Goal: Task Accomplishment & Management: Manage account settings

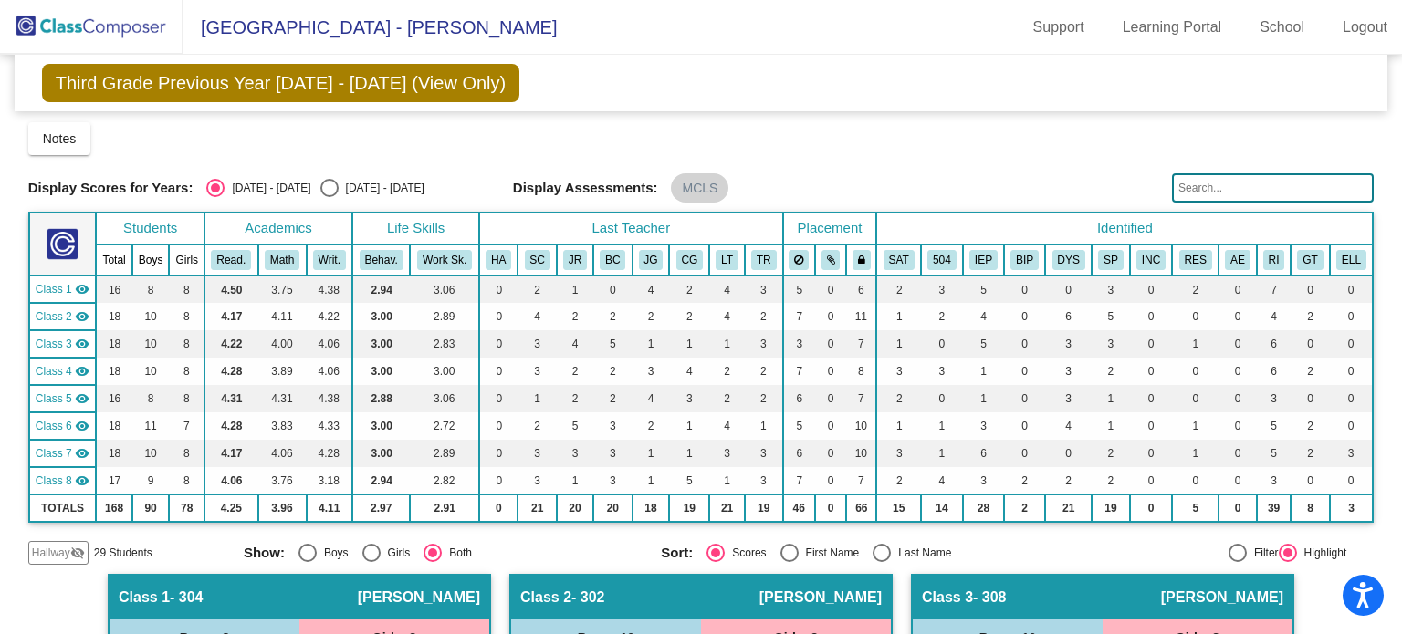
scroll to position [988, 0]
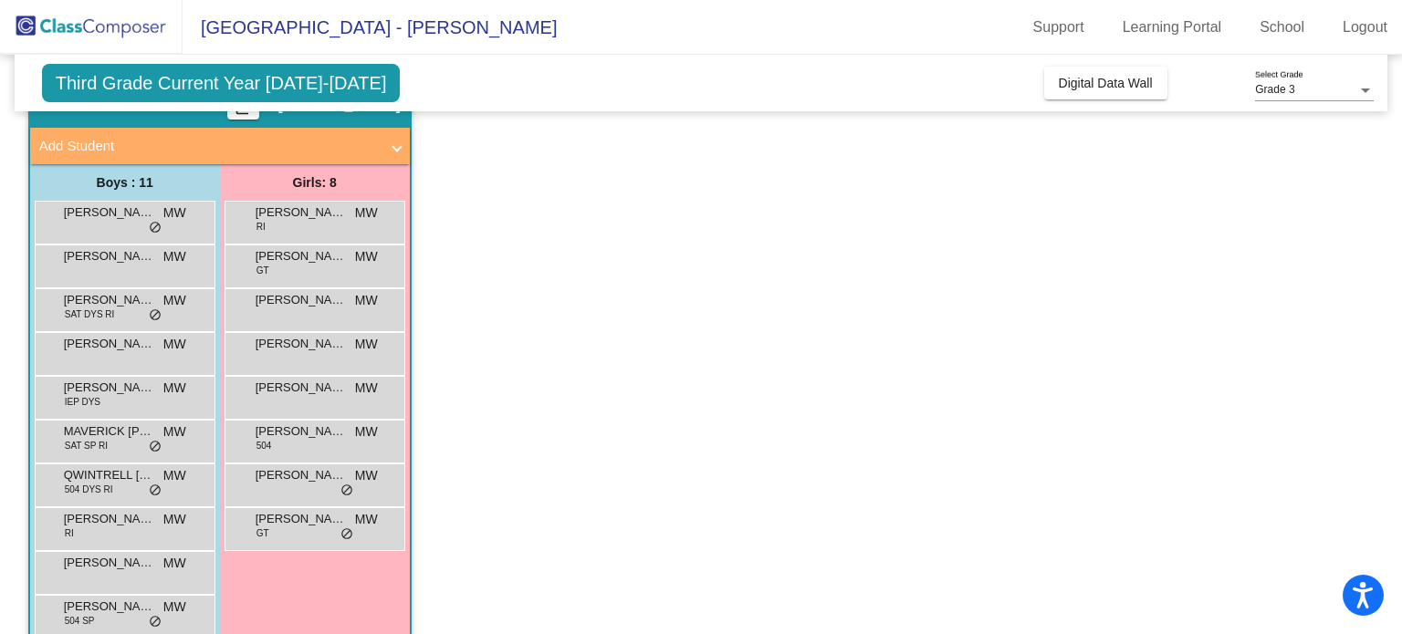
scroll to position [168, 0]
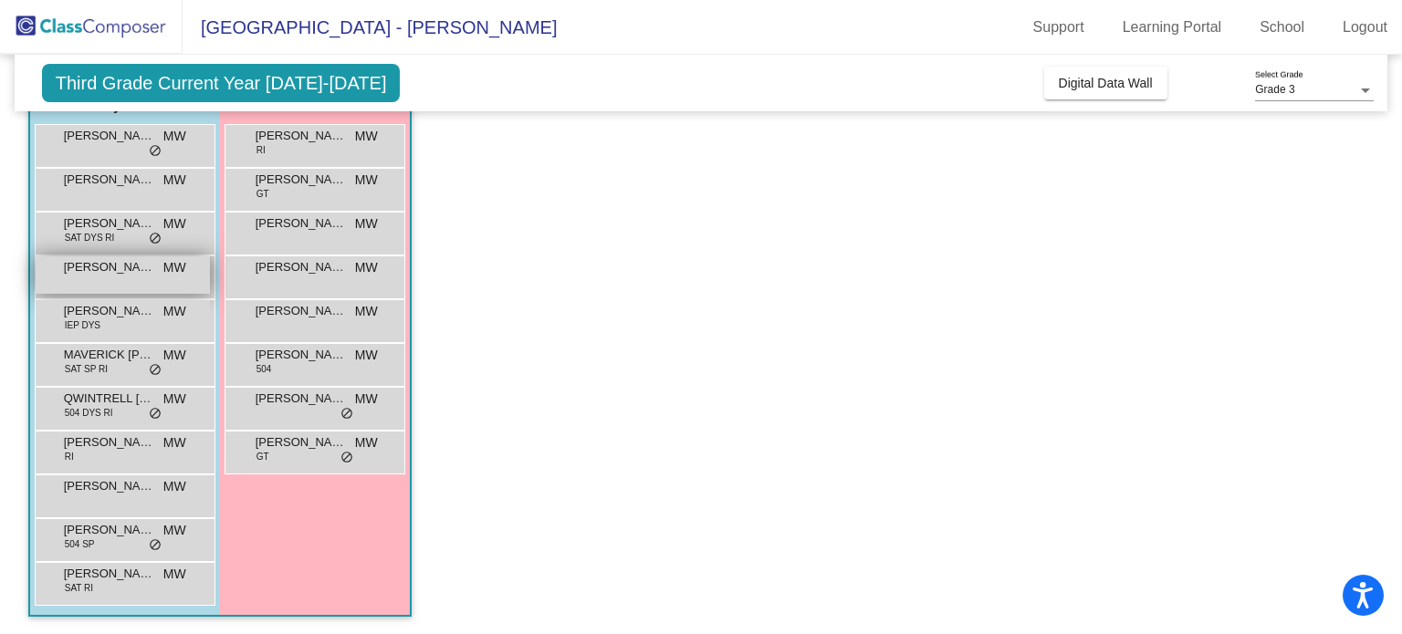
click at [124, 273] on span "[PERSON_NAME]" at bounding box center [109, 267] width 91 height 18
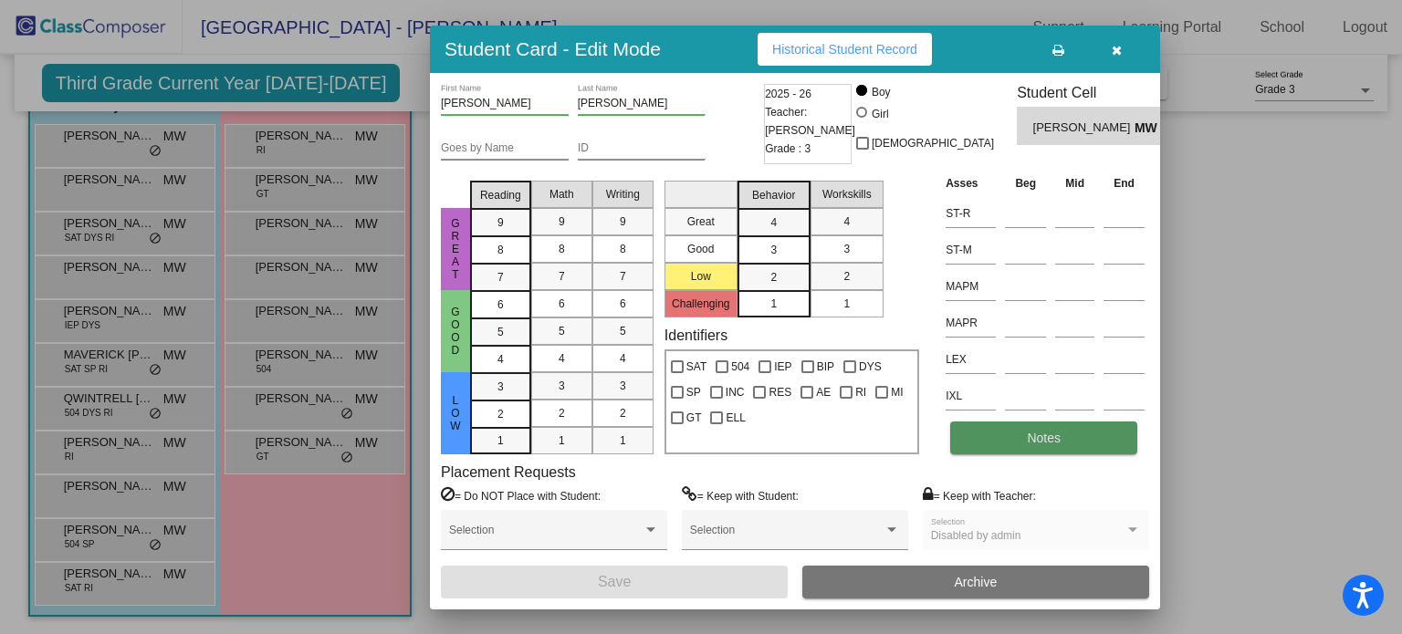
click at [1062, 436] on button "Notes" at bounding box center [1043, 438] width 187 height 33
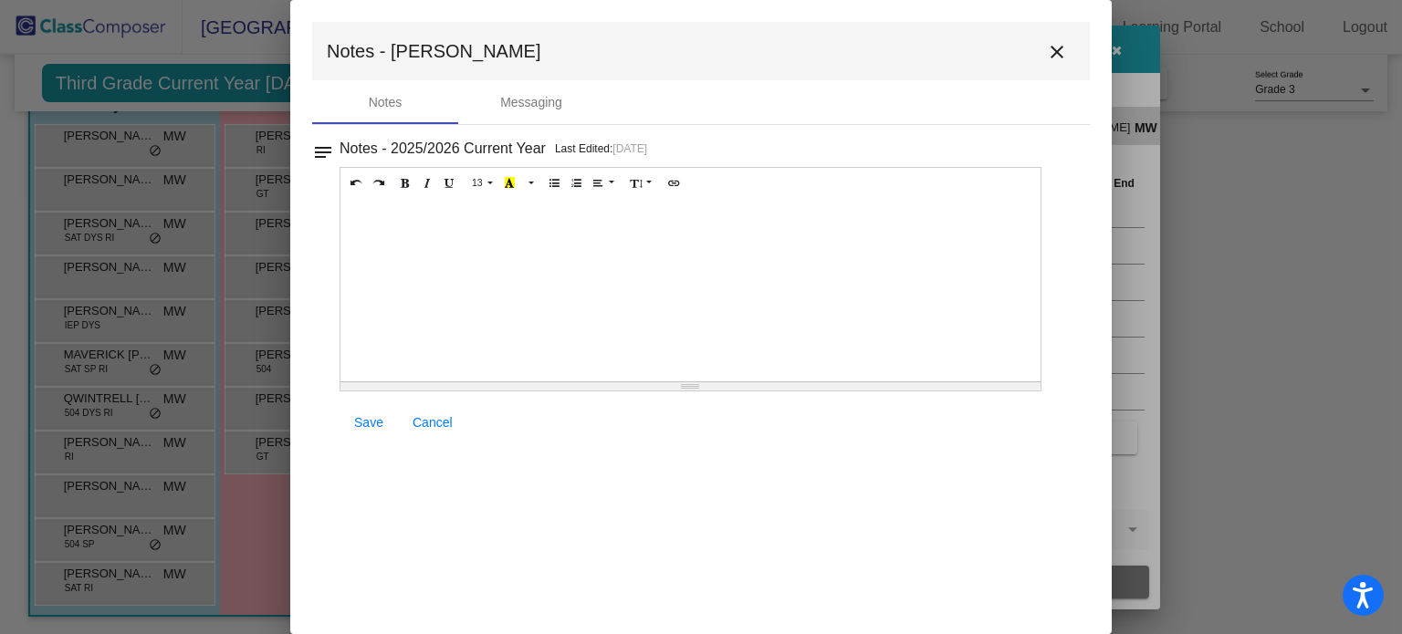
click at [1057, 50] on mat-icon "close" at bounding box center [1057, 52] width 22 height 22
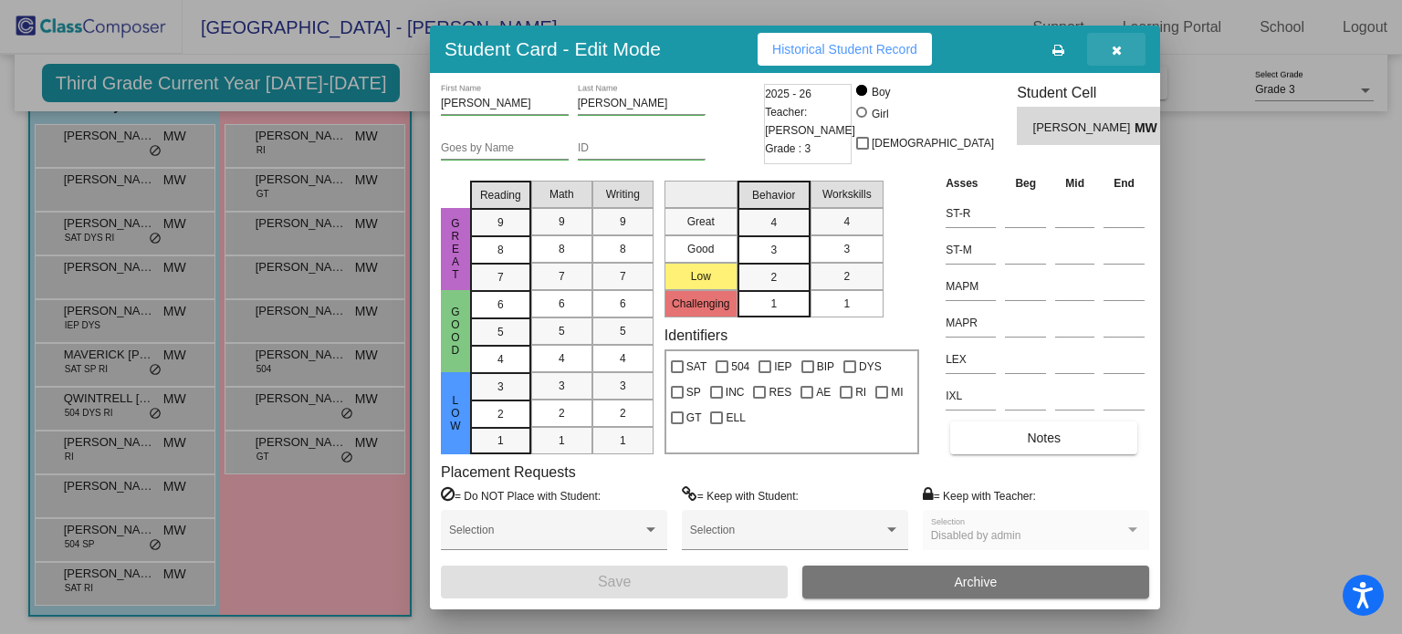
click at [1118, 42] on span "button" at bounding box center [1117, 49] width 10 height 15
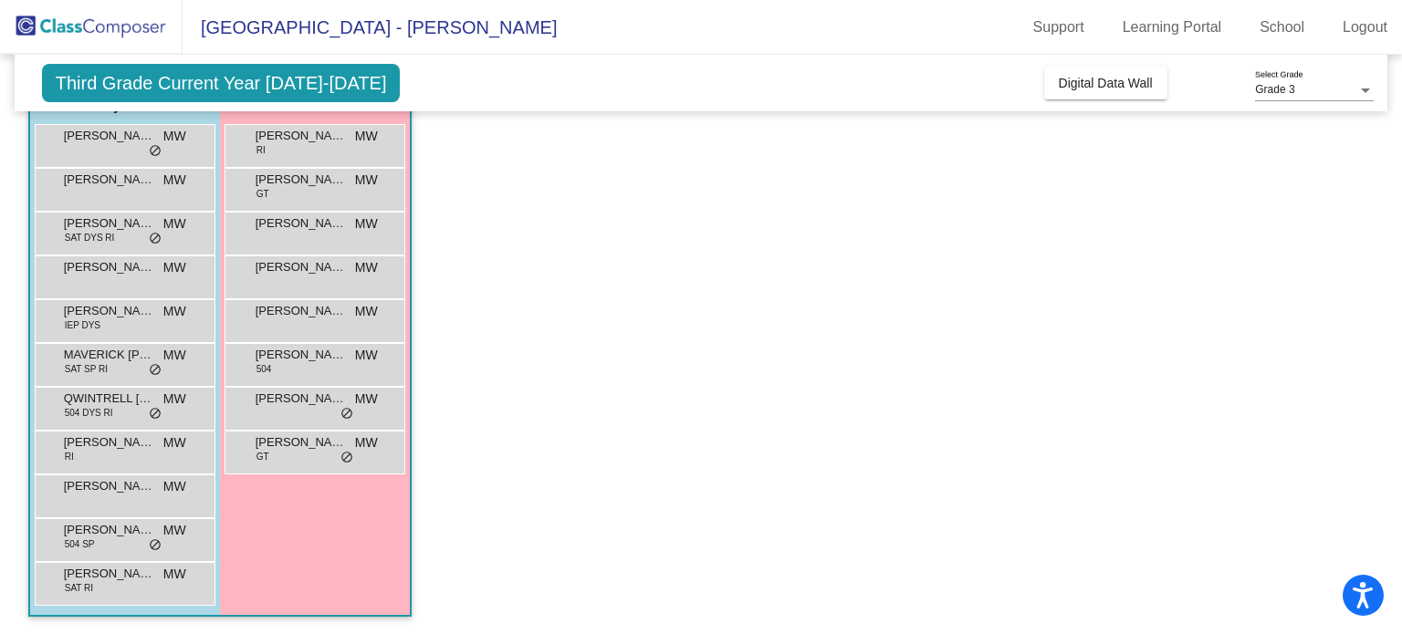
scroll to position [0, 0]
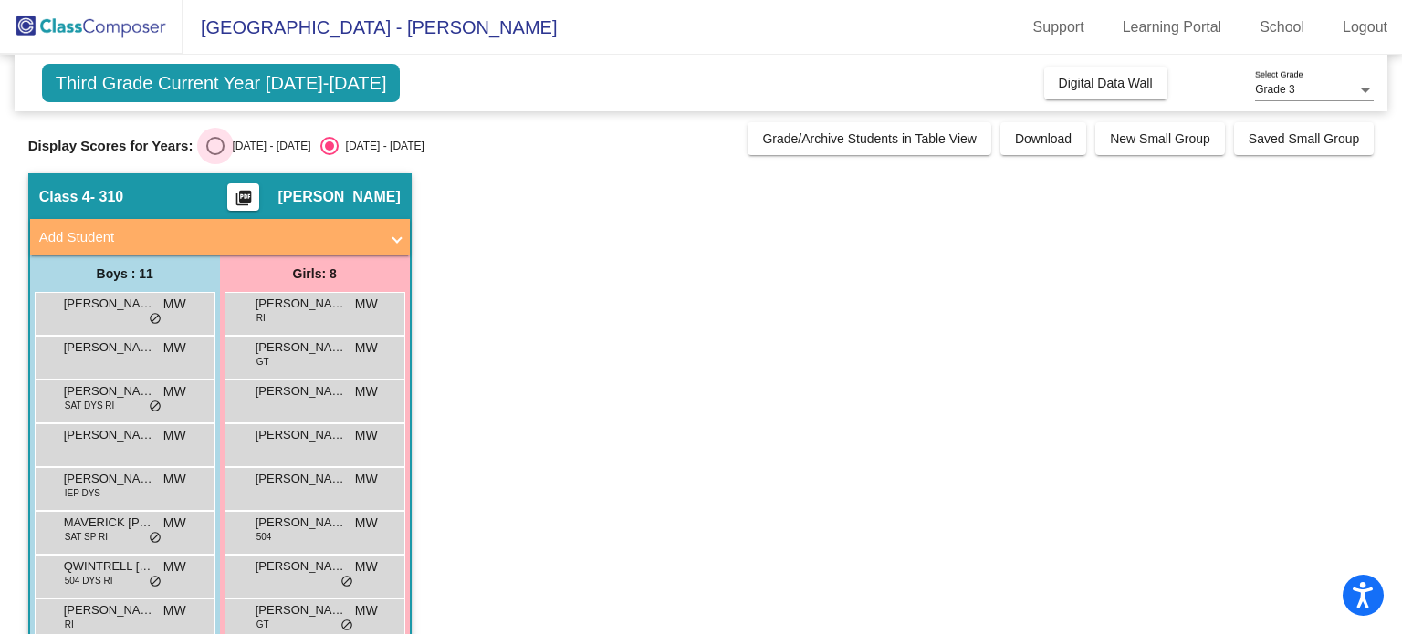
click at [208, 146] on div "Select an option" at bounding box center [215, 146] width 18 height 18
click at [214, 155] on input "[DATE] - [DATE]" at bounding box center [214, 155] width 1 height 1
radio input "true"
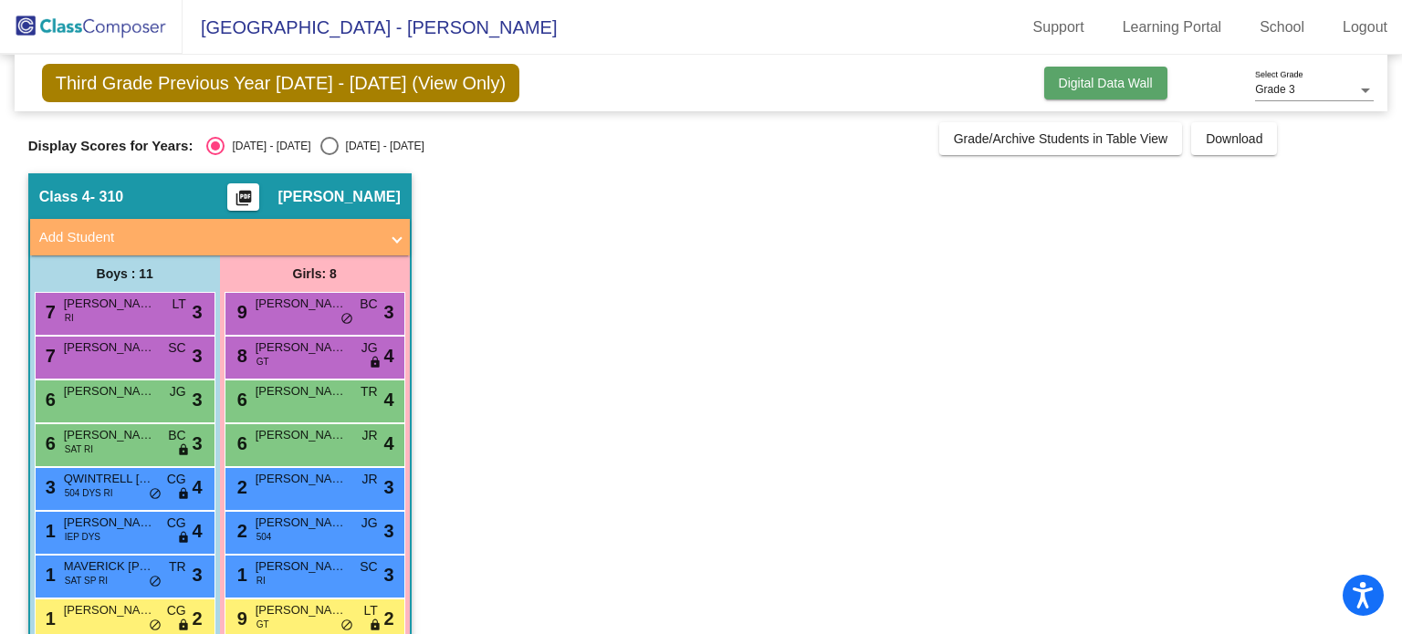
click at [1096, 79] on span "Digital Data Wall" at bounding box center [1106, 83] width 94 height 15
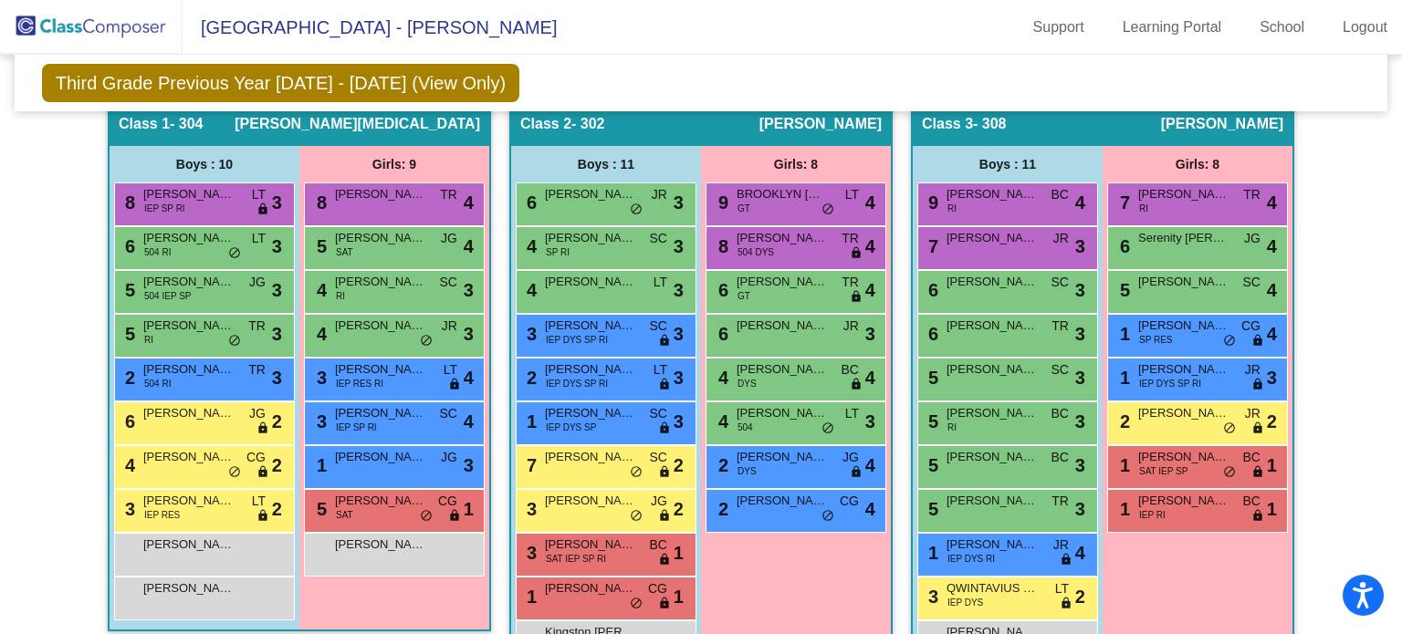
scroll to position [382, 0]
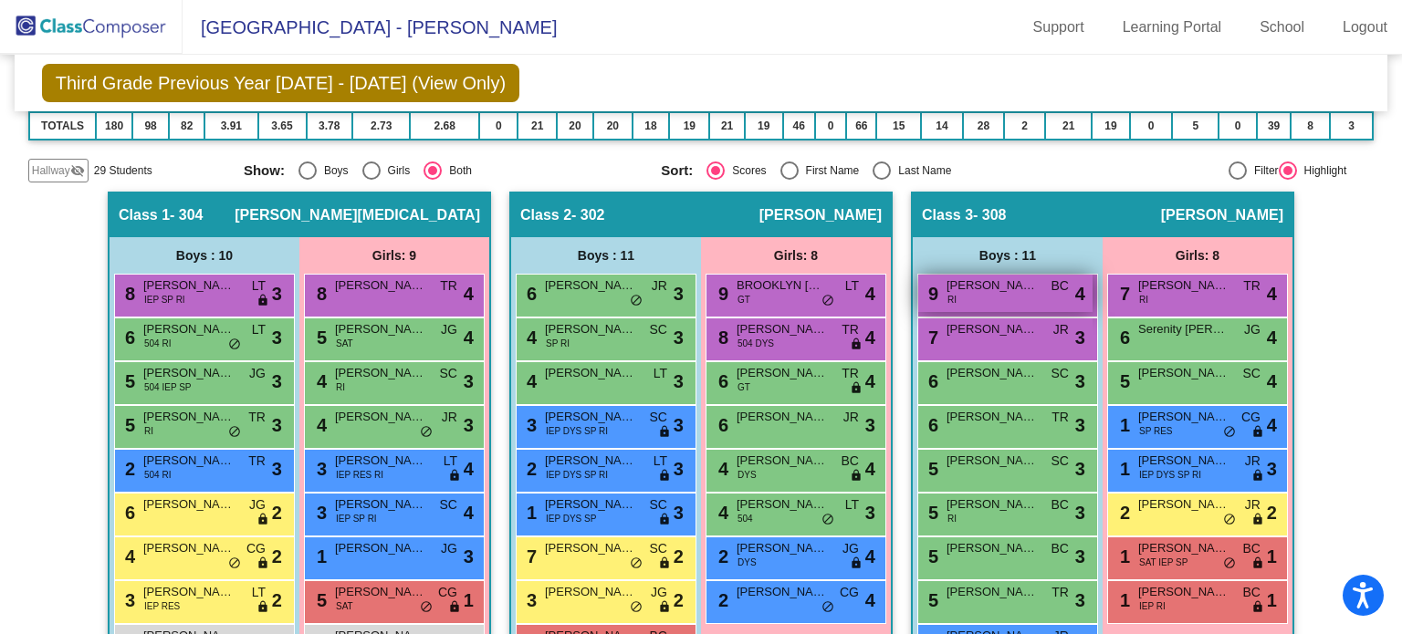
click at [950, 293] on span "RI" at bounding box center [951, 300] width 9 height 14
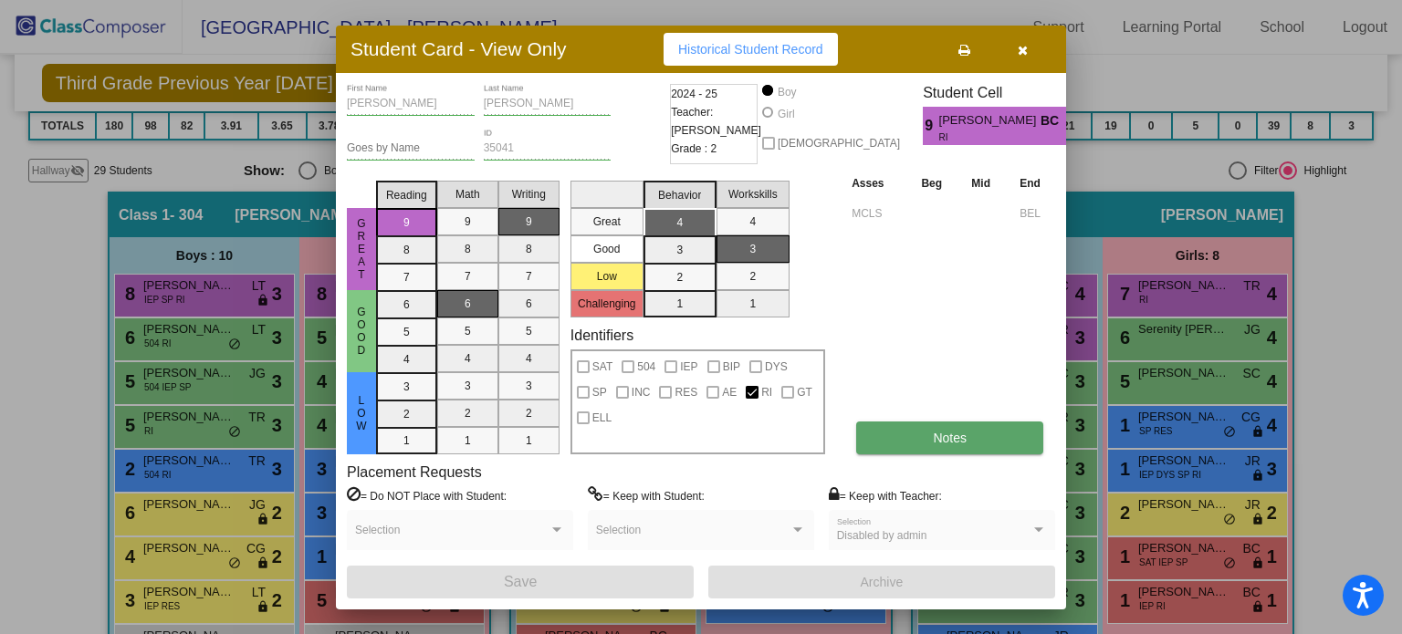
click at [933, 436] on span "Notes" at bounding box center [950, 438] width 34 height 15
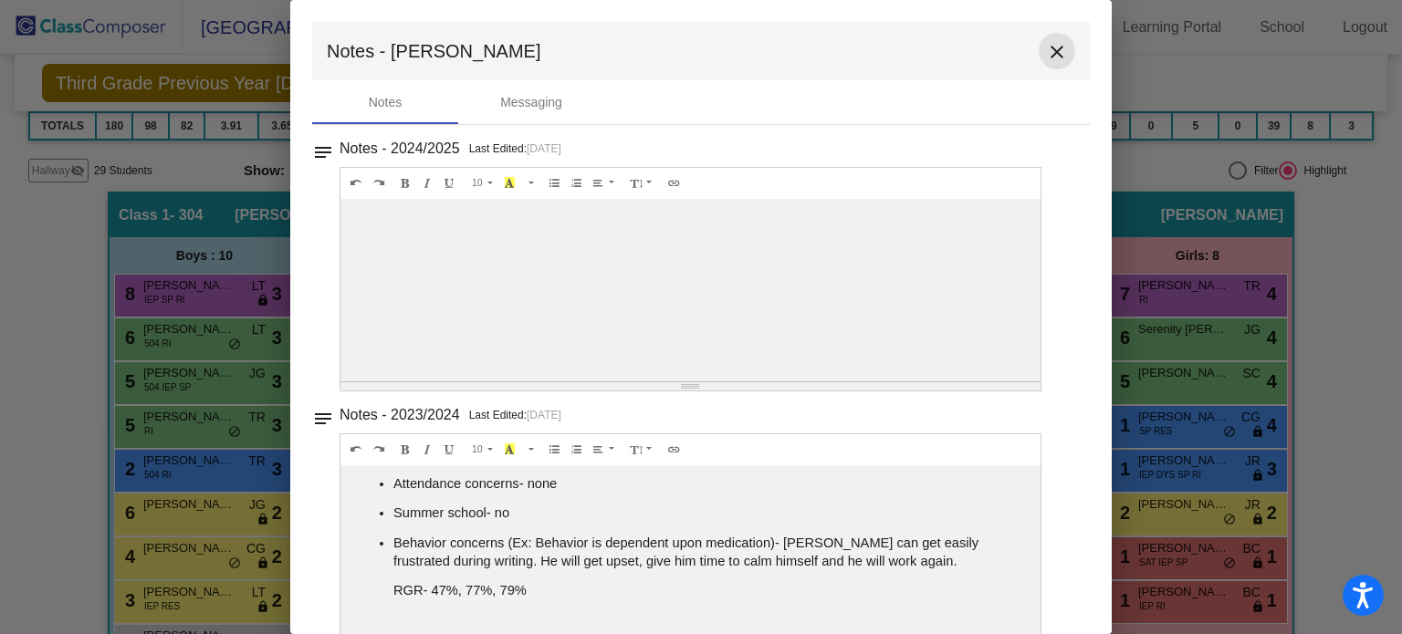
click at [1046, 50] on mat-icon "close" at bounding box center [1057, 52] width 22 height 22
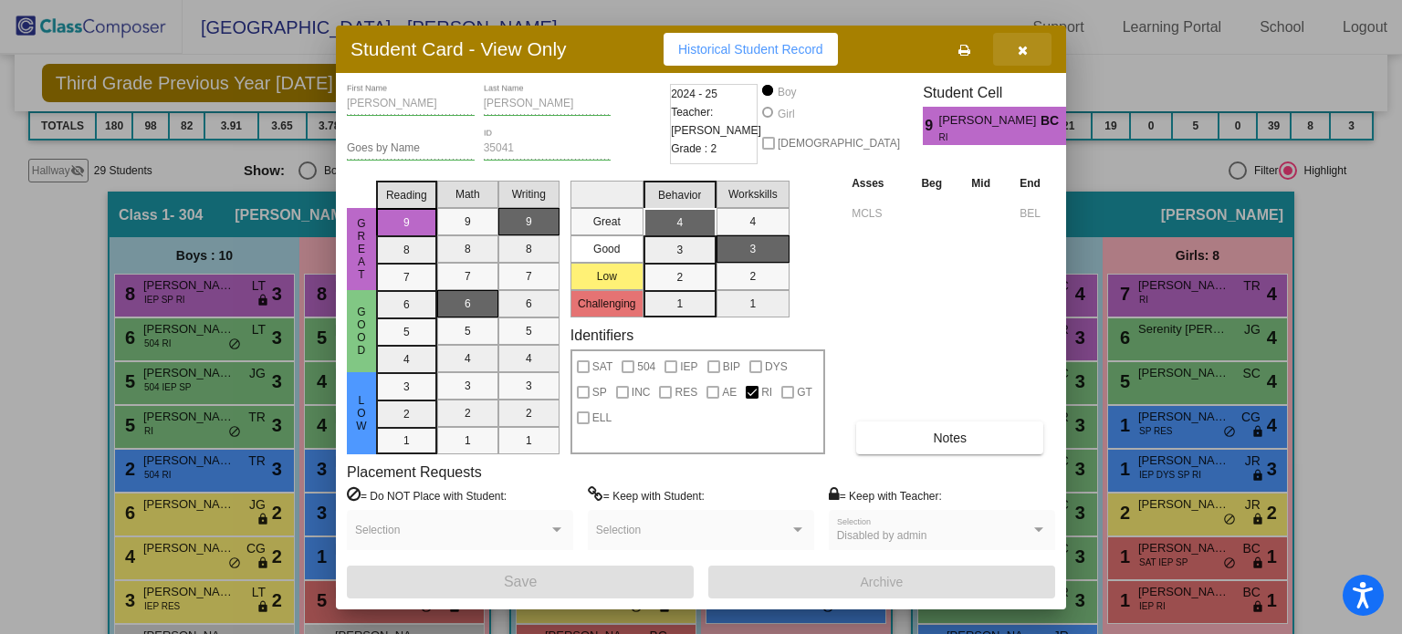
click at [1022, 40] on button "button" at bounding box center [1022, 49] width 58 height 33
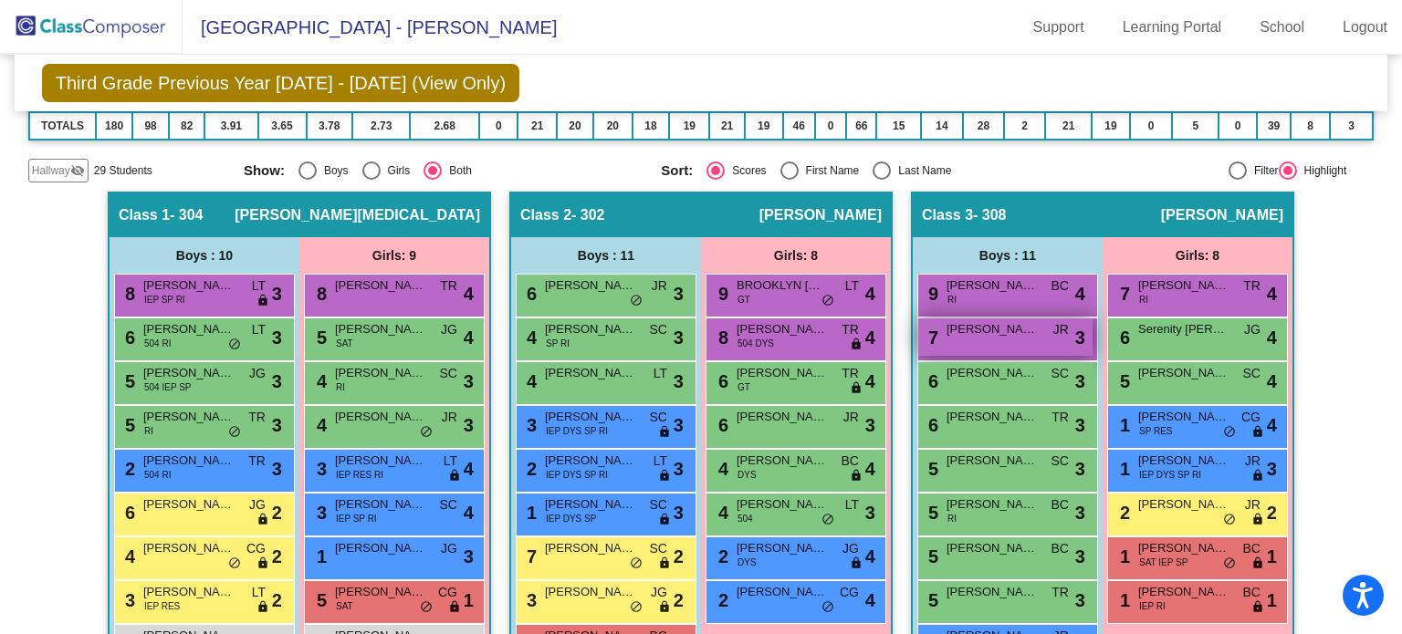
click at [968, 326] on span "[PERSON_NAME]" at bounding box center [991, 329] width 91 height 18
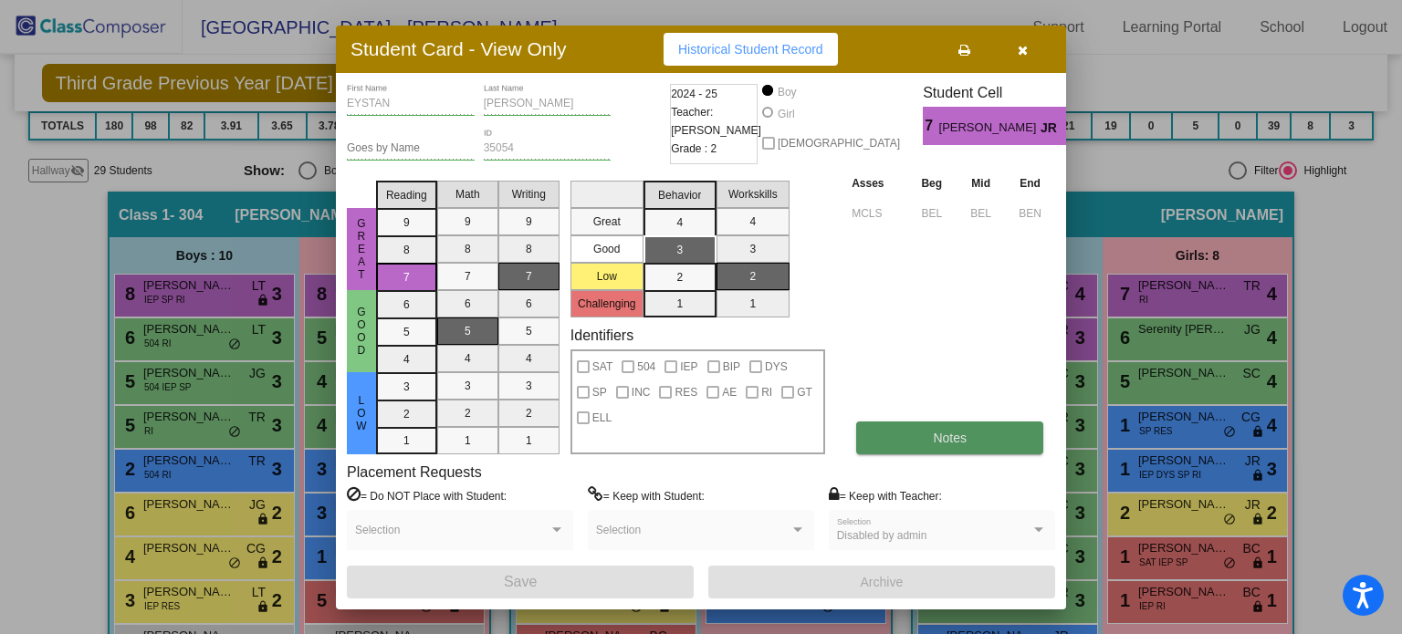
click at [959, 434] on span "Notes" at bounding box center [950, 438] width 34 height 15
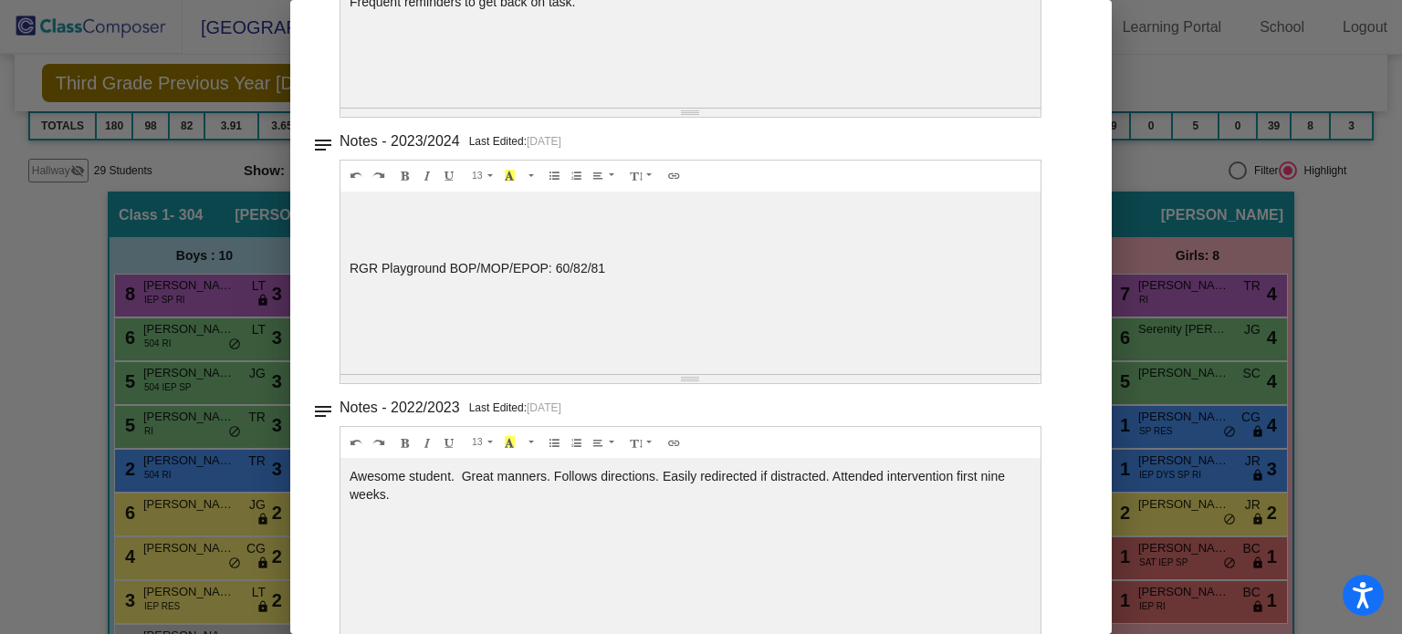
scroll to position [0, 0]
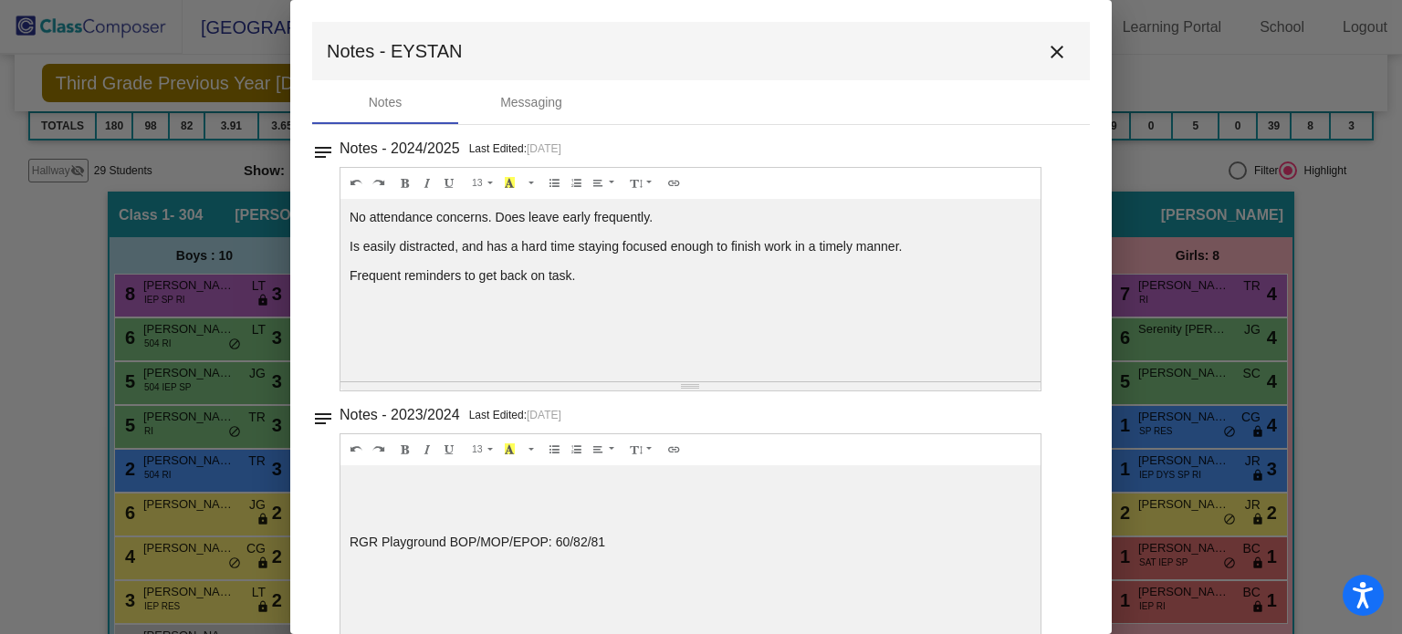
click at [1047, 50] on mat-icon "close" at bounding box center [1057, 52] width 22 height 22
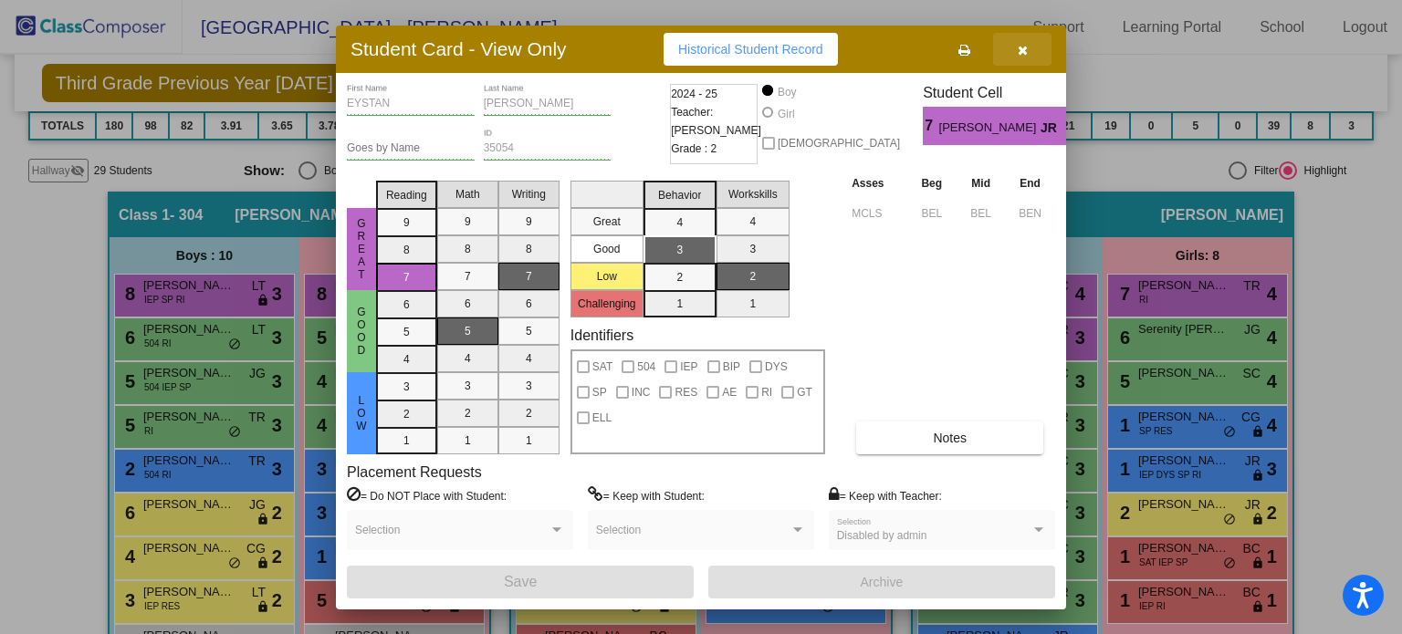
click at [1021, 50] on icon "button" at bounding box center [1023, 50] width 10 height 13
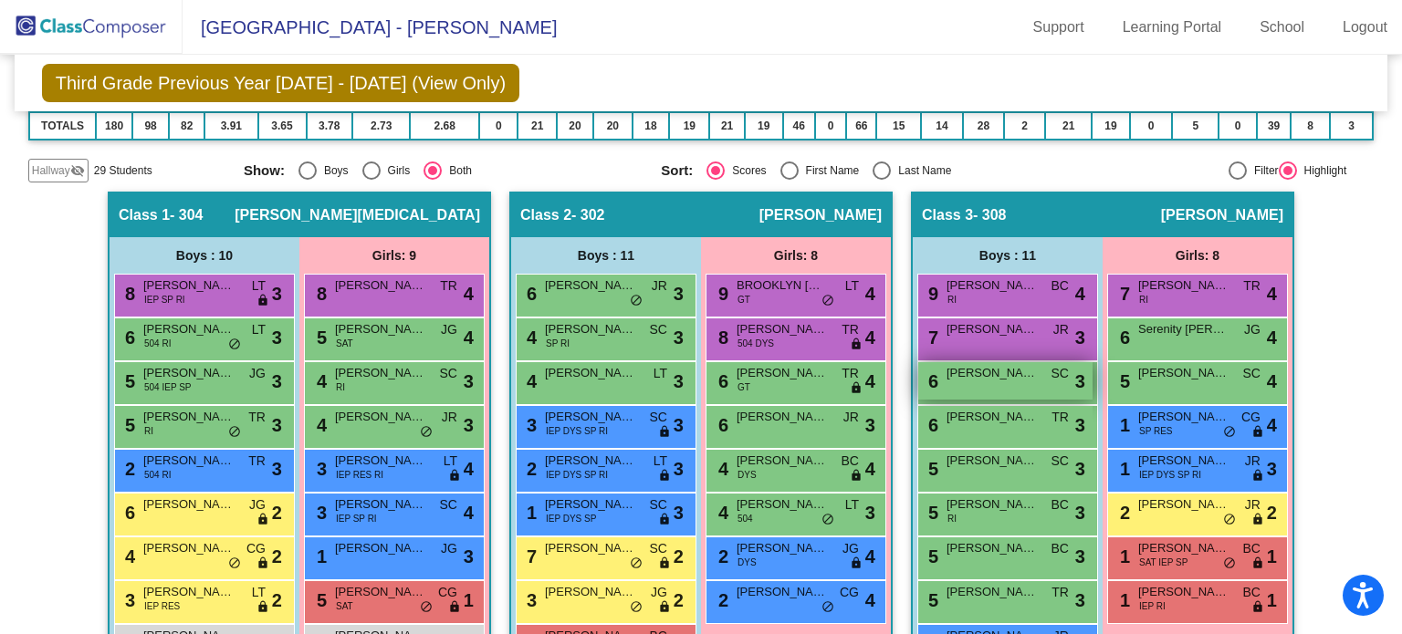
click at [1010, 378] on span "[PERSON_NAME]" at bounding box center [991, 373] width 91 height 18
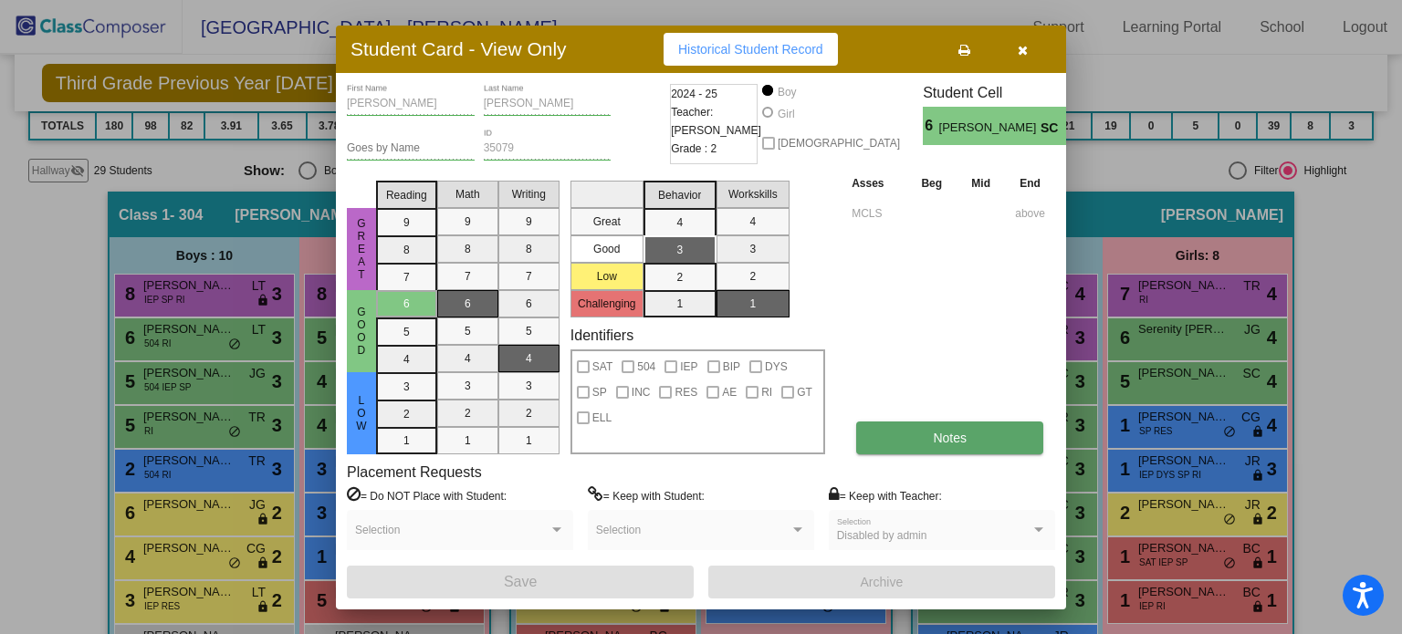
click at [925, 436] on button "Notes" at bounding box center [949, 438] width 187 height 33
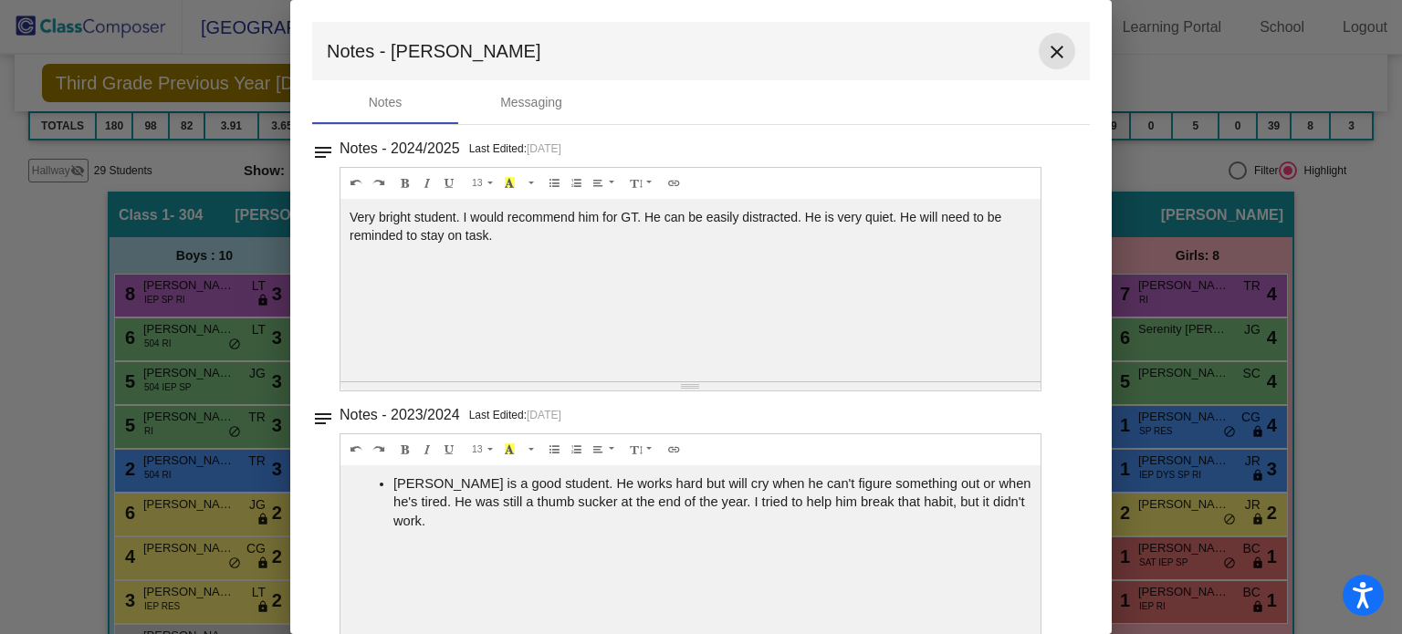
click at [1050, 51] on mat-icon "close" at bounding box center [1057, 52] width 22 height 22
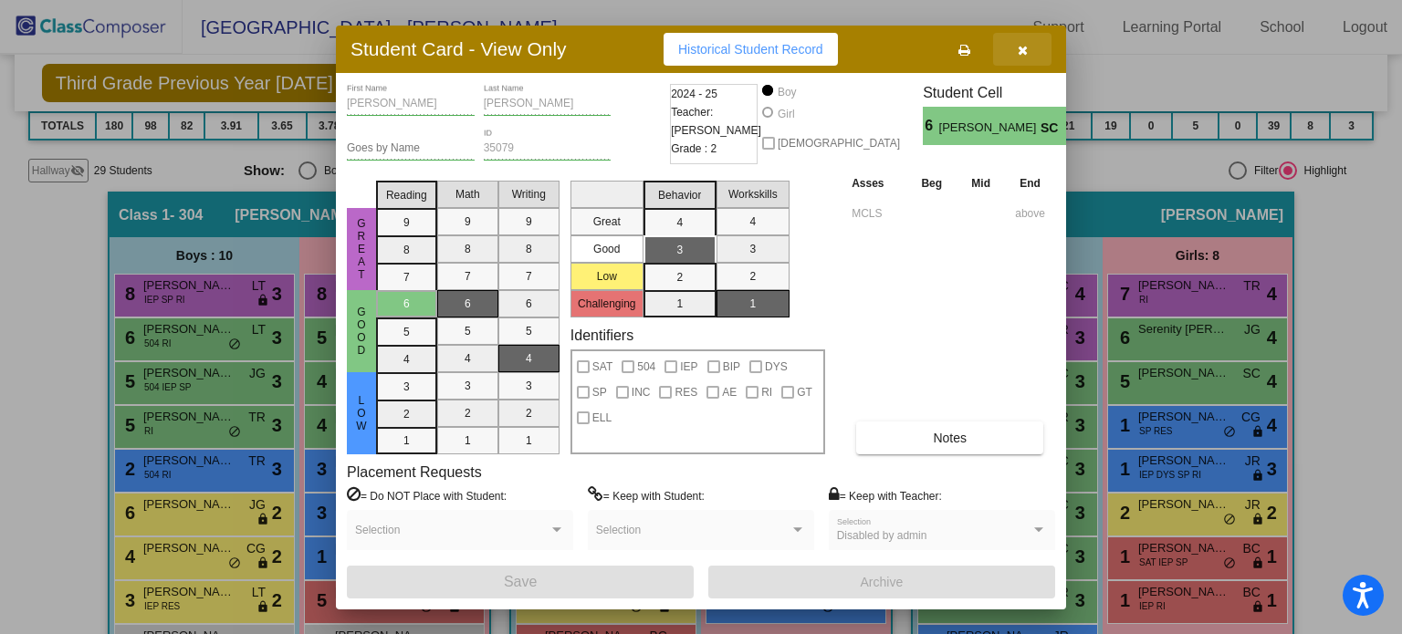
click at [1022, 44] on icon "button" at bounding box center [1023, 50] width 10 height 13
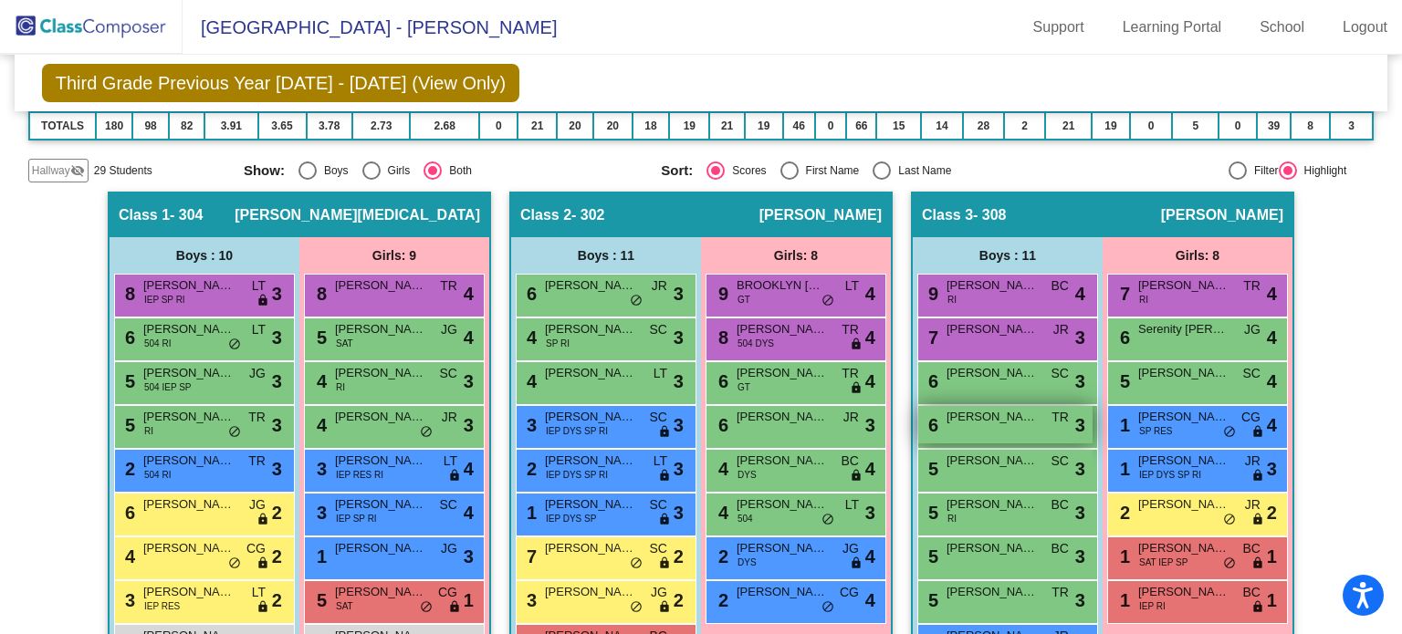
click at [1001, 425] on div "6 [PERSON_NAME] TR lock do_not_disturb_alt 3" at bounding box center [1005, 424] width 174 height 37
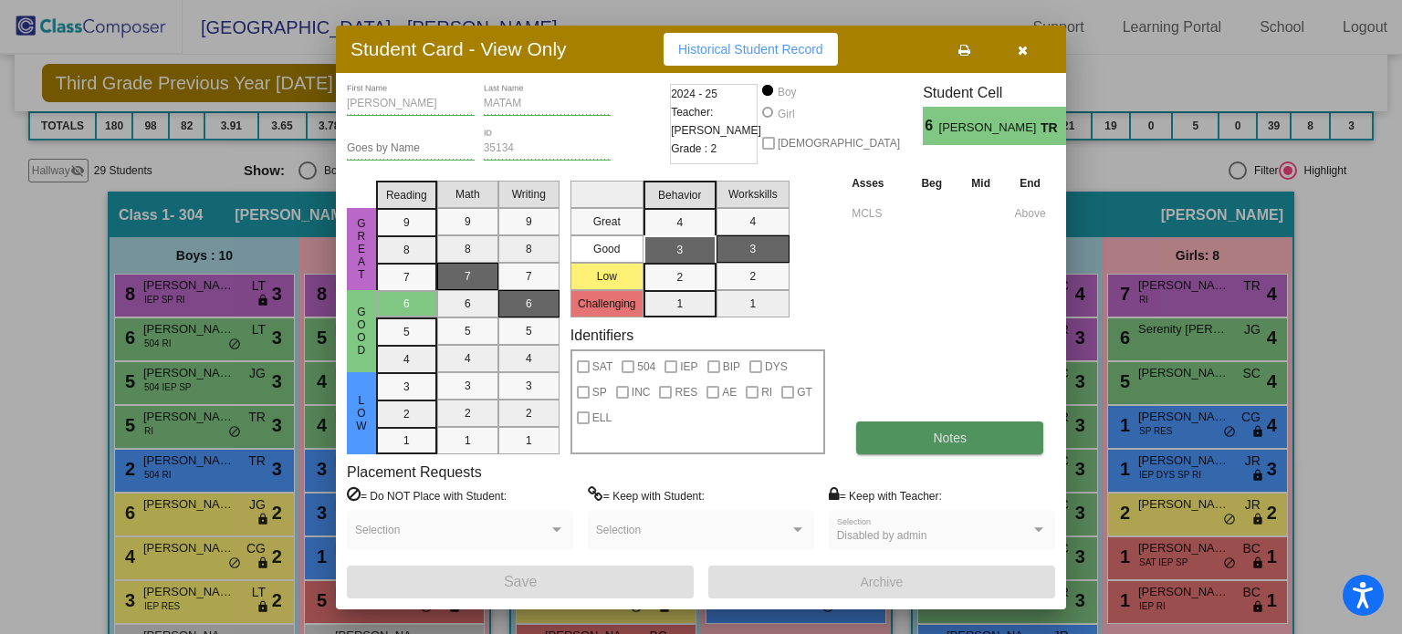
click at [986, 448] on button "Notes" at bounding box center [949, 438] width 187 height 33
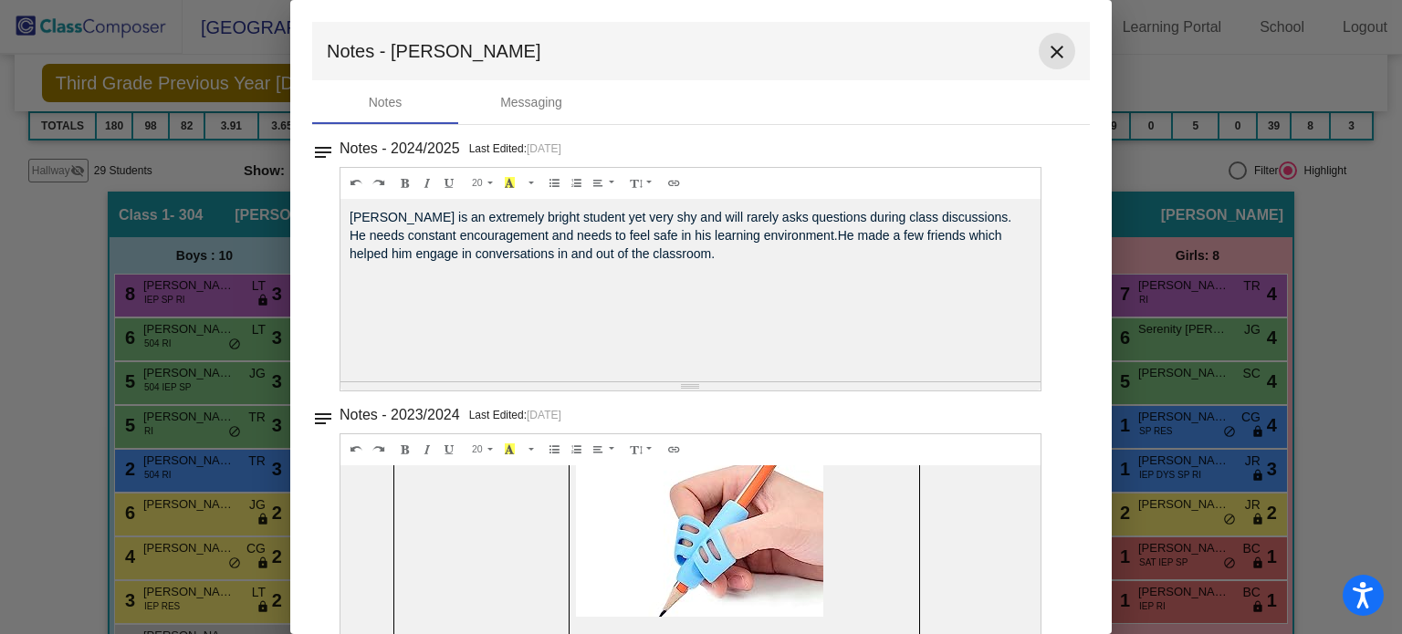
click at [1049, 51] on mat-icon "close" at bounding box center [1057, 52] width 22 height 22
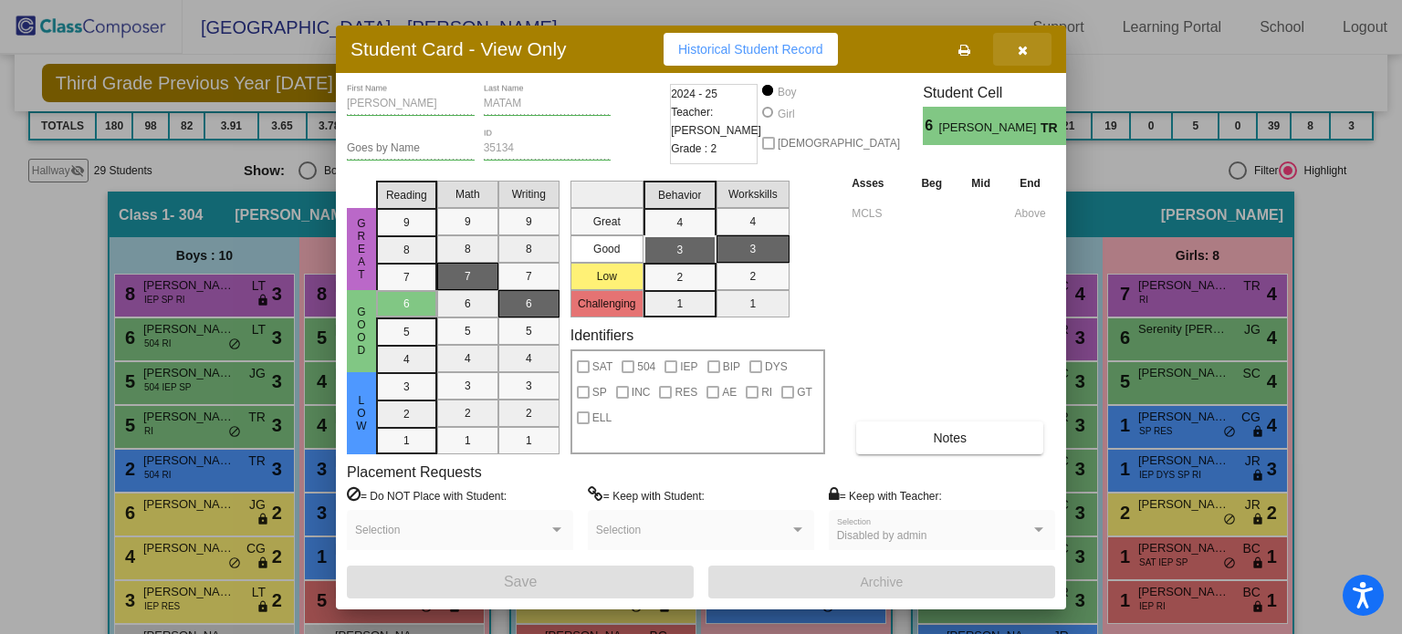
click at [1019, 39] on button "button" at bounding box center [1022, 49] width 58 height 33
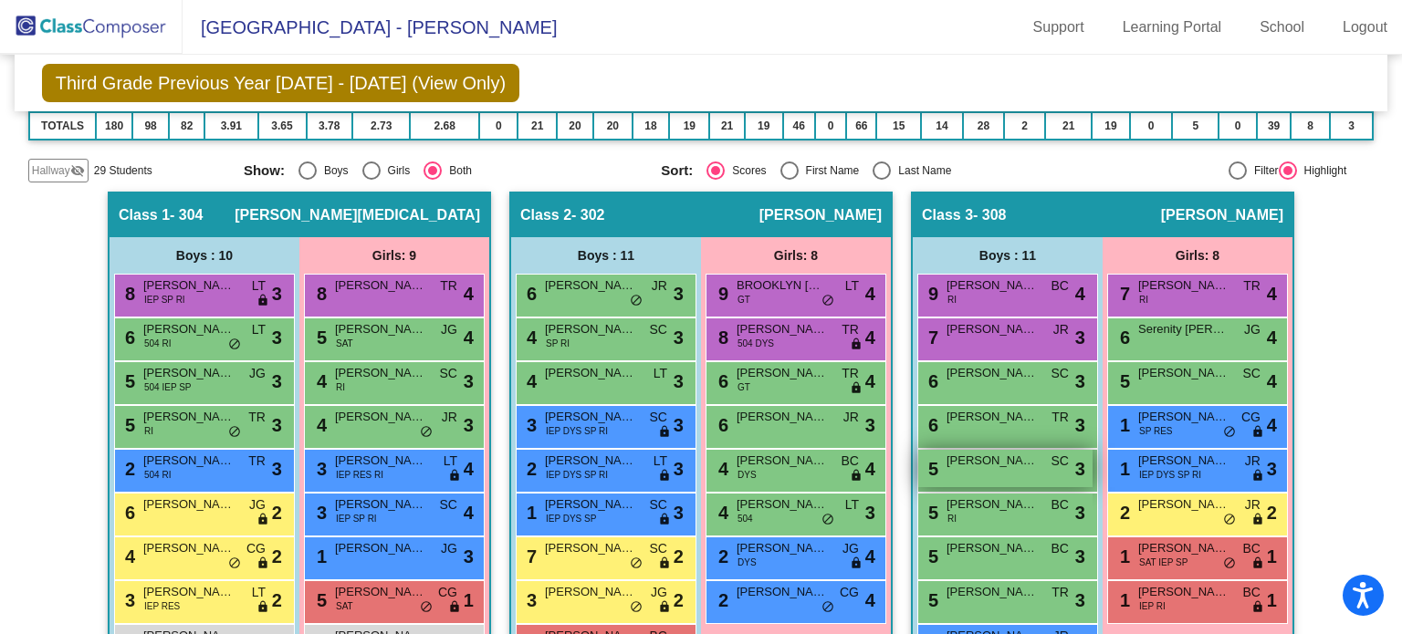
click at [1011, 460] on span "[PERSON_NAME]" at bounding box center [991, 461] width 91 height 18
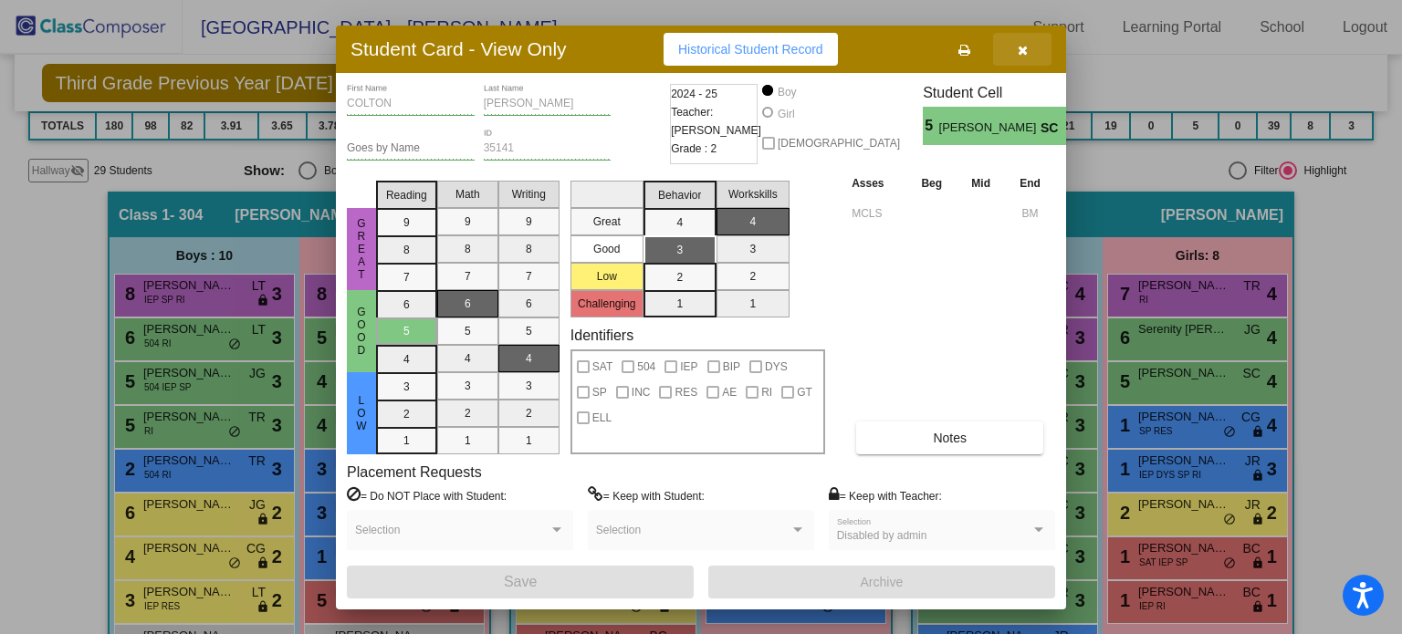
click at [1026, 50] on icon "button" at bounding box center [1023, 50] width 10 height 13
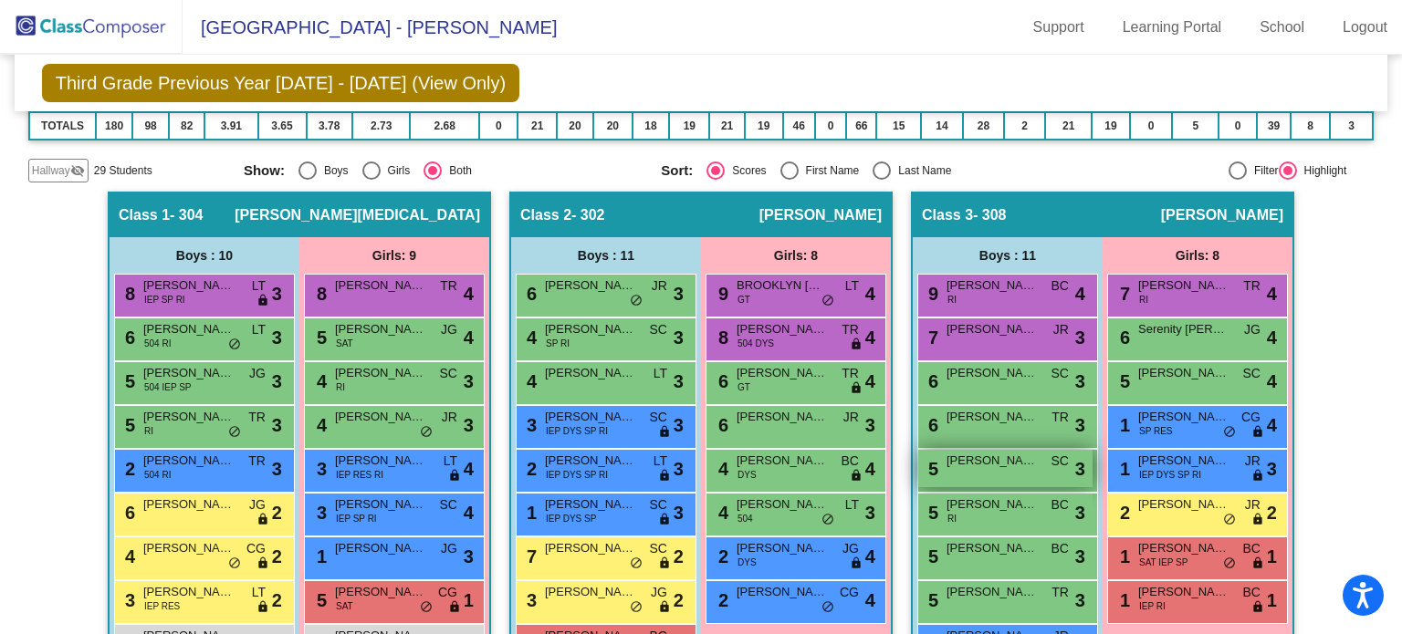
click at [991, 469] on div "5 [PERSON_NAME] SC lock do_not_disturb_alt 3" at bounding box center [1005, 468] width 174 height 37
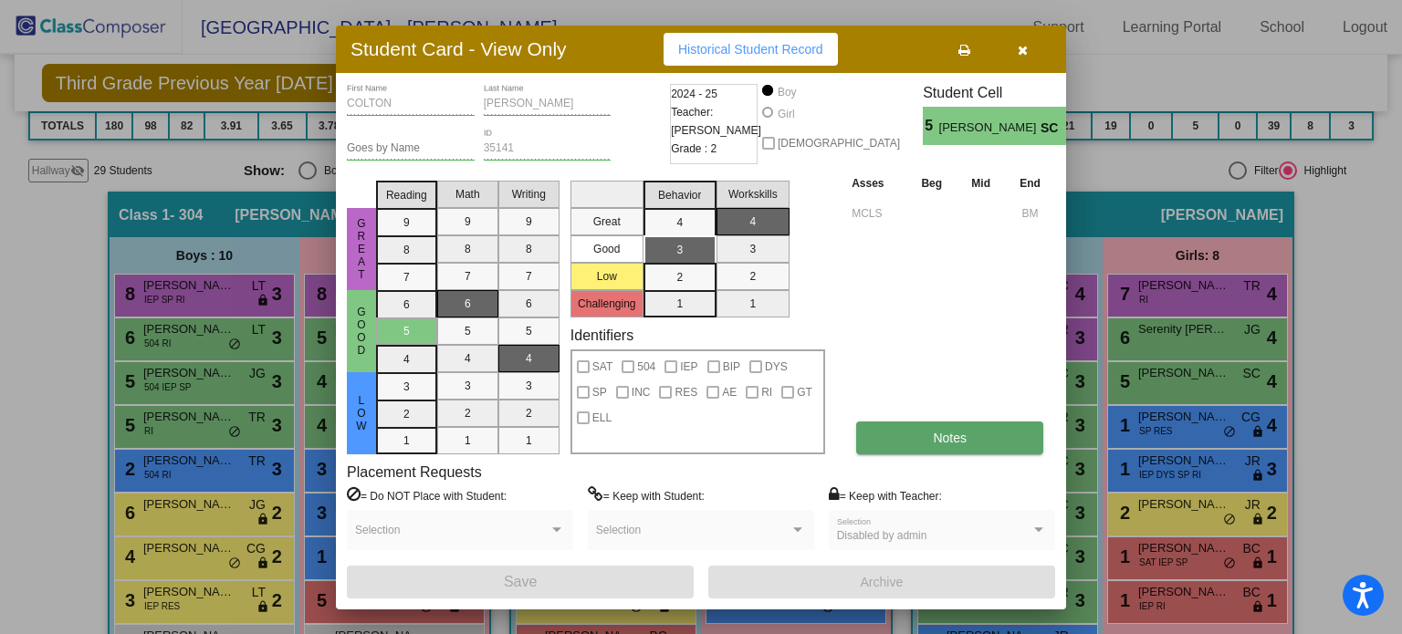
click at [927, 434] on button "Notes" at bounding box center [949, 438] width 187 height 33
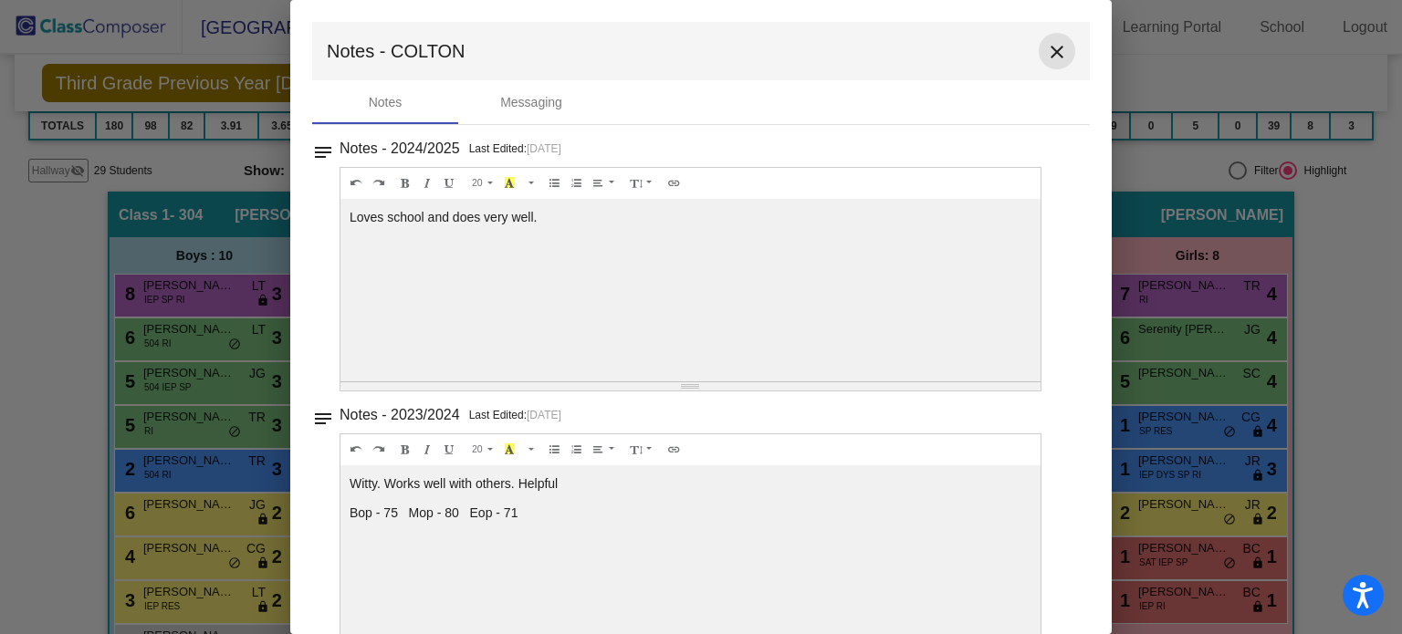
click at [1046, 46] on mat-icon "close" at bounding box center [1057, 52] width 22 height 22
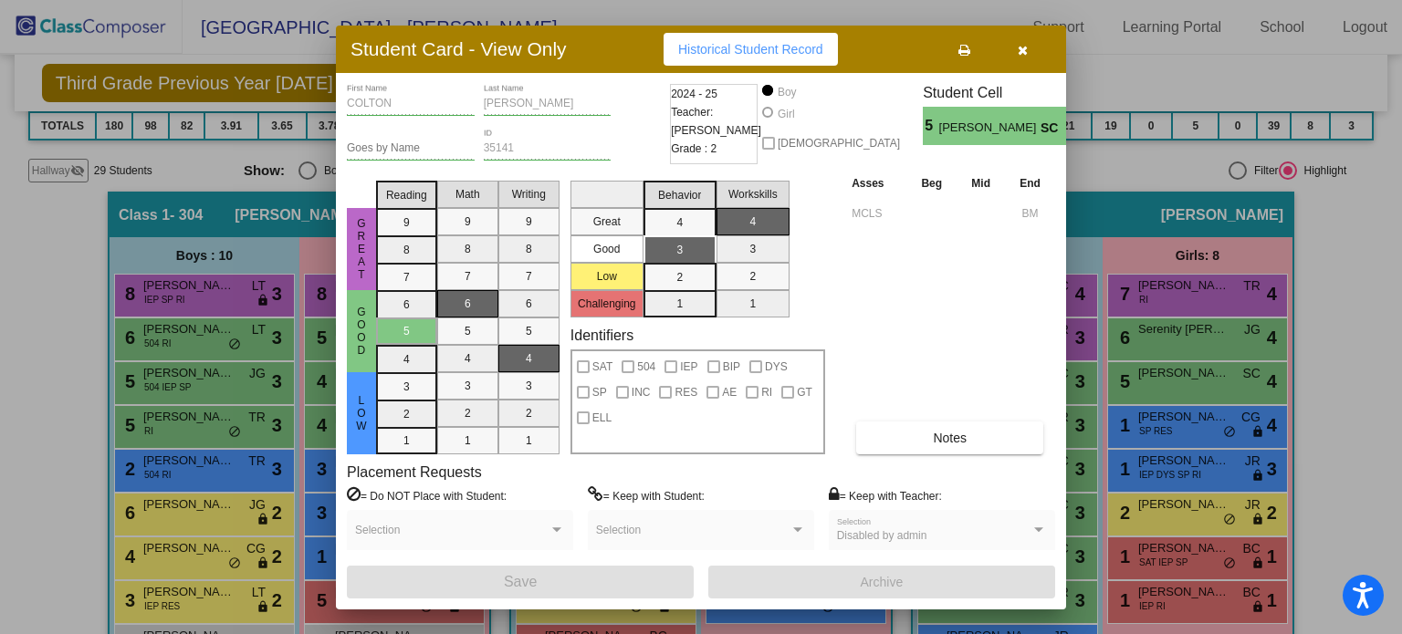
click at [1019, 51] on icon "button" at bounding box center [1023, 50] width 10 height 13
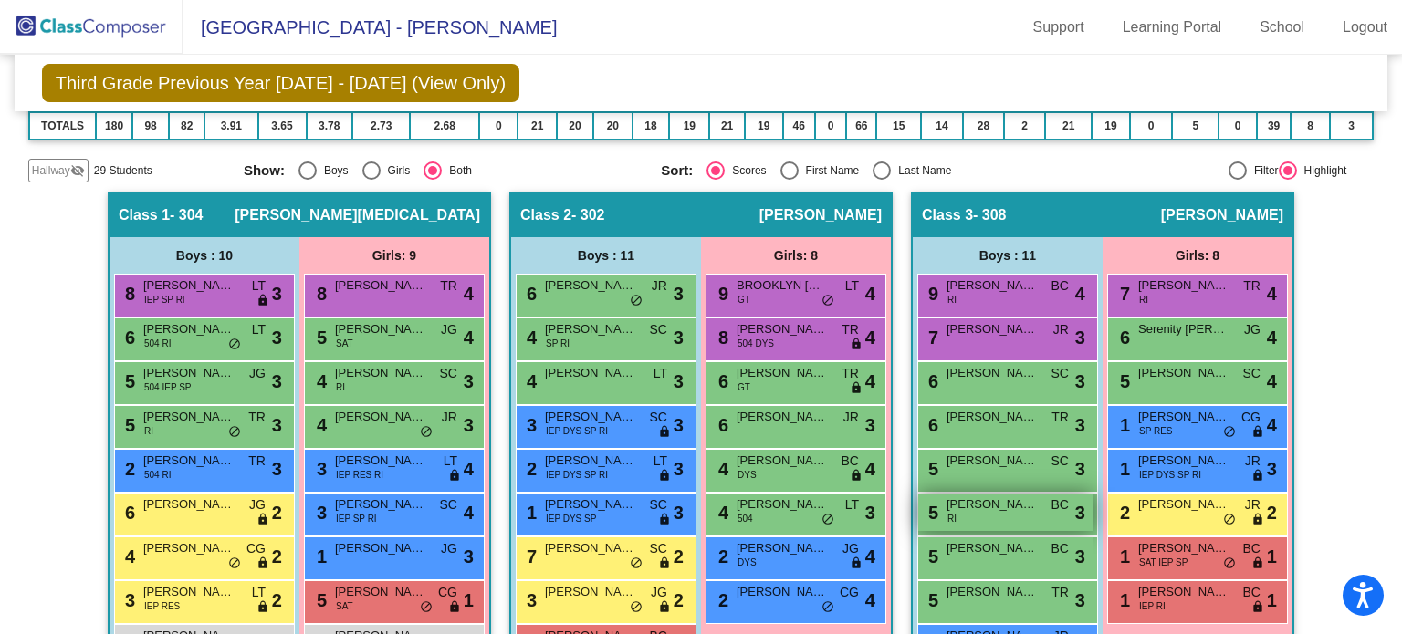
click at [975, 514] on div "5 [PERSON_NAME] RI BC lock do_not_disturb_alt 3" at bounding box center [1005, 512] width 174 height 37
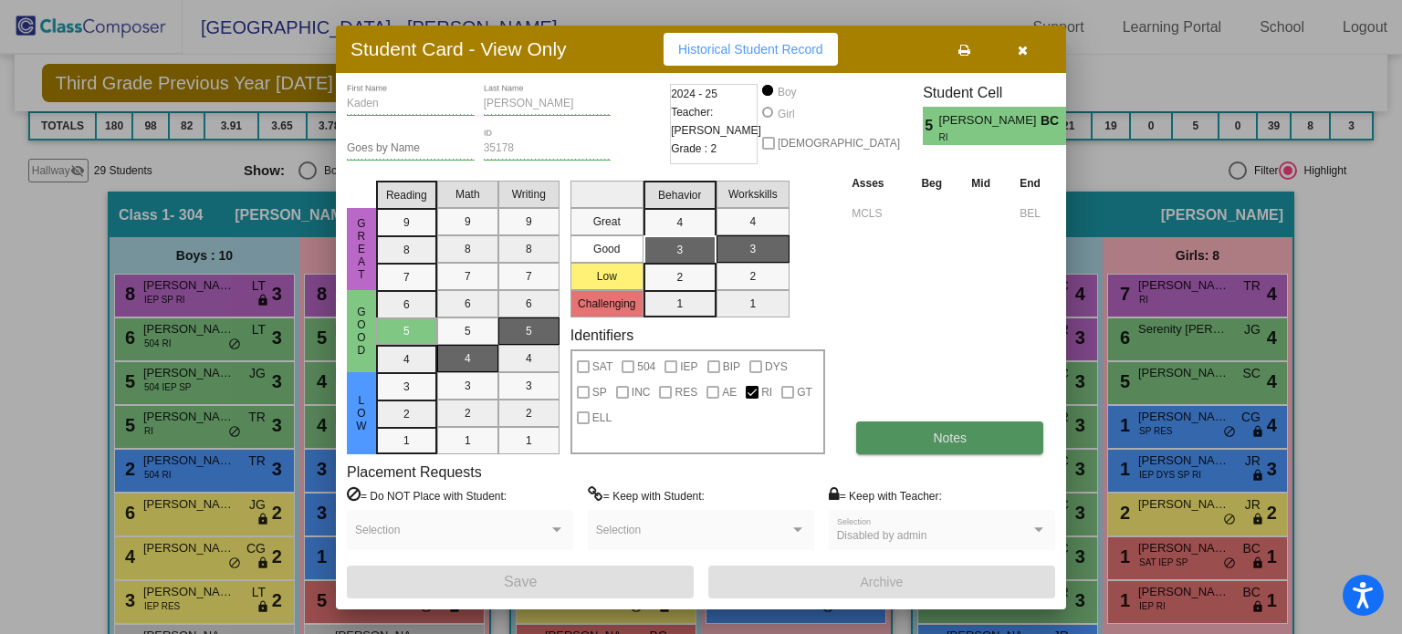
click at [980, 436] on button "Notes" at bounding box center [949, 438] width 187 height 33
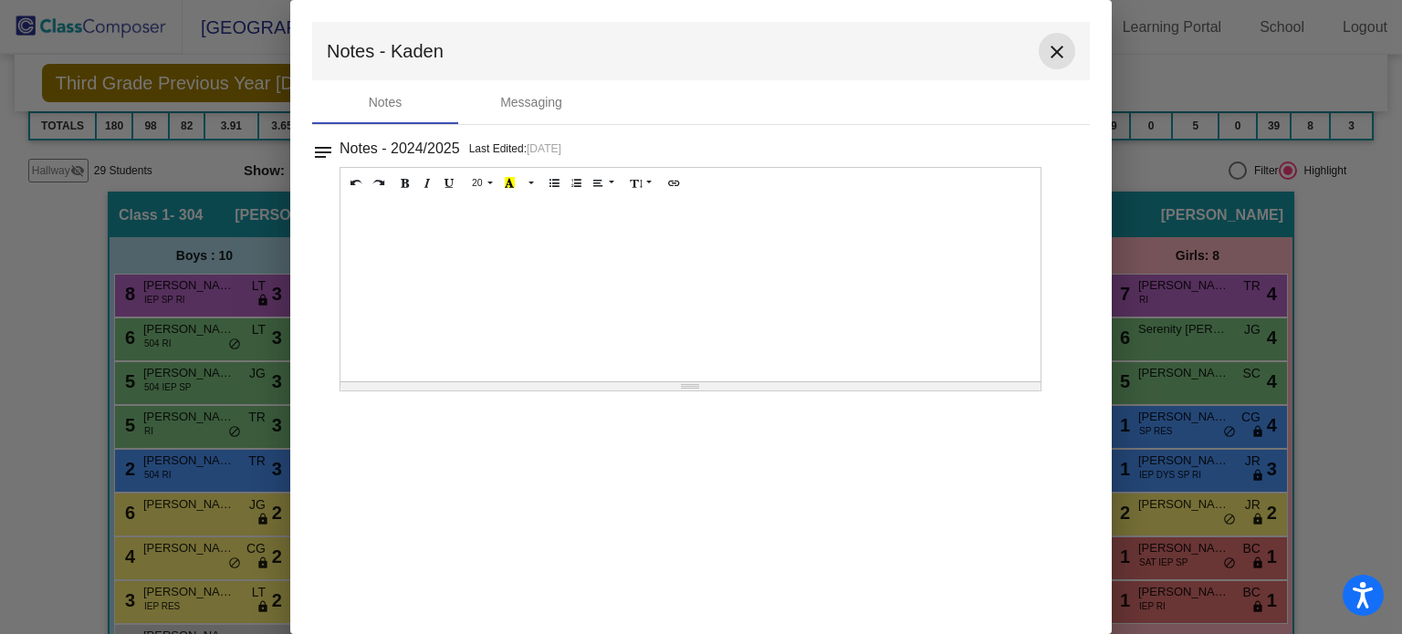
click at [1055, 47] on mat-icon "close" at bounding box center [1057, 52] width 22 height 22
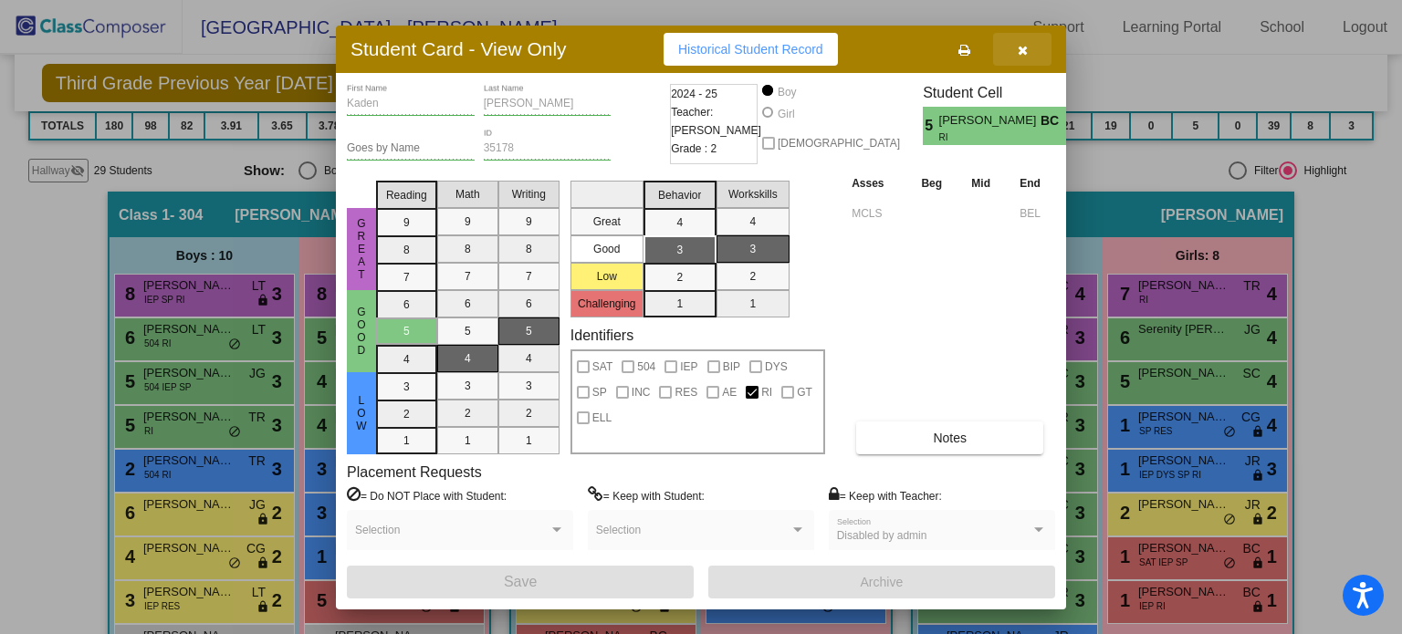
click at [1022, 48] on icon "button" at bounding box center [1023, 50] width 10 height 13
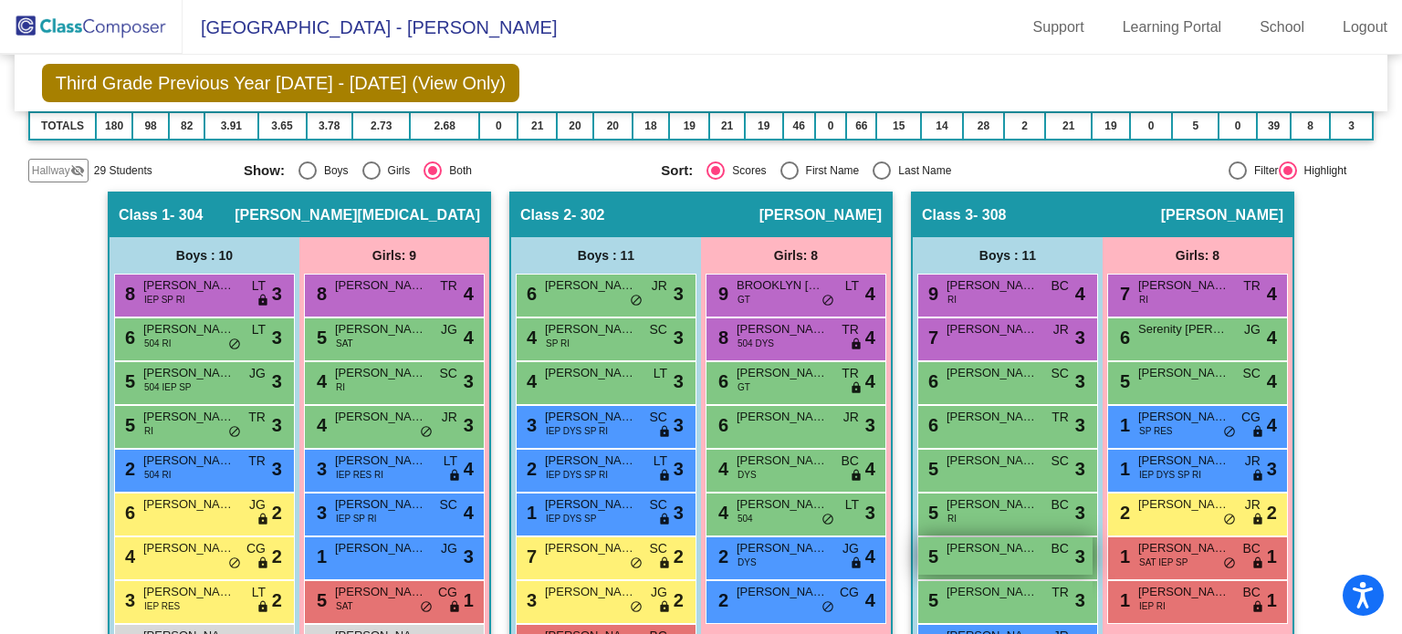
click at [1004, 554] on div "5 [PERSON_NAME] BC lock do_not_disturb_alt 3" at bounding box center [1005, 556] width 174 height 37
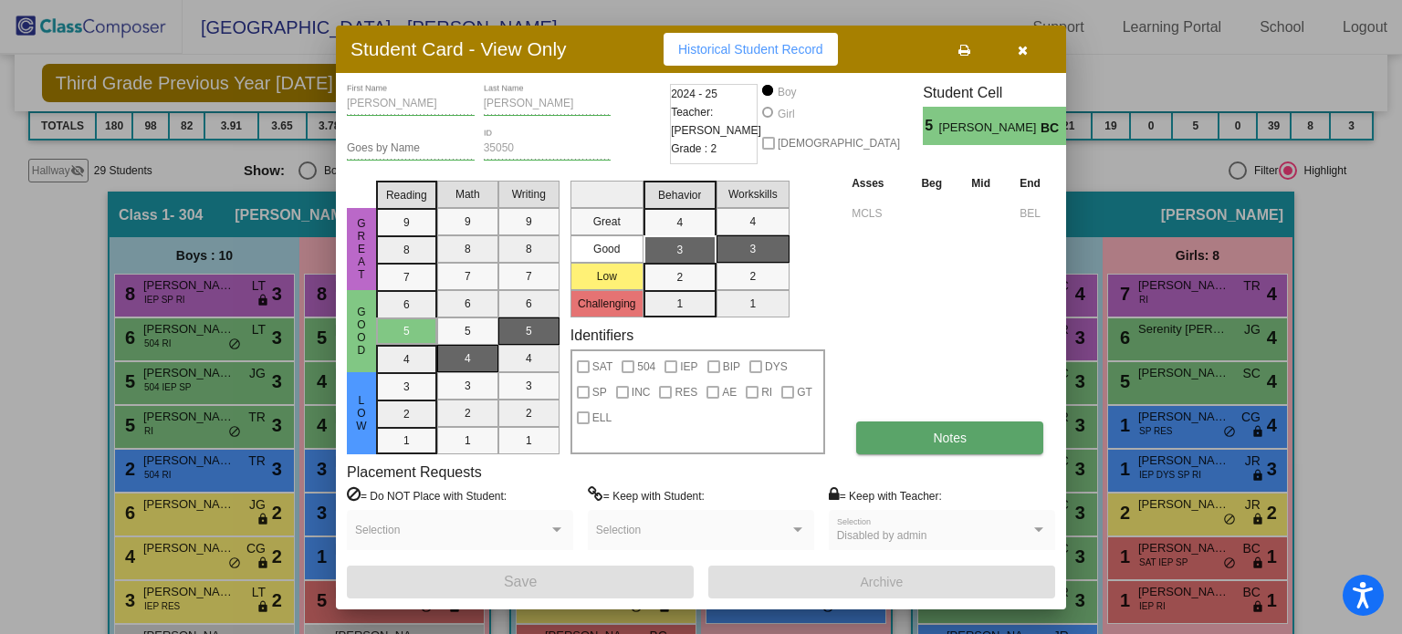
click at [960, 446] on button "Notes" at bounding box center [949, 438] width 187 height 33
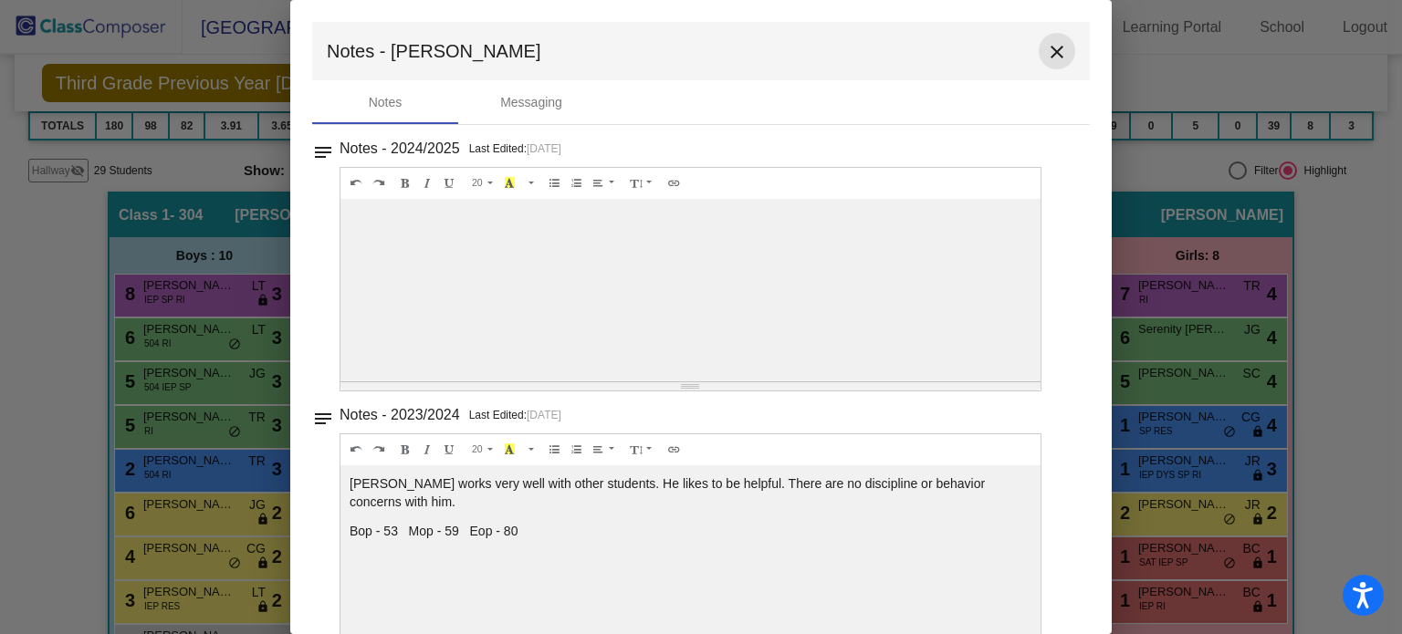
click at [1046, 44] on mat-icon "close" at bounding box center [1057, 52] width 22 height 22
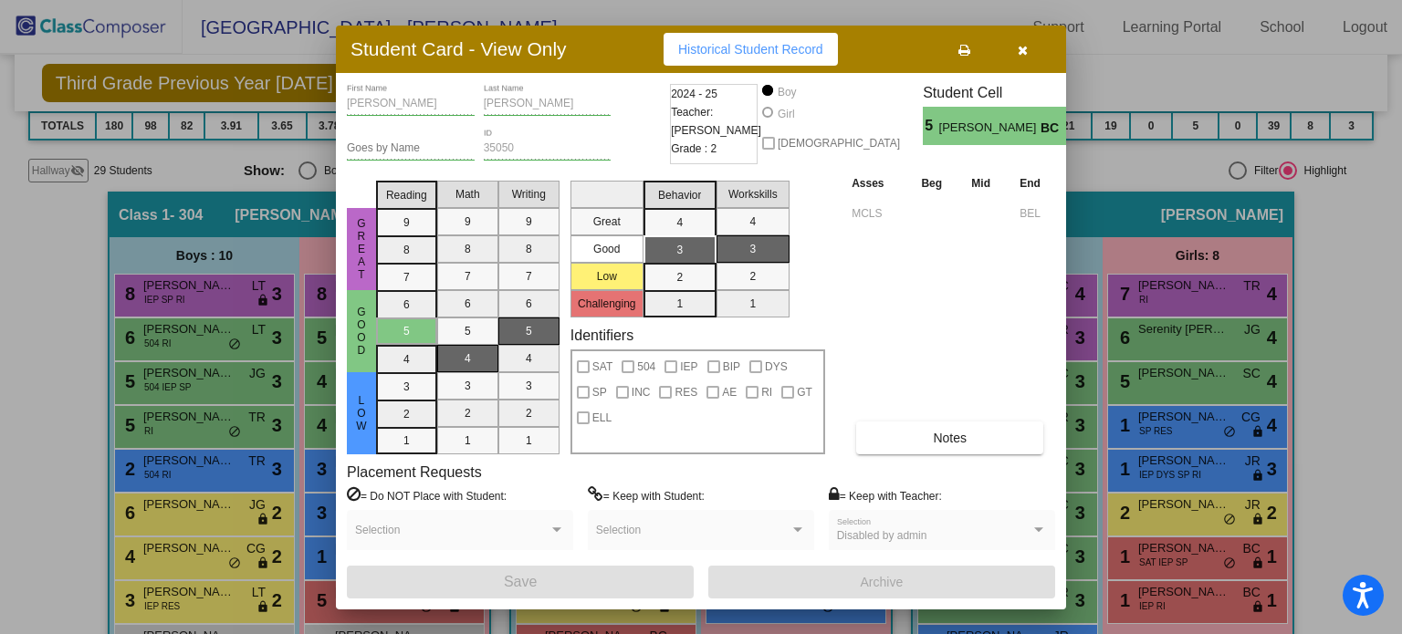
click at [1022, 43] on span "button" at bounding box center [1023, 49] width 10 height 15
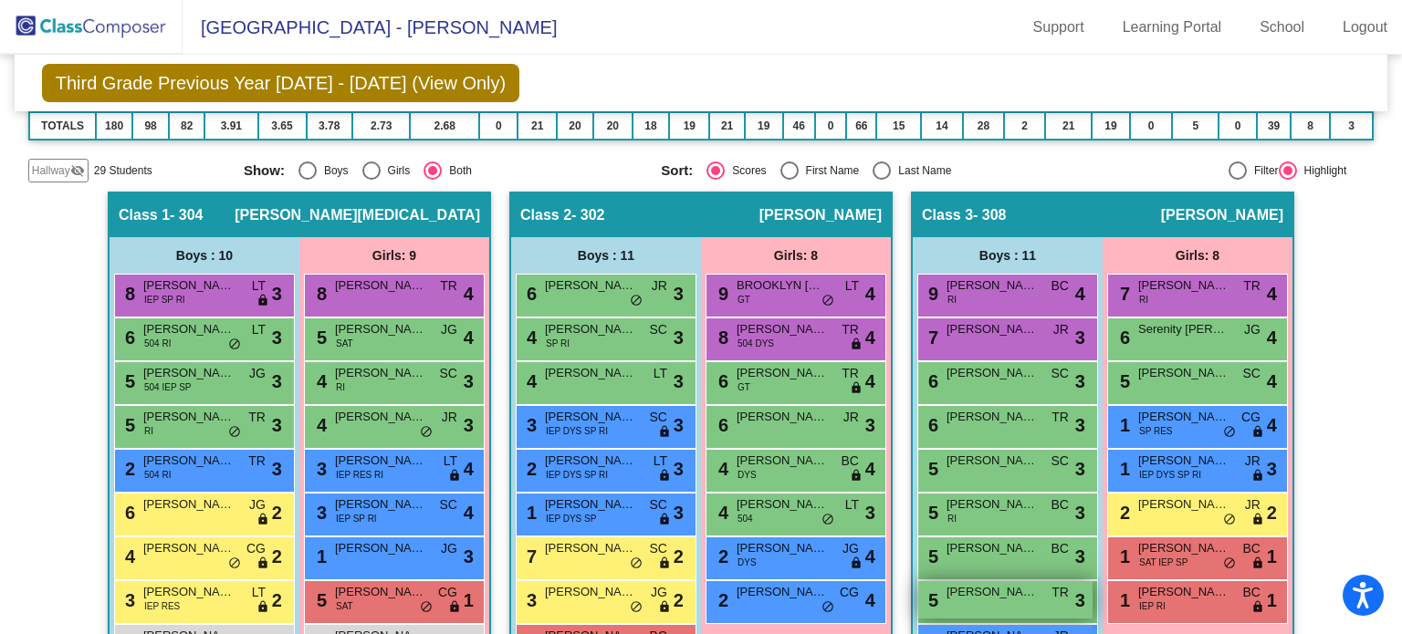
click at [983, 597] on span "[PERSON_NAME]" at bounding box center [991, 592] width 91 height 18
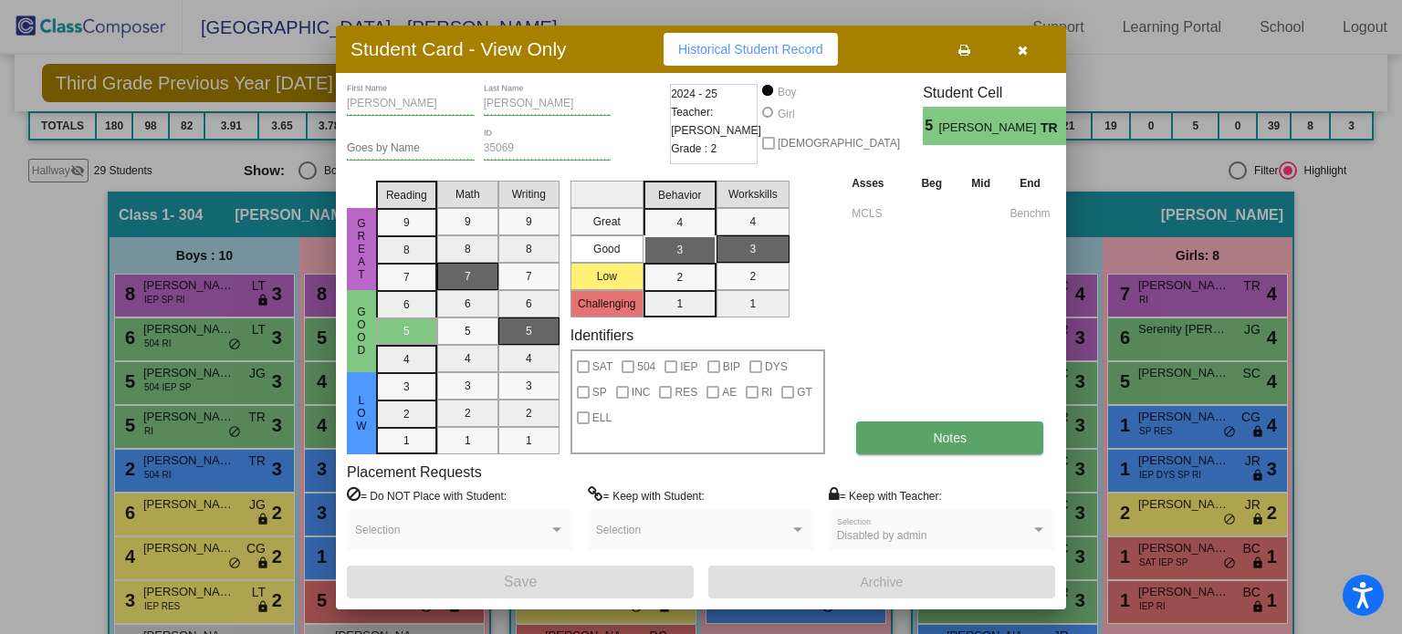
click at [894, 427] on button "Notes" at bounding box center [949, 438] width 187 height 33
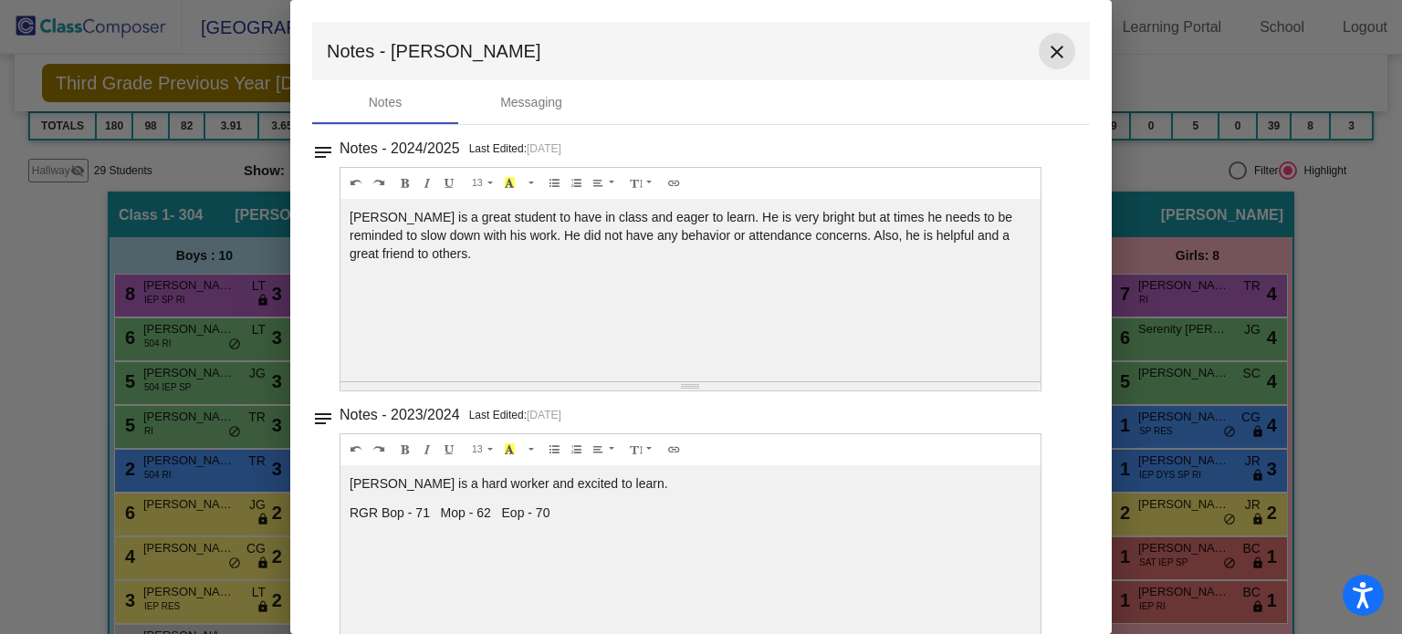
click at [1051, 48] on mat-icon "close" at bounding box center [1057, 52] width 22 height 22
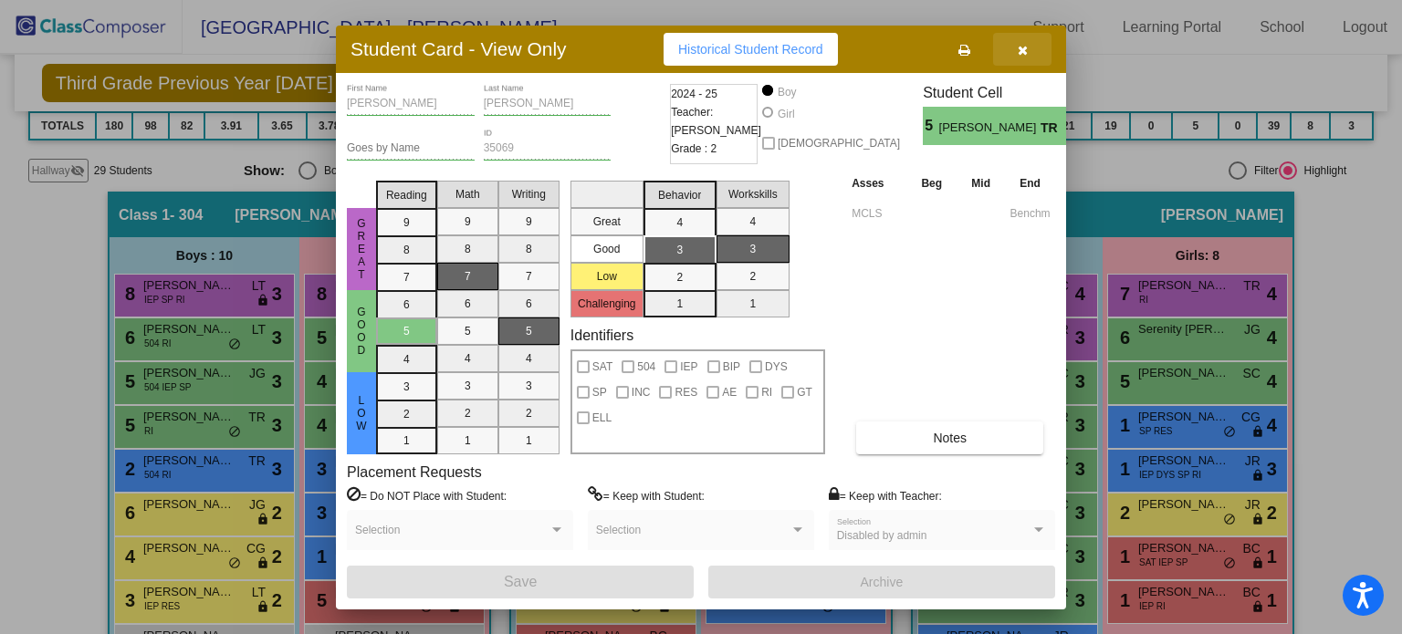
click at [1023, 53] on icon "button" at bounding box center [1023, 50] width 10 height 13
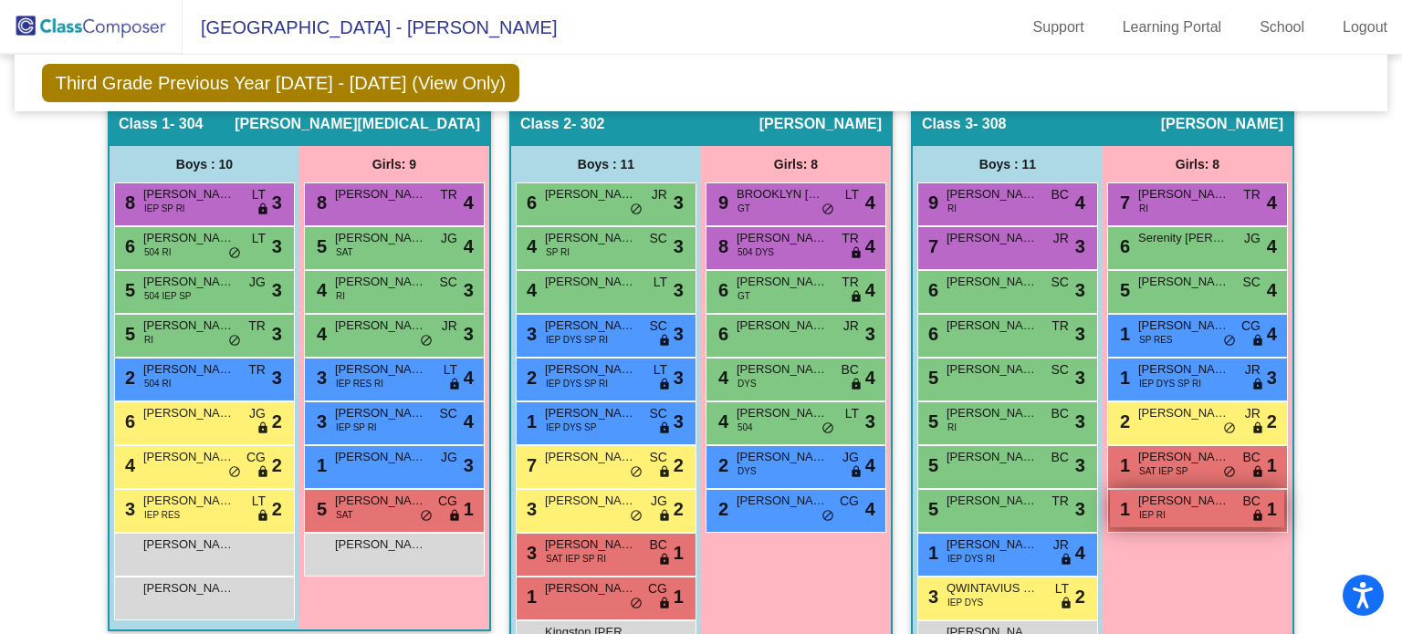
scroll to position [565, 0]
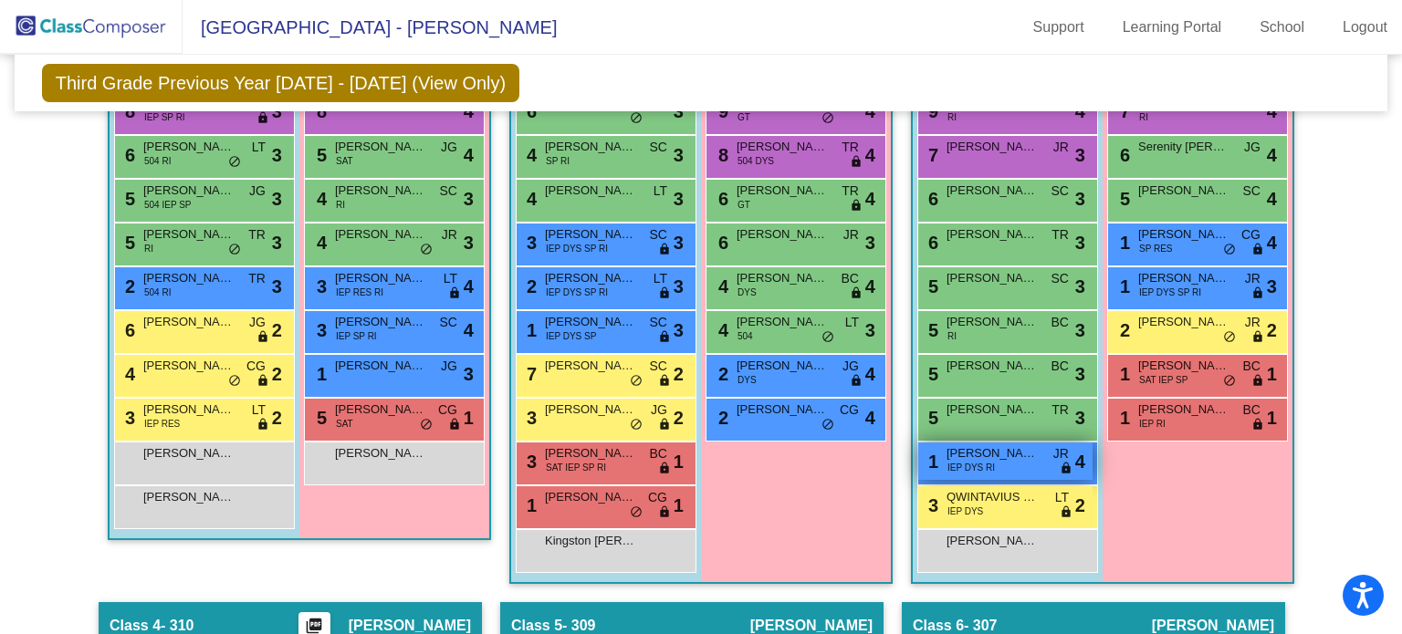
click at [997, 460] on div "1 [PERSON_NAME] IEP DYS RI JR lock do_not_disturb_alt 4" at bounding box center [1005, 461] width 174 height 37
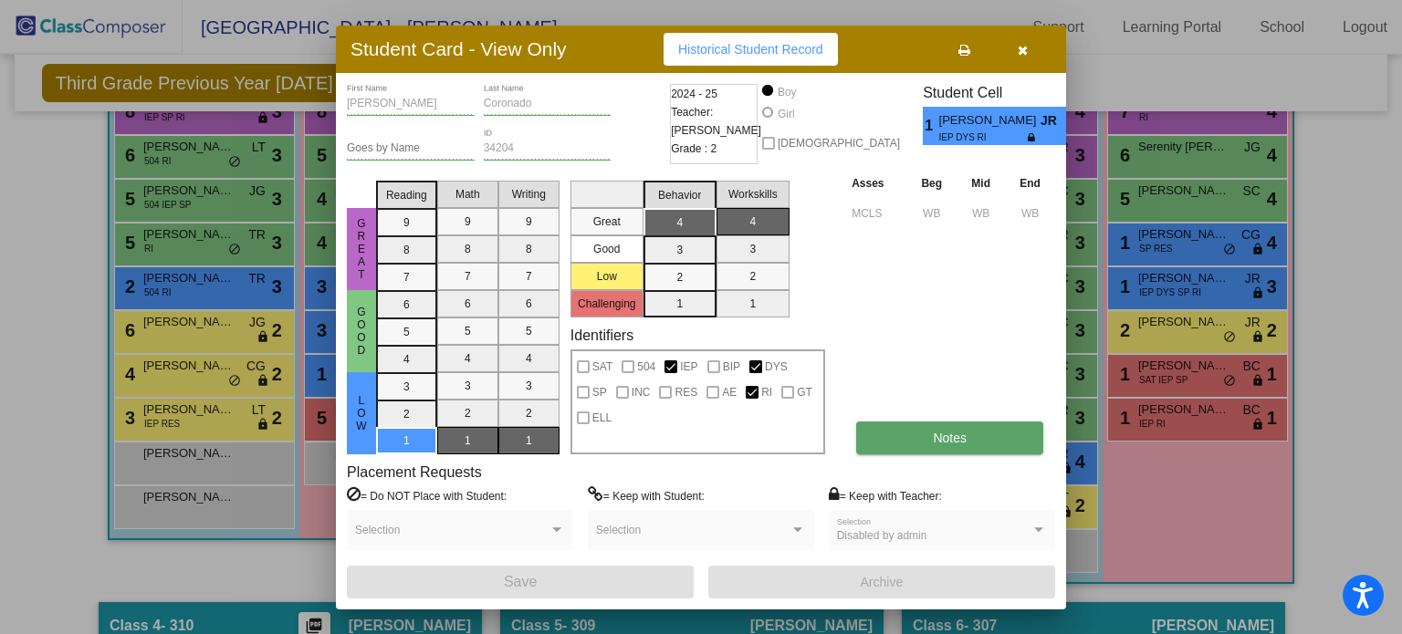
click at [976, 435] on button "Notes" at bounding box center [949, 438] width 187 height 33
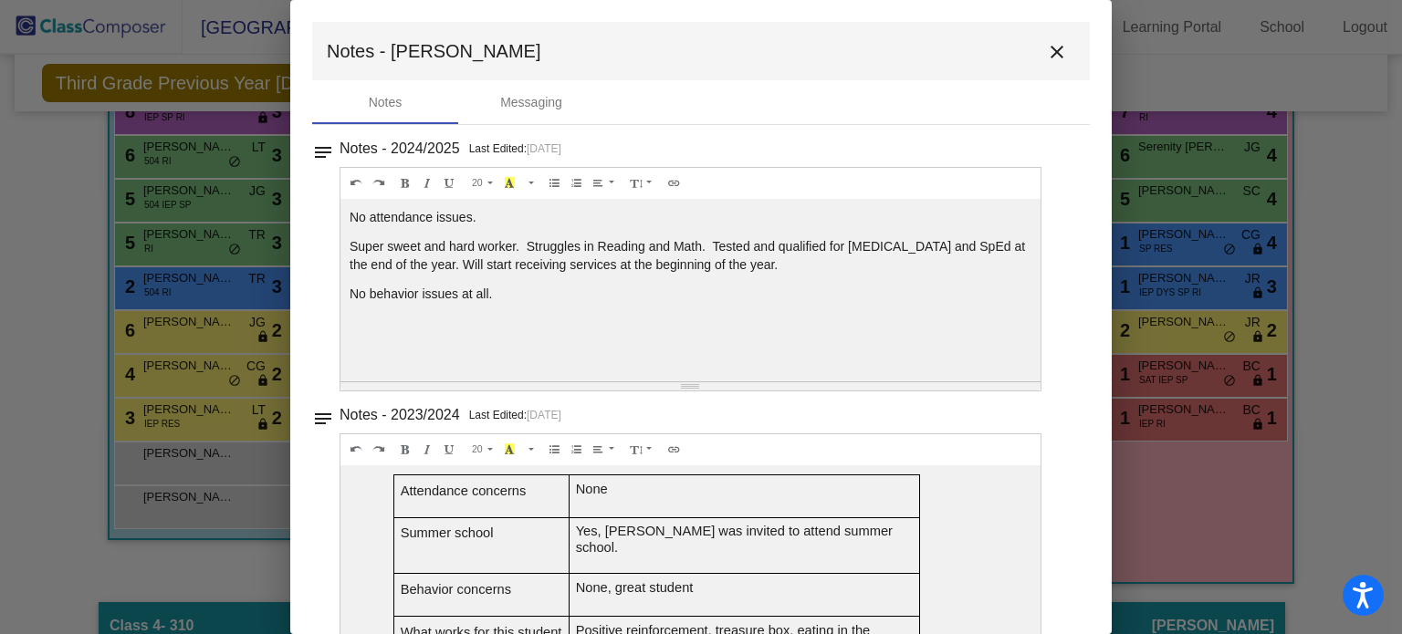
scroll to position [44, 0]
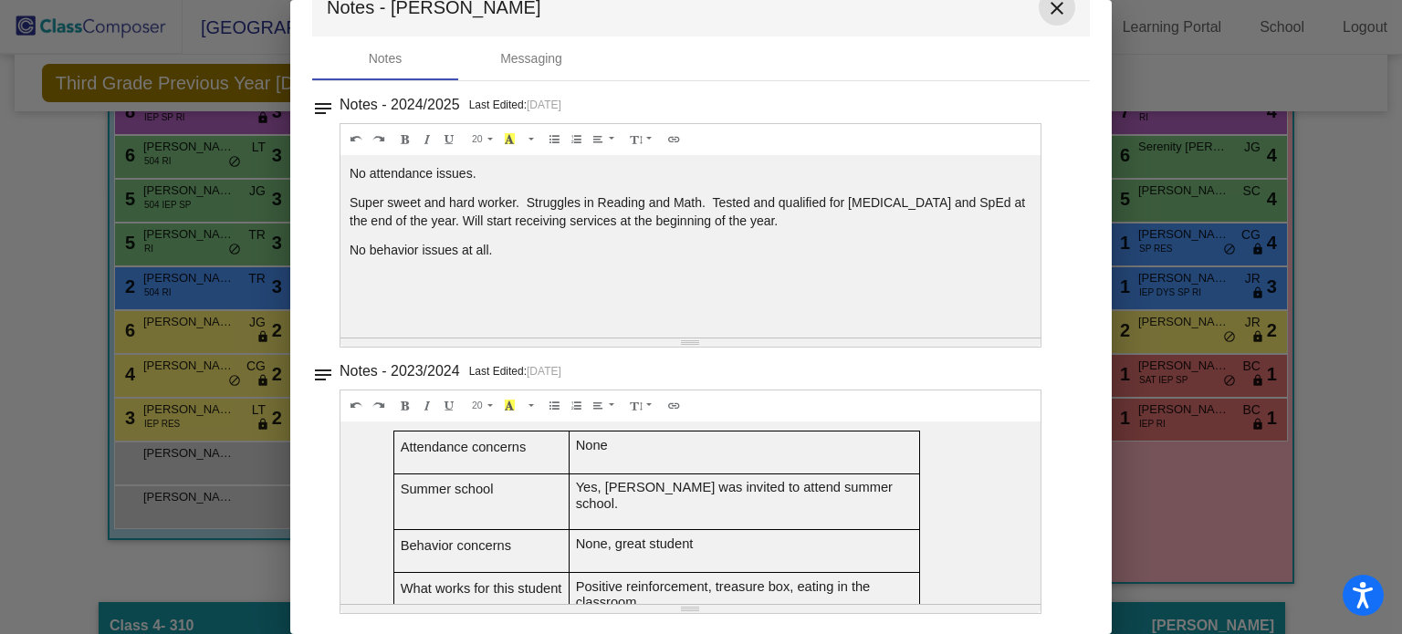
click at [1046, 6] on mat-icon "close" at bounding box center [1057, 8] width 22 height 22
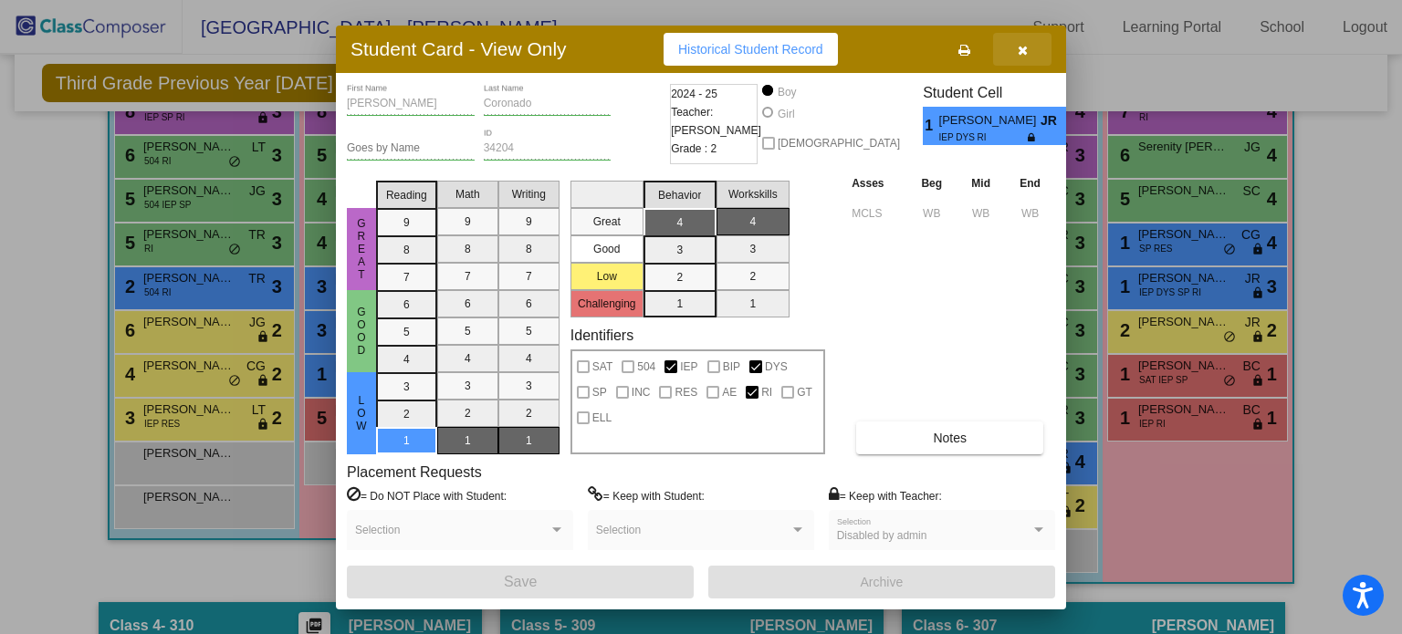
click at [1022, 44] on icon "button" at bounding box center [1023, 50] width 10 height 13
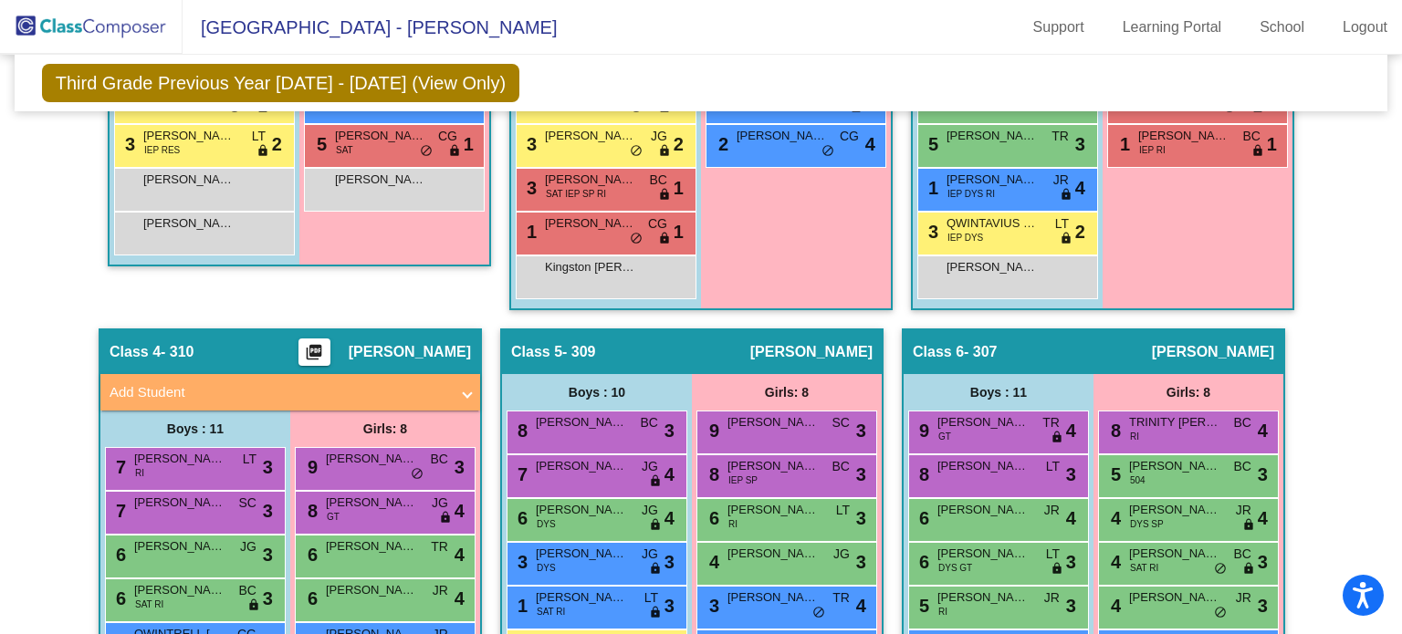
scroll to position [748, 0]
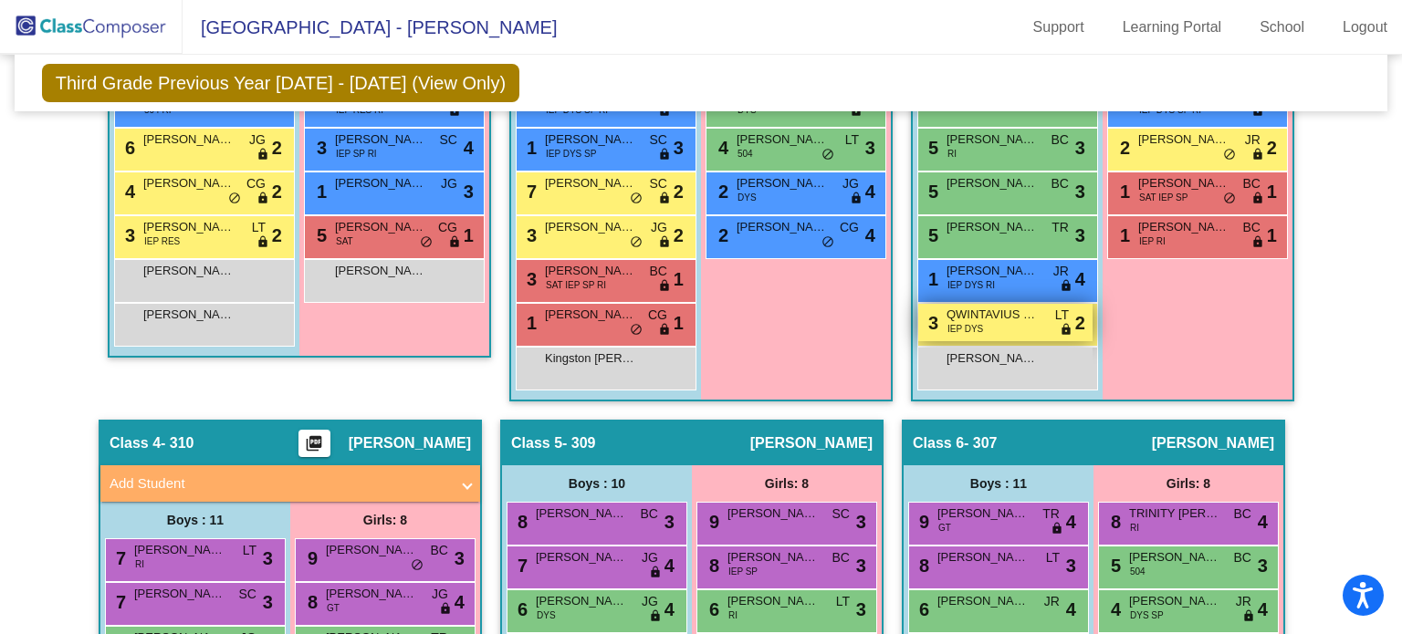
click at [1008, 320] on span "QWINTAVIUS [PERSON_NAME]" at bounding box center [991, 315] width 91 height 18
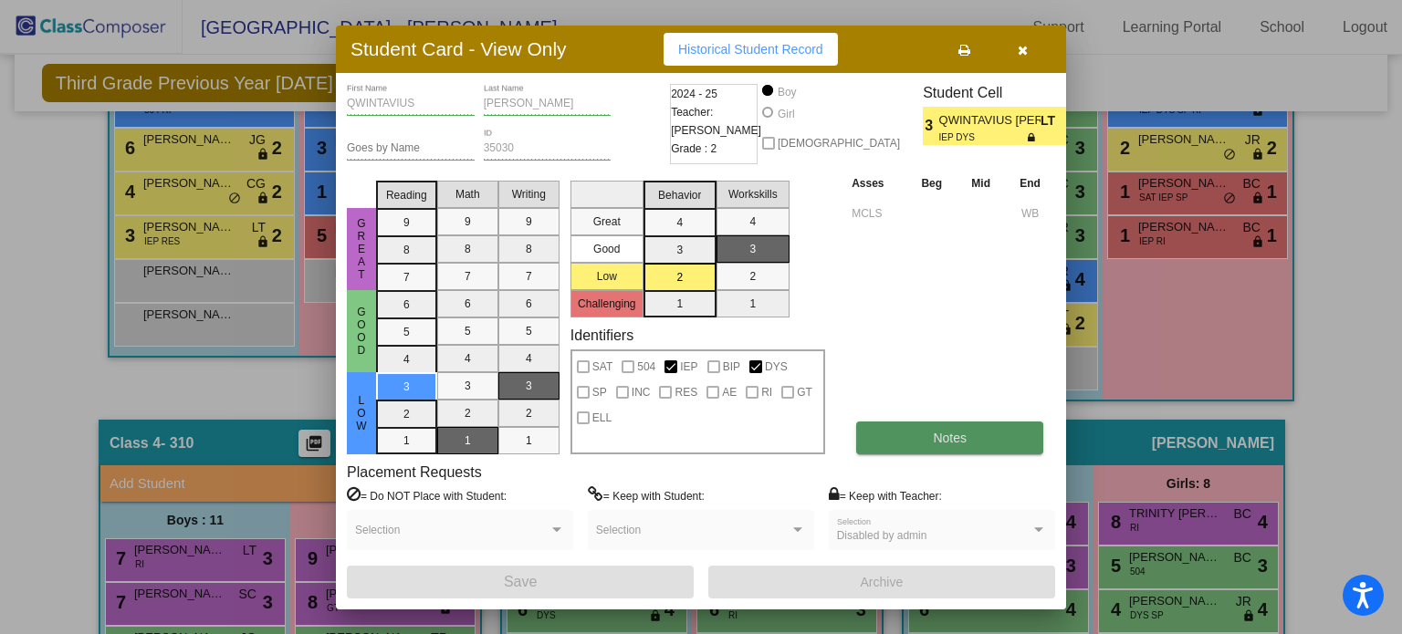
click at [967, 440] on button "Notes" at bounding box center [949, 438] width 187 height 33
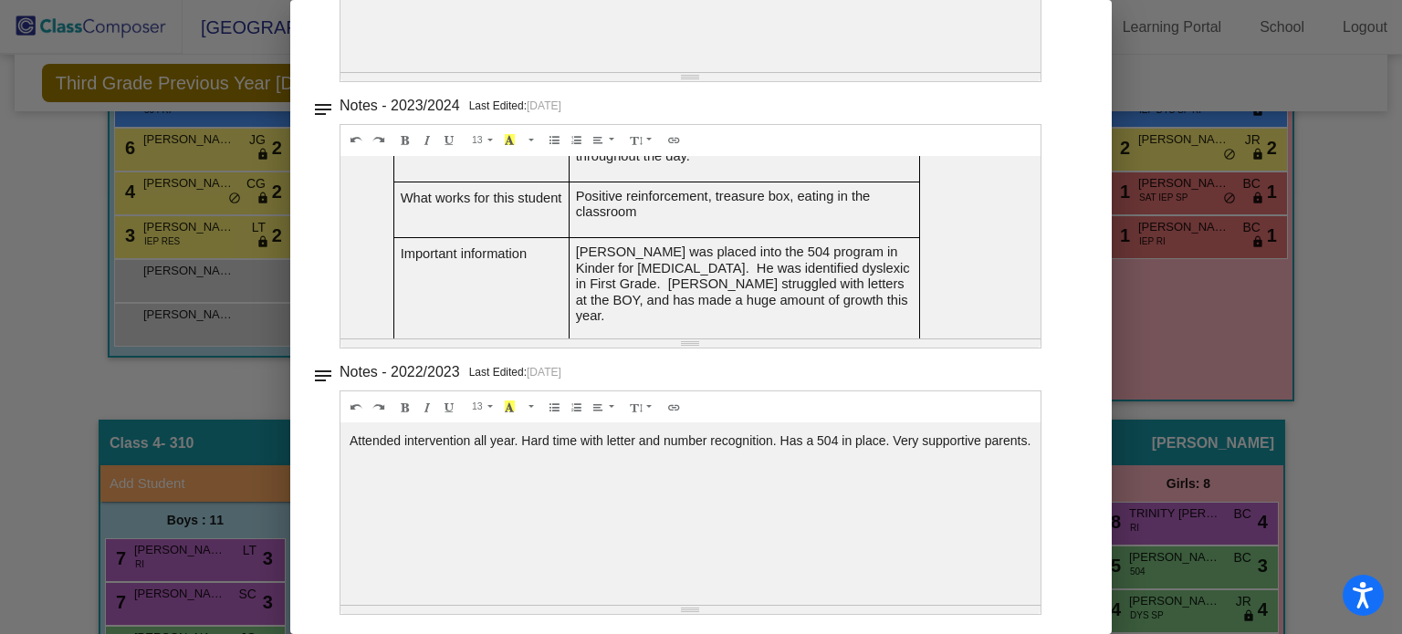
scroll to position [0, 0]
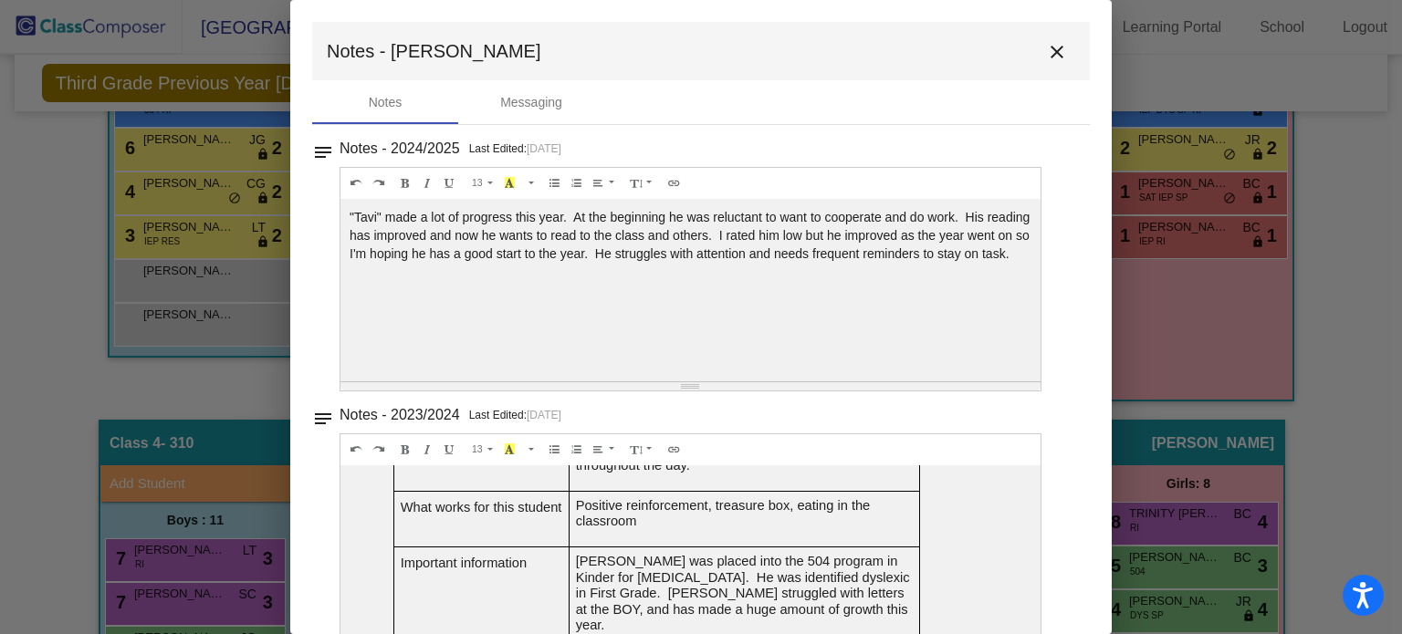
click at [1050, 41] on mat-icon "close" at bounding box center [1057, 52] width 22 height 22
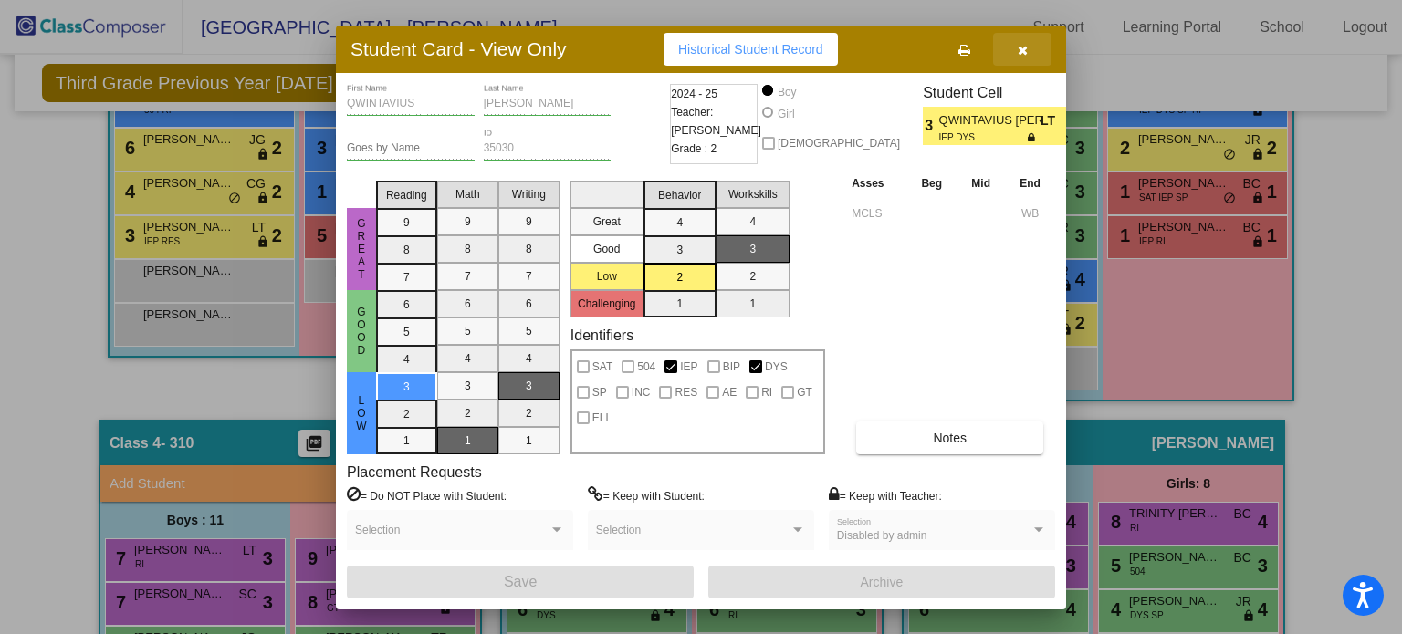
click at [1025, 39] on button "button" at bounding box center [1022, 49] width 58 height 33
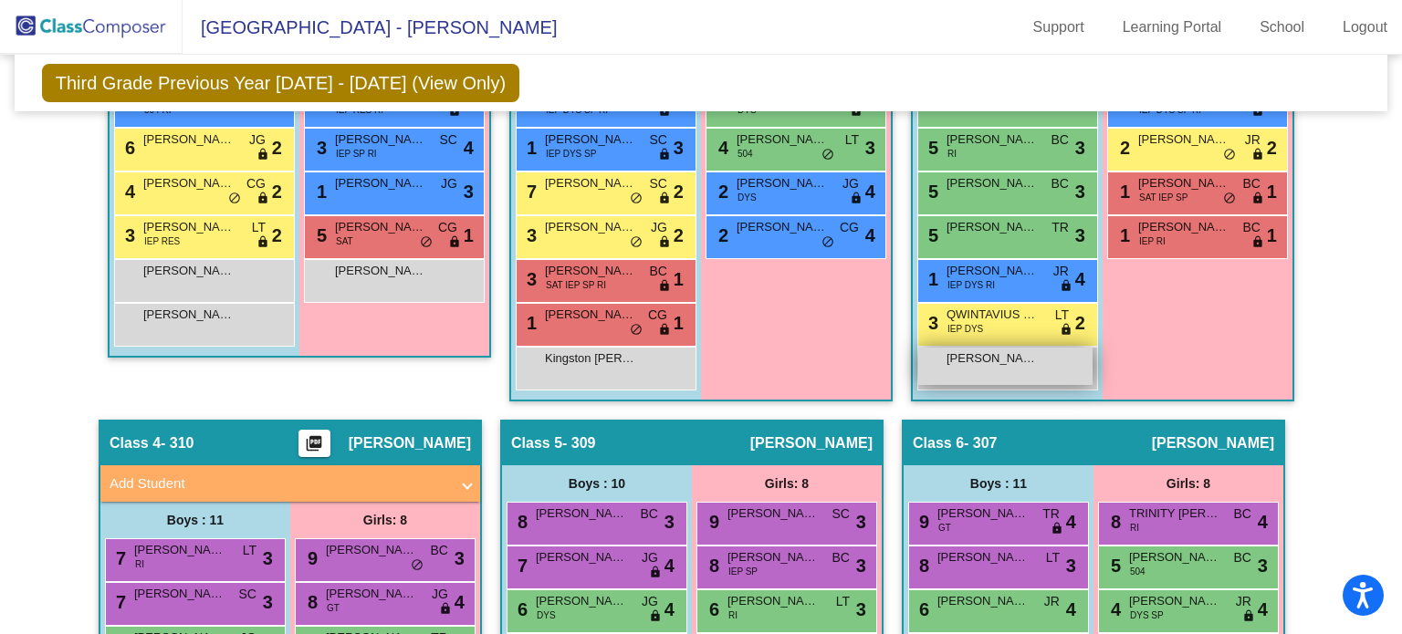
click at [986, 367] on div "Messiah [PERSON_NAME] lock do_not_disturb_alt" at bounding box center [1005, 366] width 174 height 37
click at [936, 348] on div "Messiah [PERSON_NAME] lock do_not_disturb_alt" at bounding box center [1005, 366] width 174 height 37
click at [976, 350] on span "[PERSON_NAME]" at bounding box center [991, 359] width 91 height 18
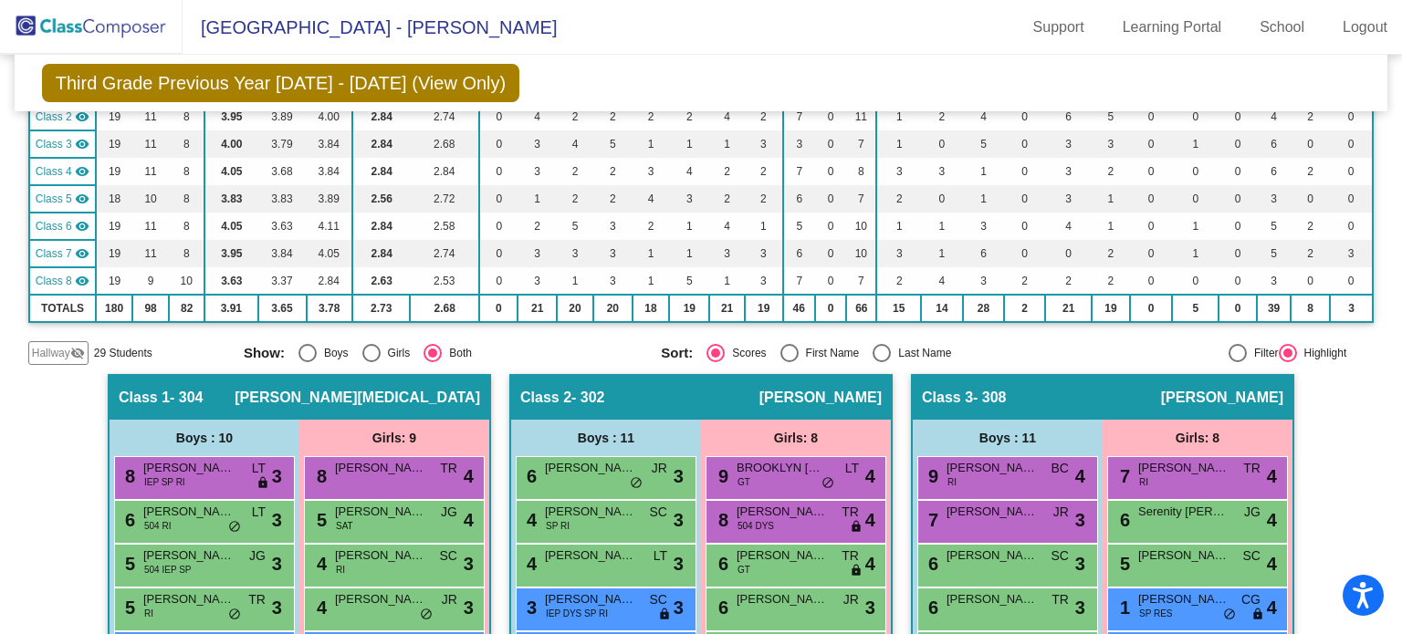
scroll to position [291, 0]
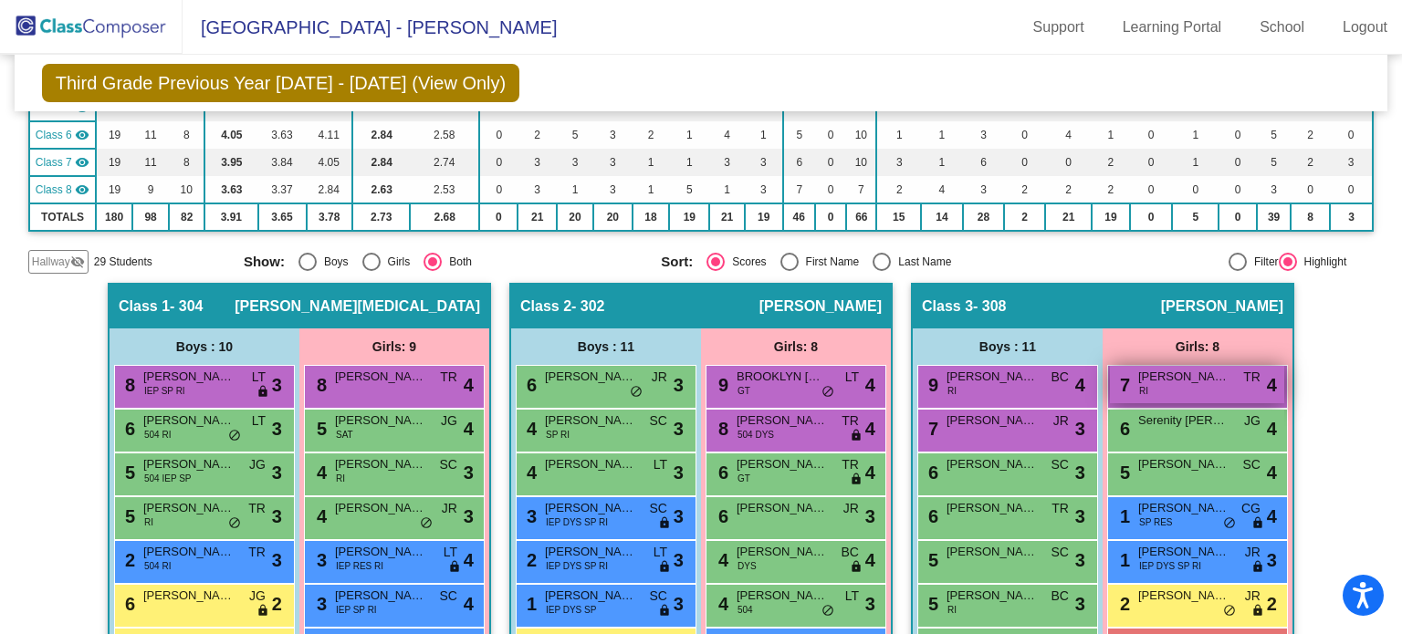
click at [1162, 384] on div "7 [PERSON_NAME] RI TR lock do_not_disturb_alt 4" at bounding box center [1197, 384] width 174 height 37
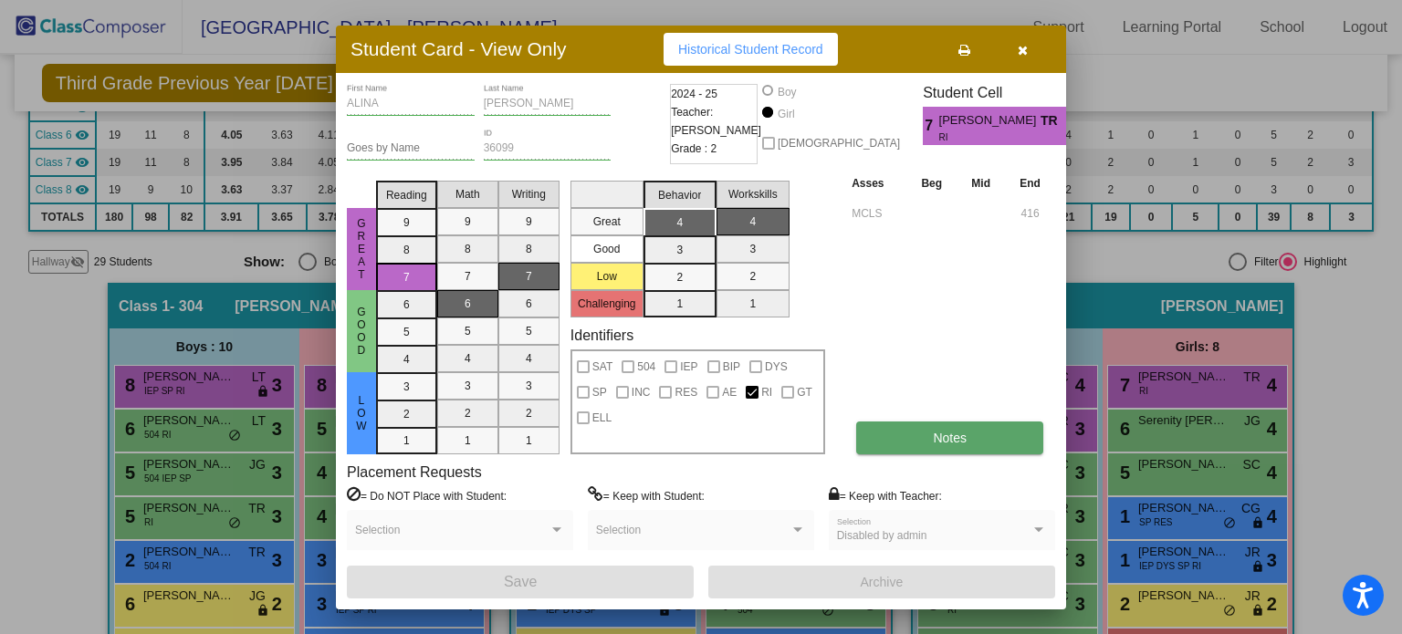
click at [957, 439] on span "Notes" at bounding box center [950, 438] width 34 height 15
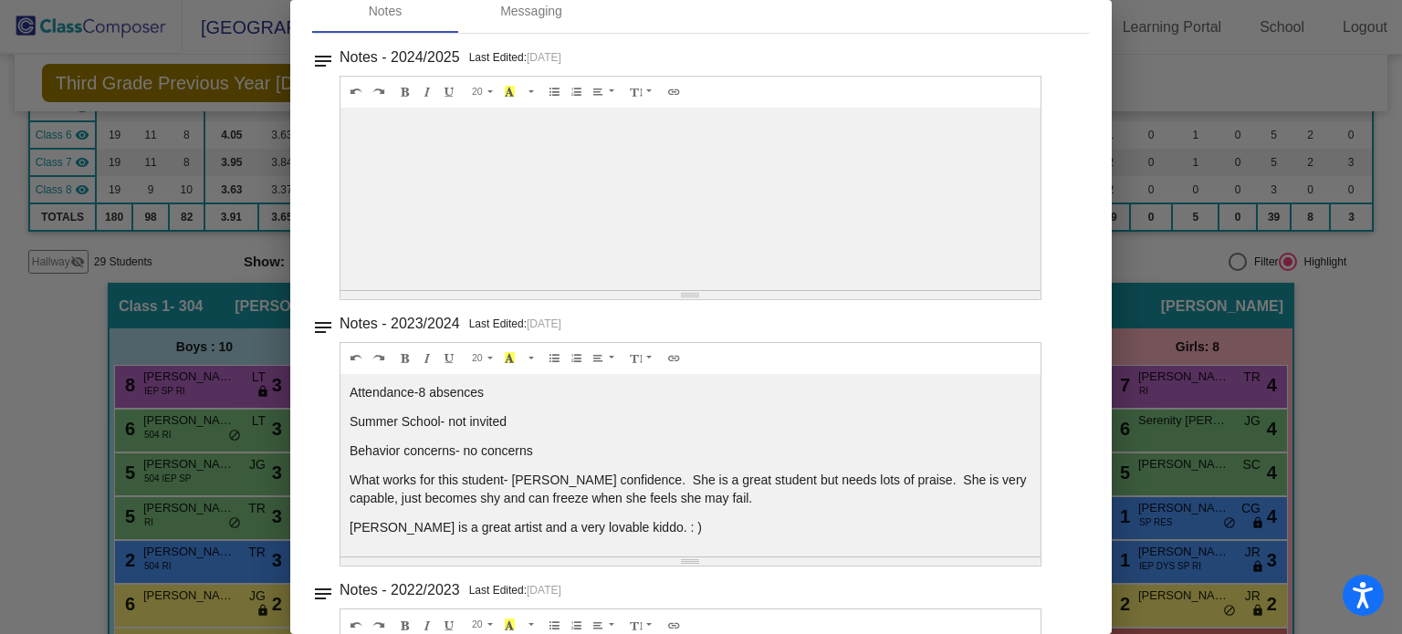
scroll to position [0, 0]
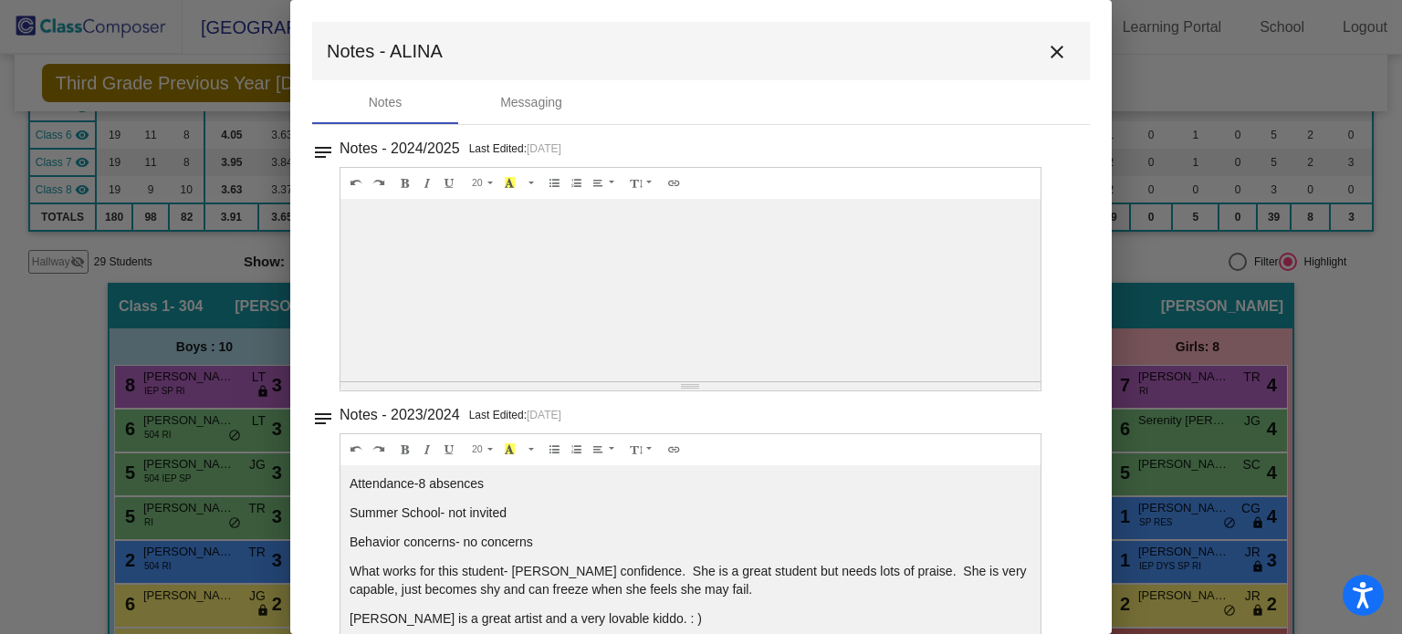
click at [1049, 50] on mat-icon "close" at bounding box center [1057, 52] width 22 height 22
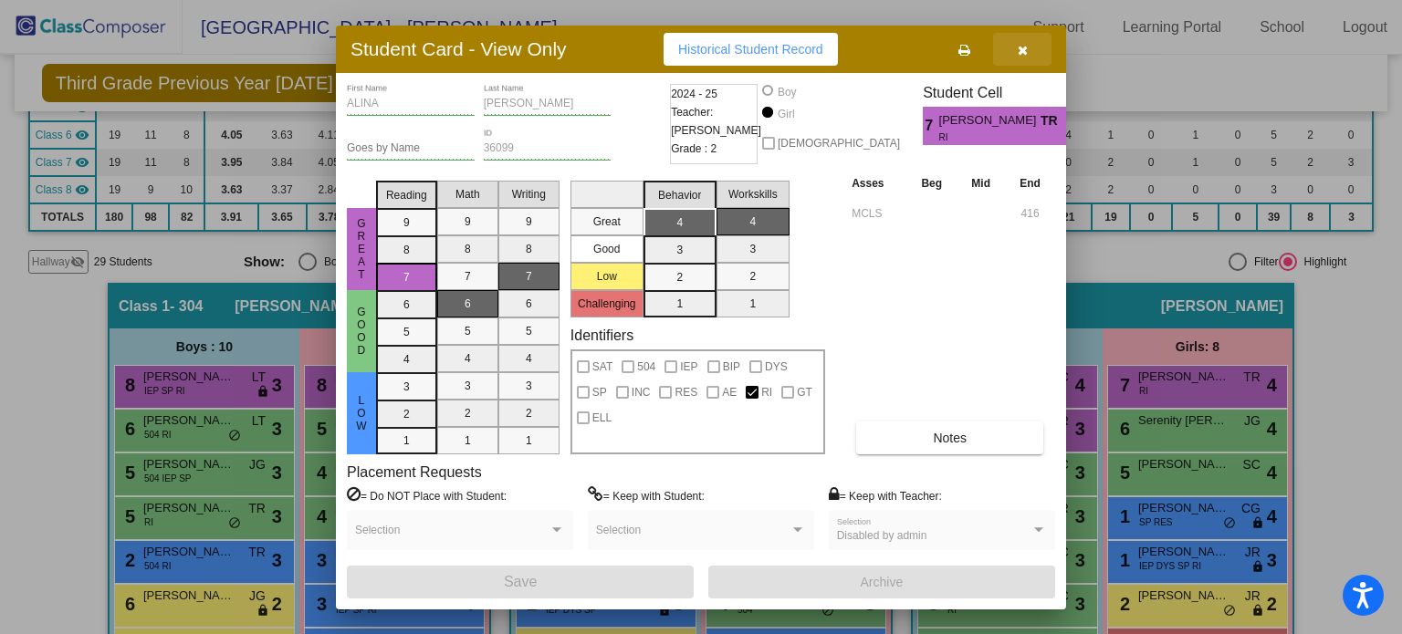
click at [1018, 45] on icon "button" at bounding box center [1023, 50] width 10 height 13
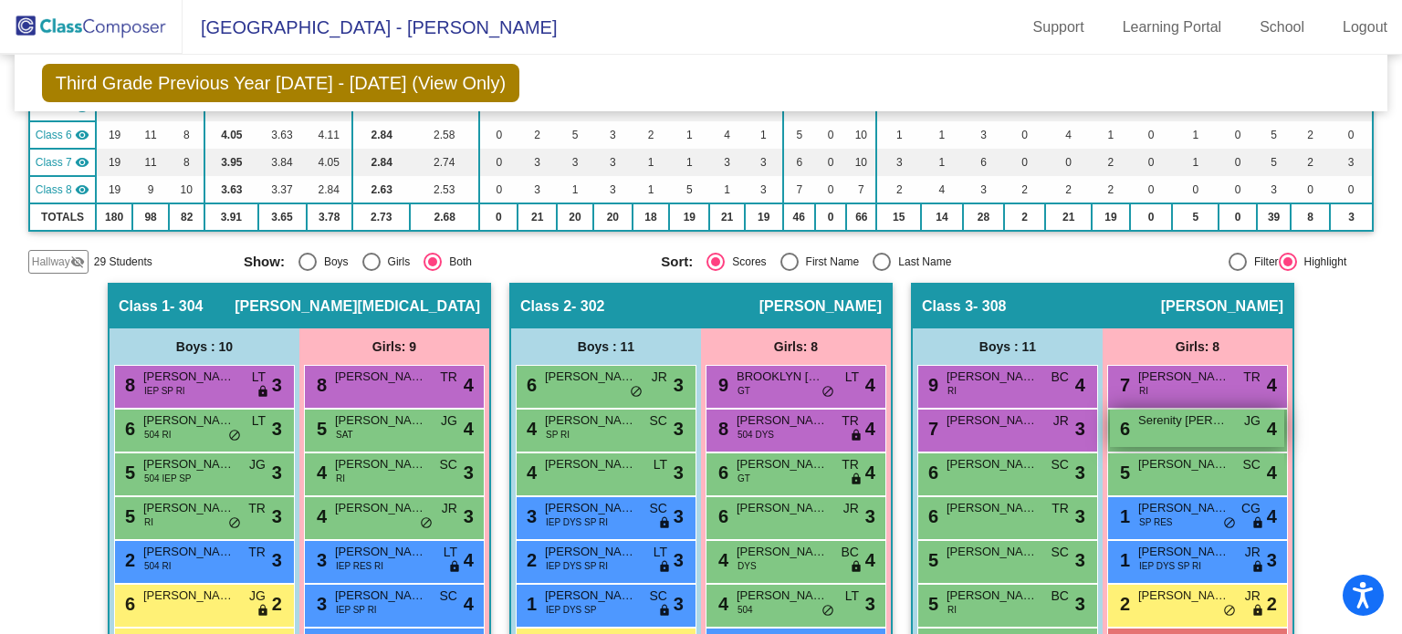
click at [1159, 433] on div "6 Serenity [PERSON_NAME] lock do_not_disturb_alt 4" at bounding box center [1197, 428] width 174 height 37
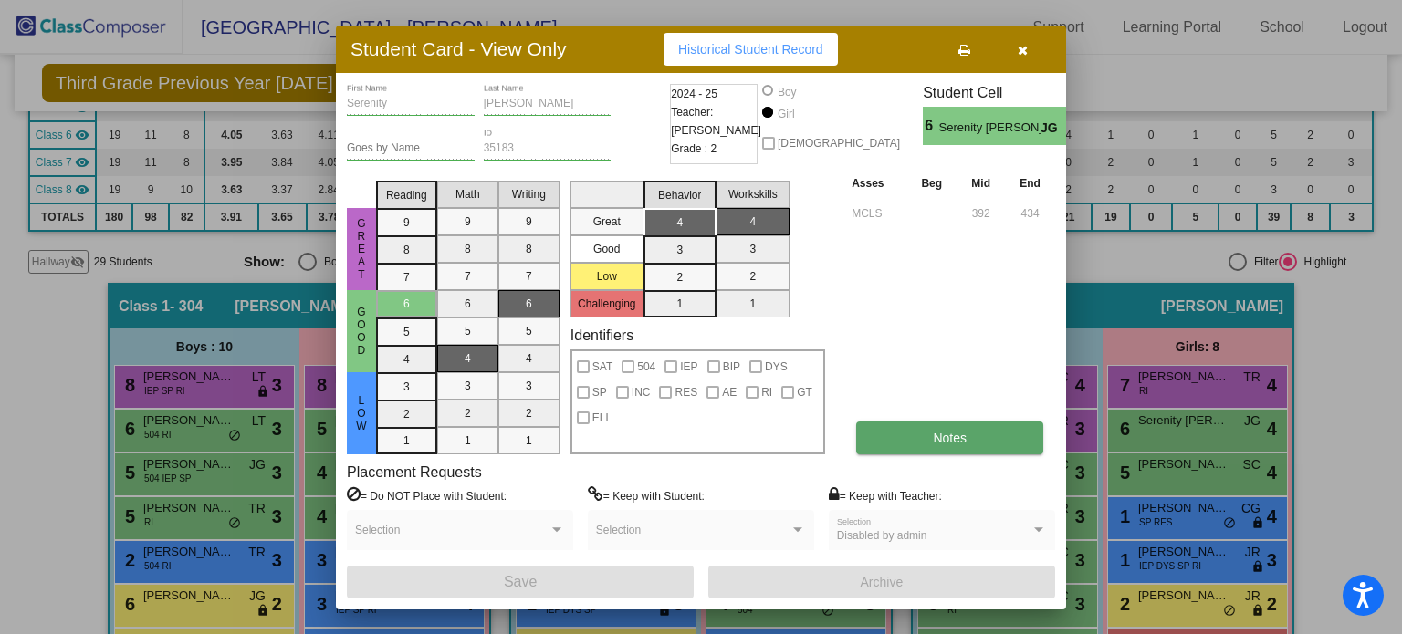
click at [958, 435] on span "Notes" at bounding box center [950, 438] width 34 height 15
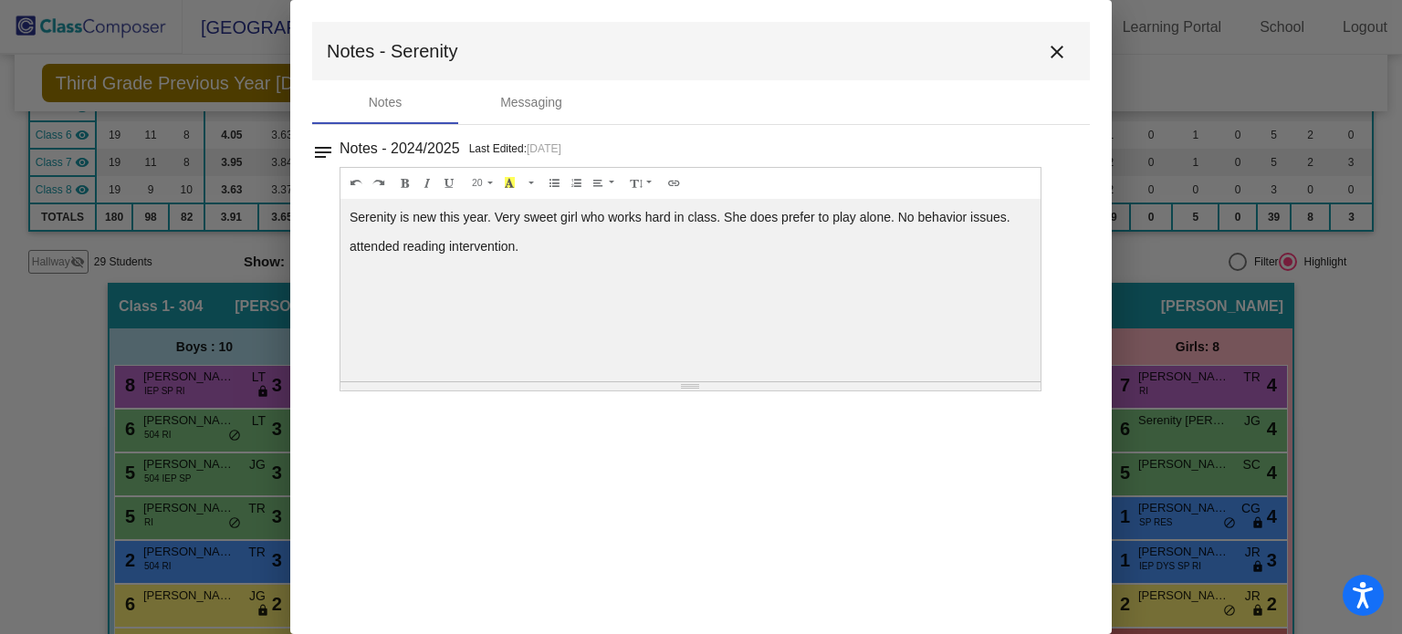
click at [1057, 41] on mat-icon "close" at bounding box center [1057, 52] width 22 height 22
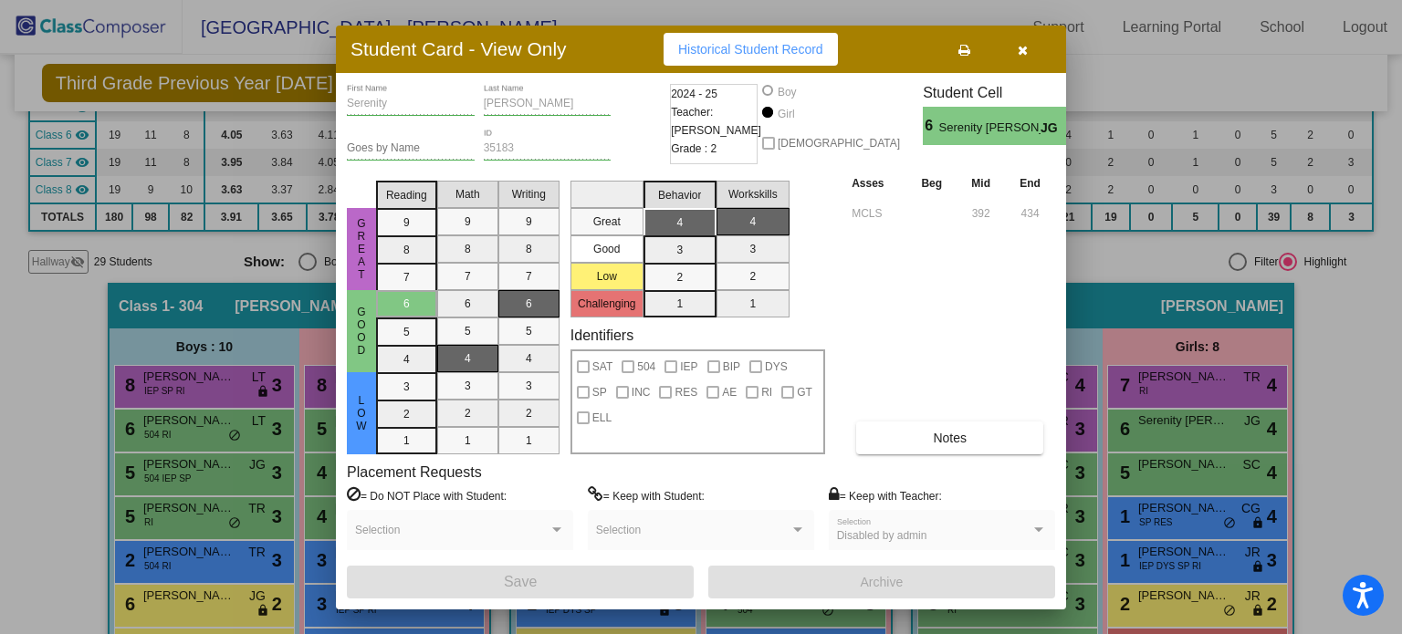
click at [1025, 44] on icon "button" at bounding box center [1023, 50] width 10 height 13
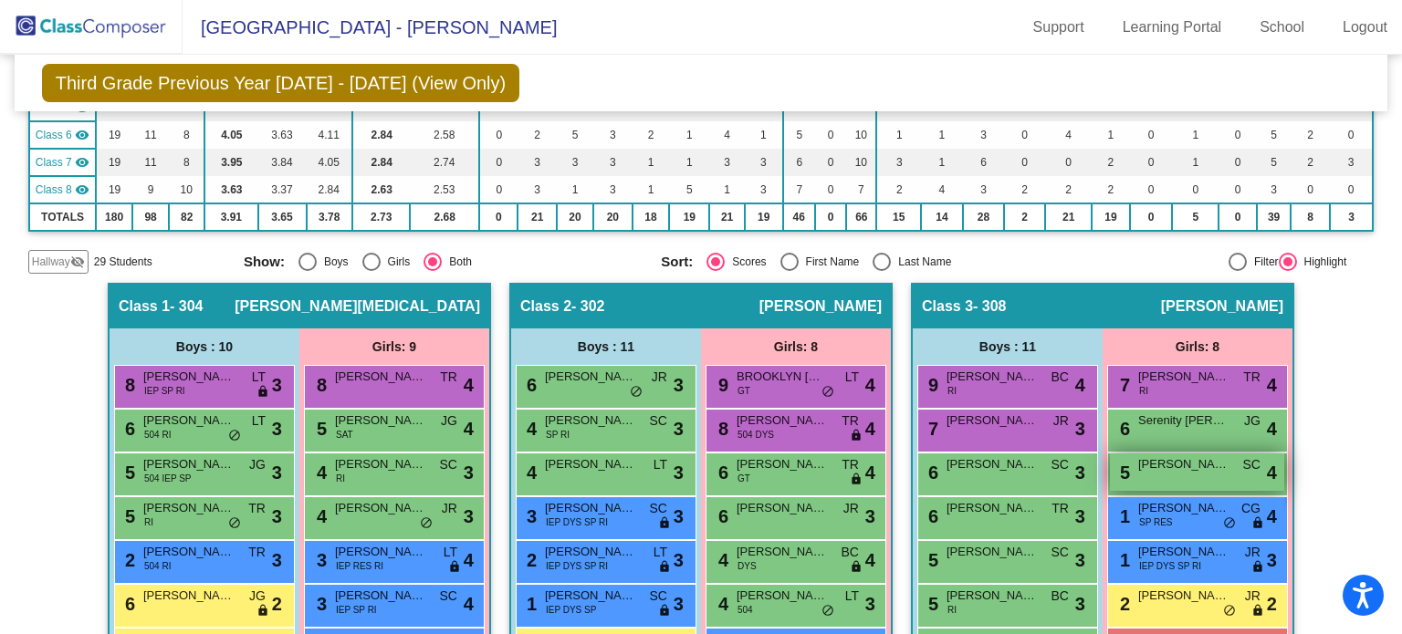
click at [1191, 463] on span "[PERSON_NAME]" at bounding box center [1183, 464] width 91 height 18
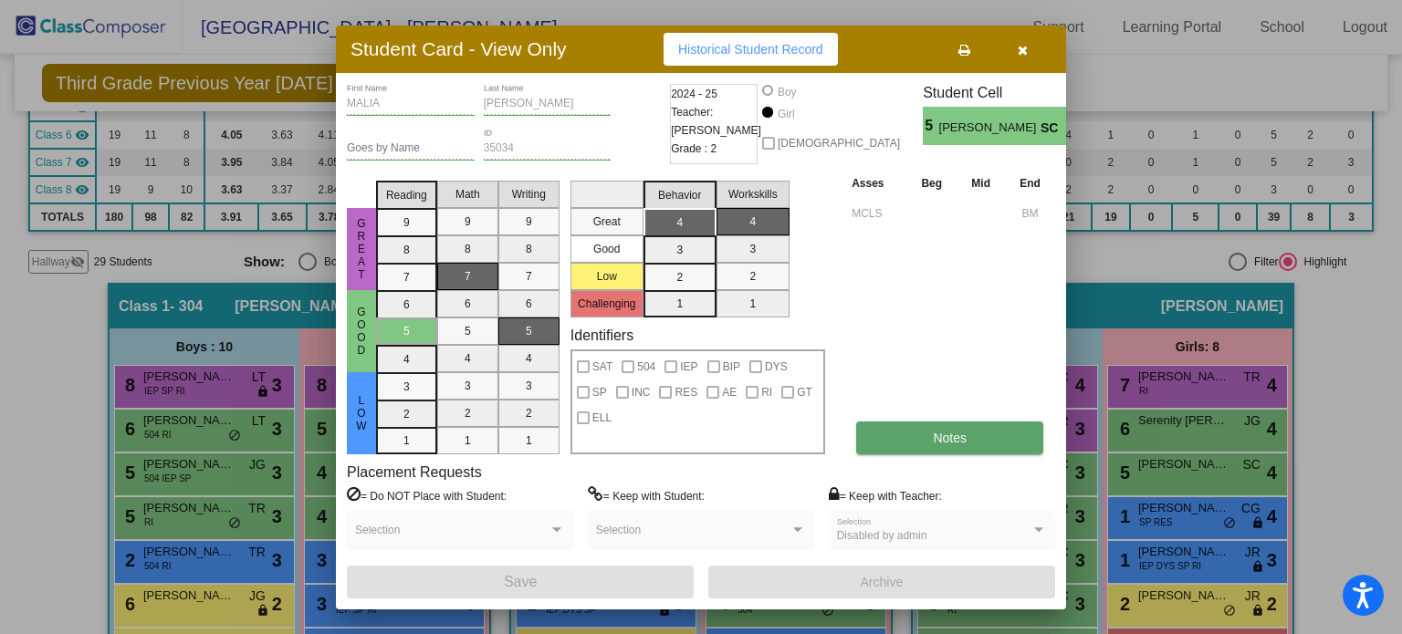
click at [960, 448] on button "Notes" at bounding box center [949, 438] width 187 height 33
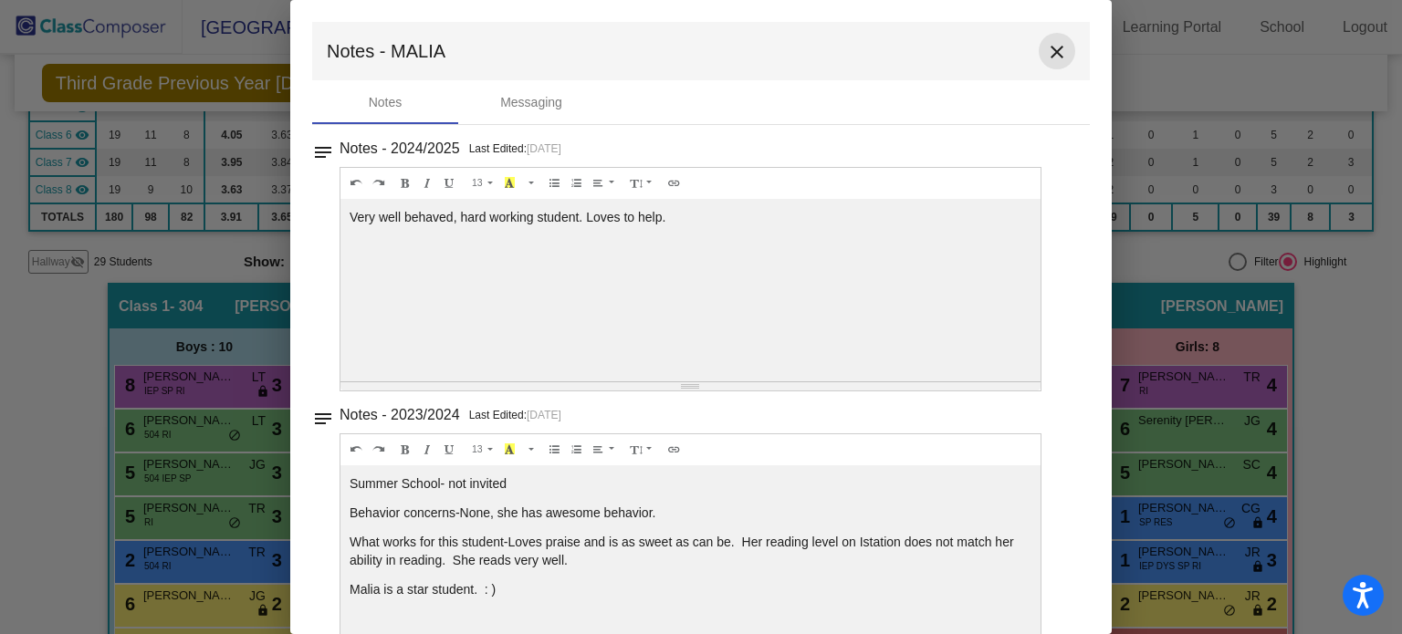
click at [1046, 48] on mat-icon "close" at bounding box center [1057, 52] width 22 height 22
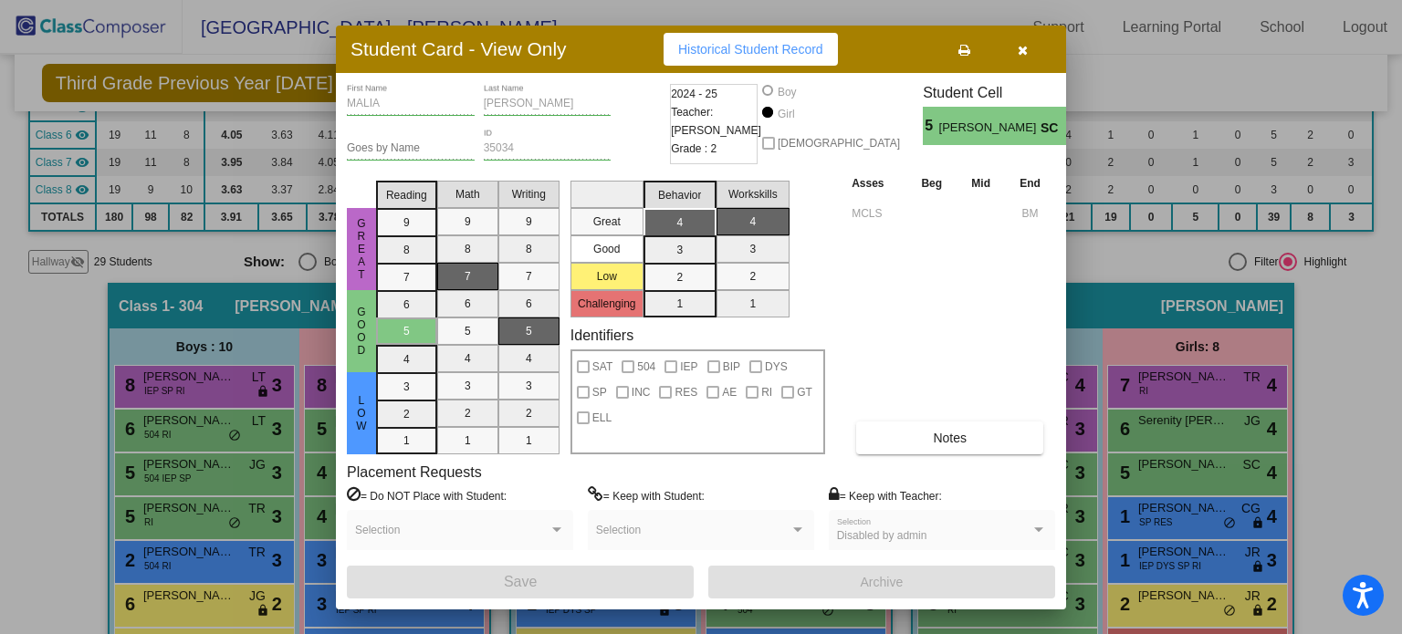
click at [1027, 53] on button "button" at bounding box center [1022, 49] width 58 height 33
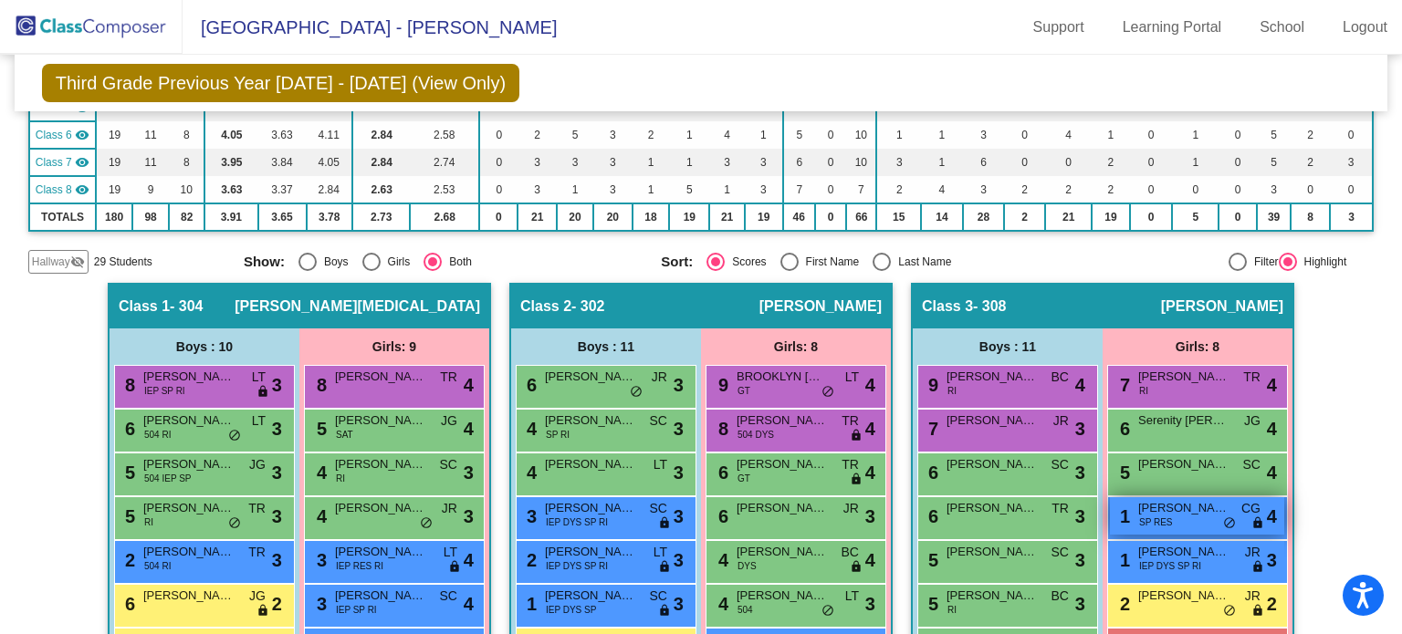
click at [1124, 522] on span "1" at bounding box center [1122, 517] width 15 height 20
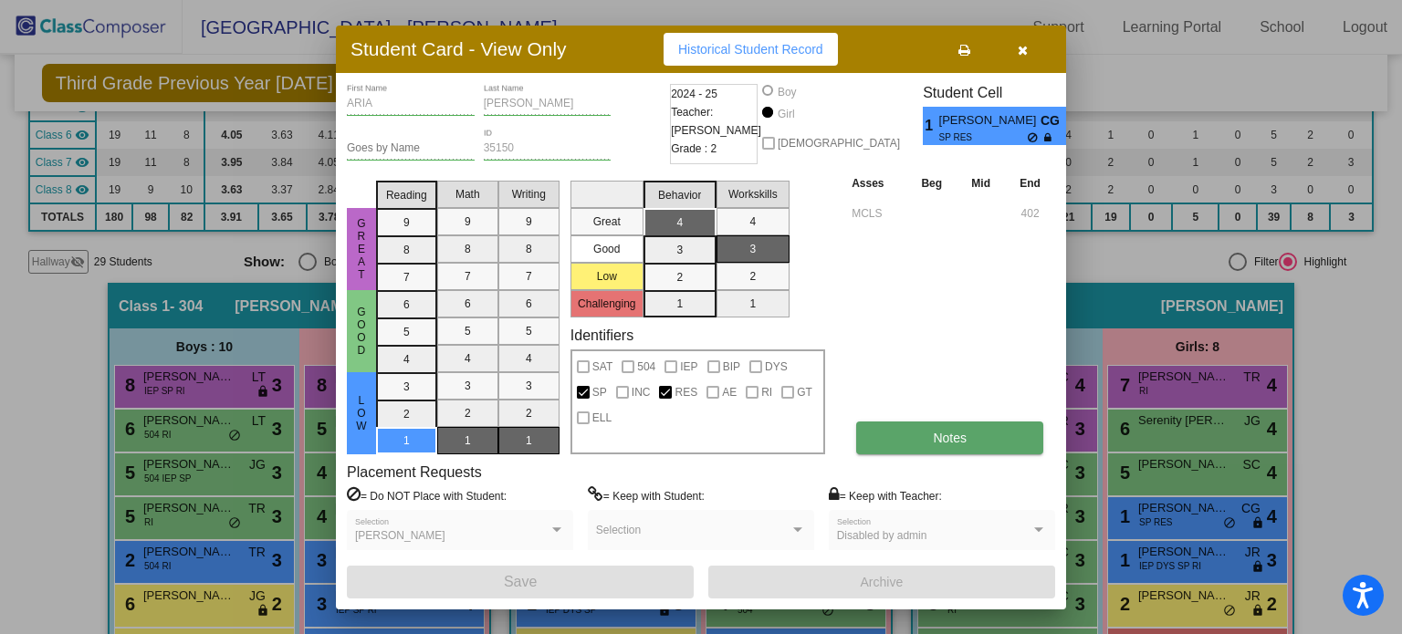
click at [986, 439] on button "Notes" at bounding box center [949, 438] width 187 height 33
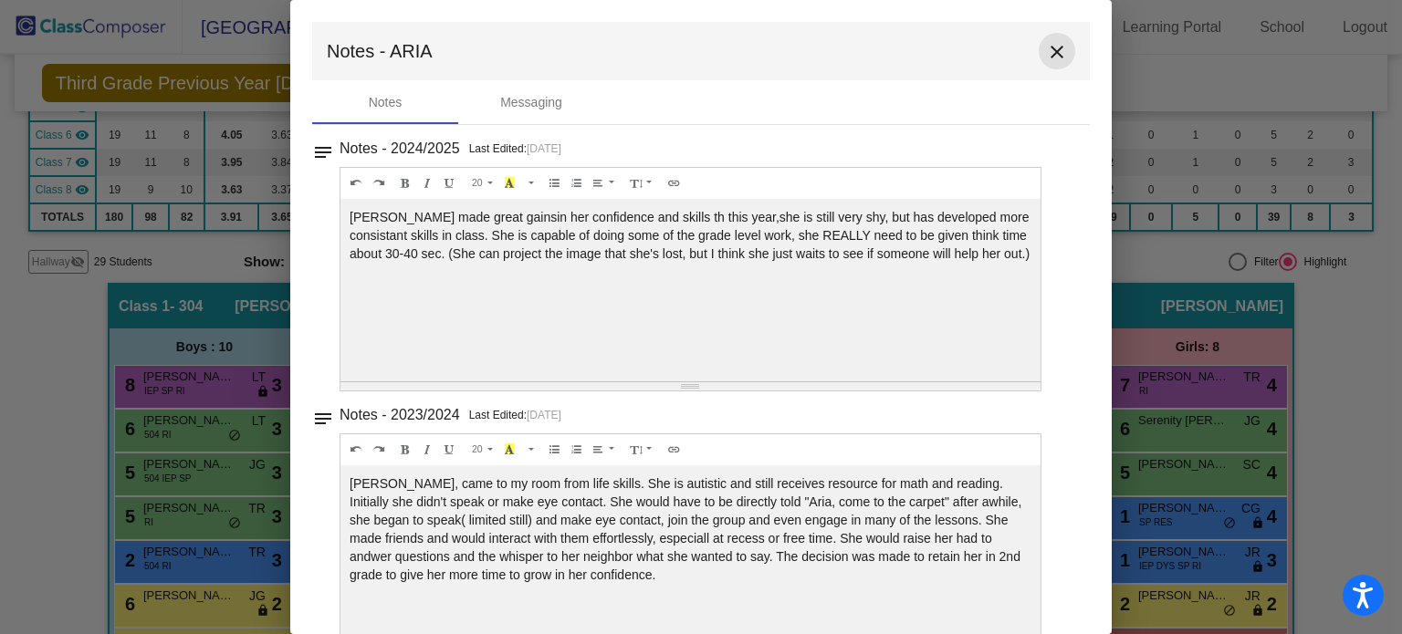
click at [1046, 47] on mat-icon "close" at bounding box center [1057, 52] width 22 height 22
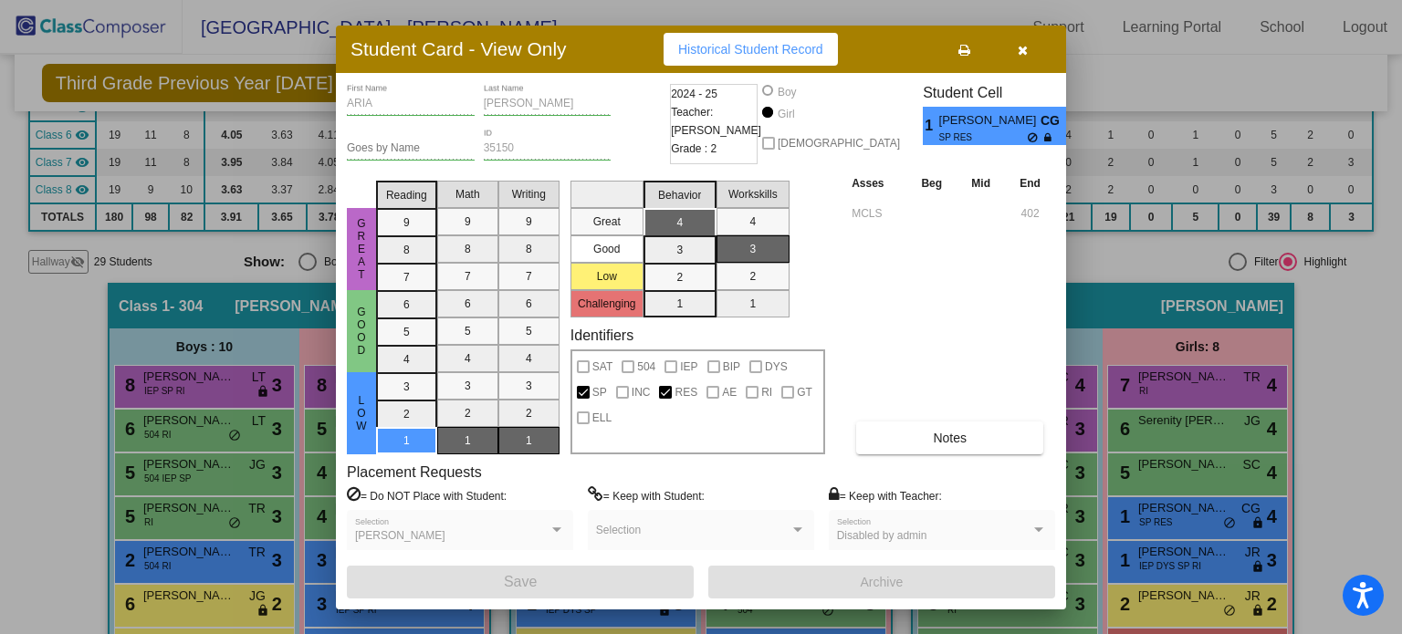
click at [1015, 50] on button "button" at bounding box center [1022, 49] width 58 height 33
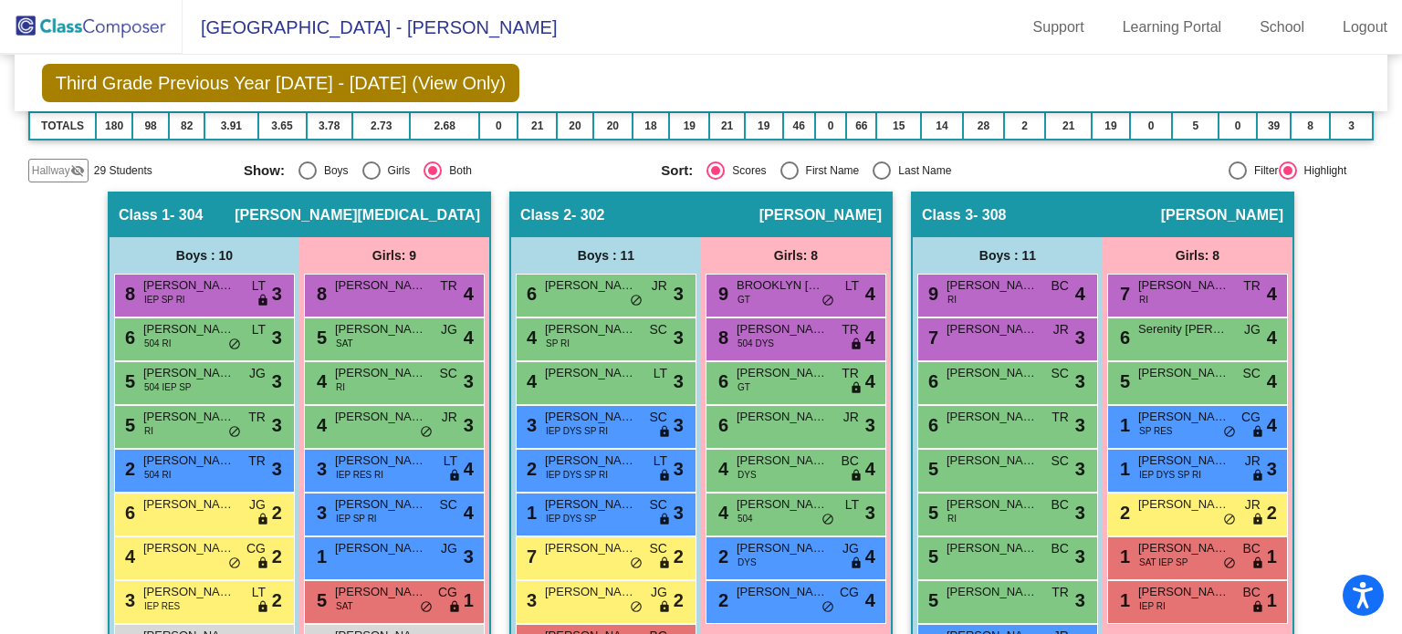
scroll to position [474, 0]
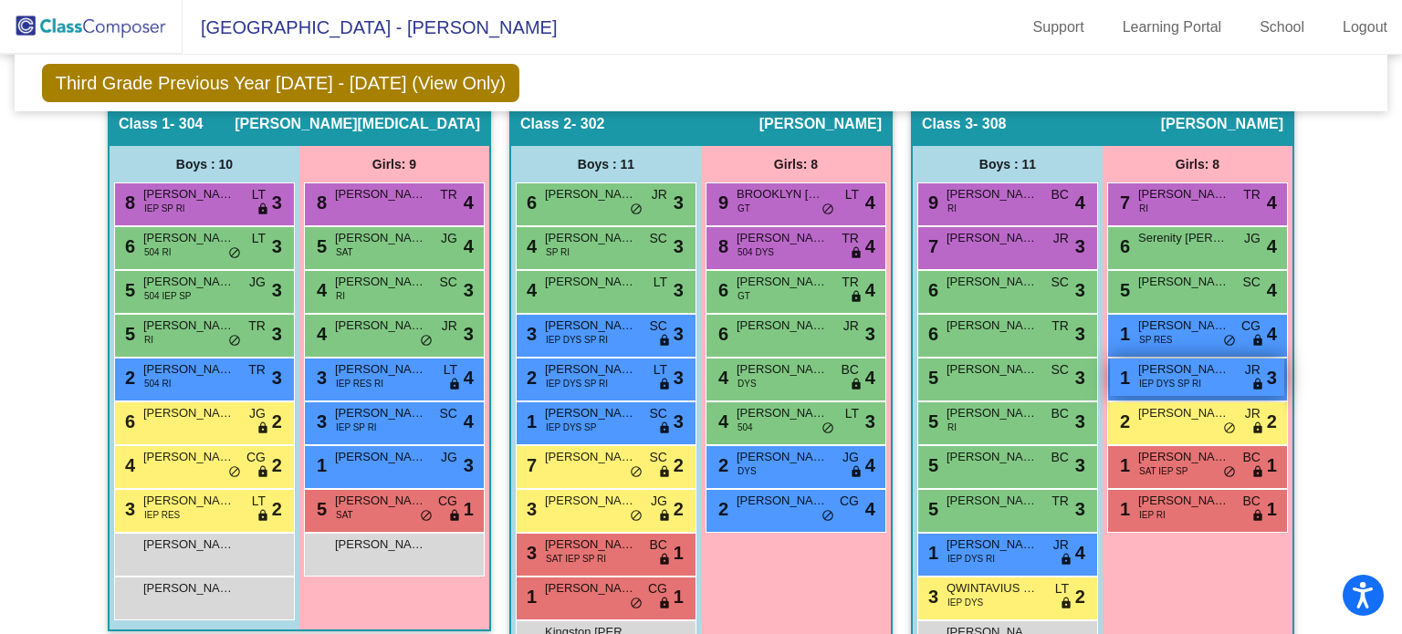
click at [1179, 378] on span "IEP DYS SP RI" at bounding box center [1170, 384] width 62 height 14
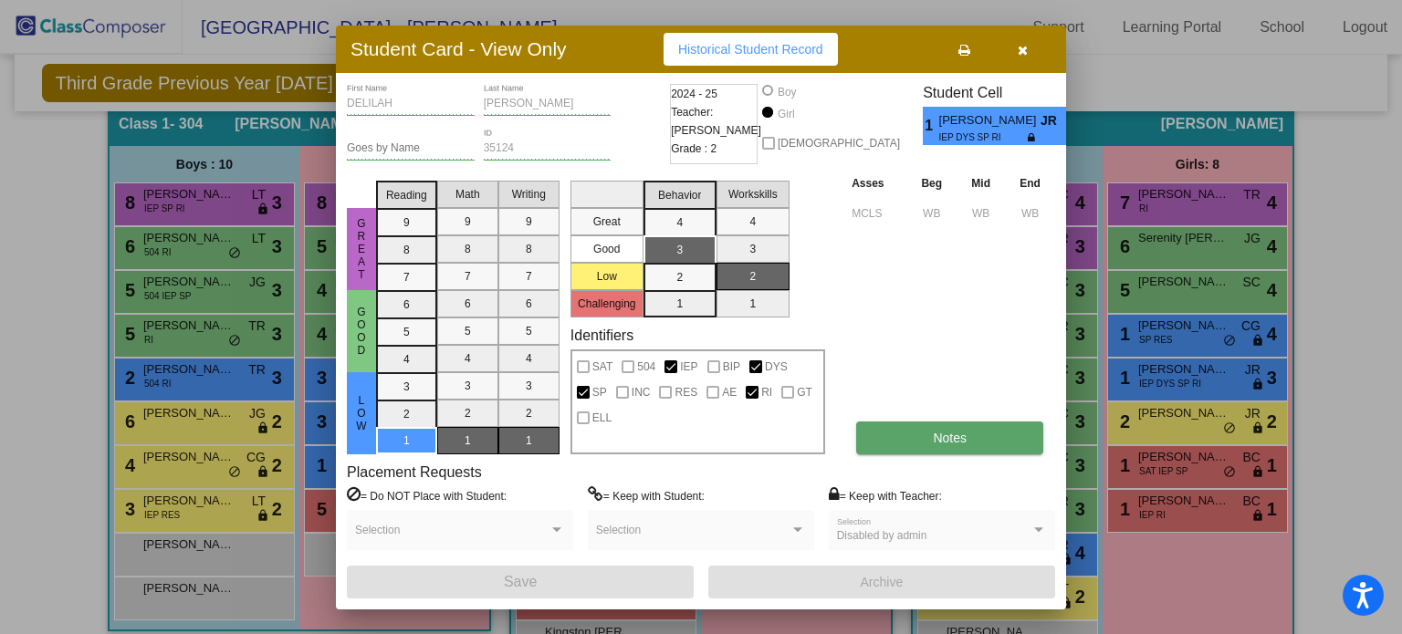
click at [936, 432] on span "Notes" at bounding box center [950, 438] width 34 height 15
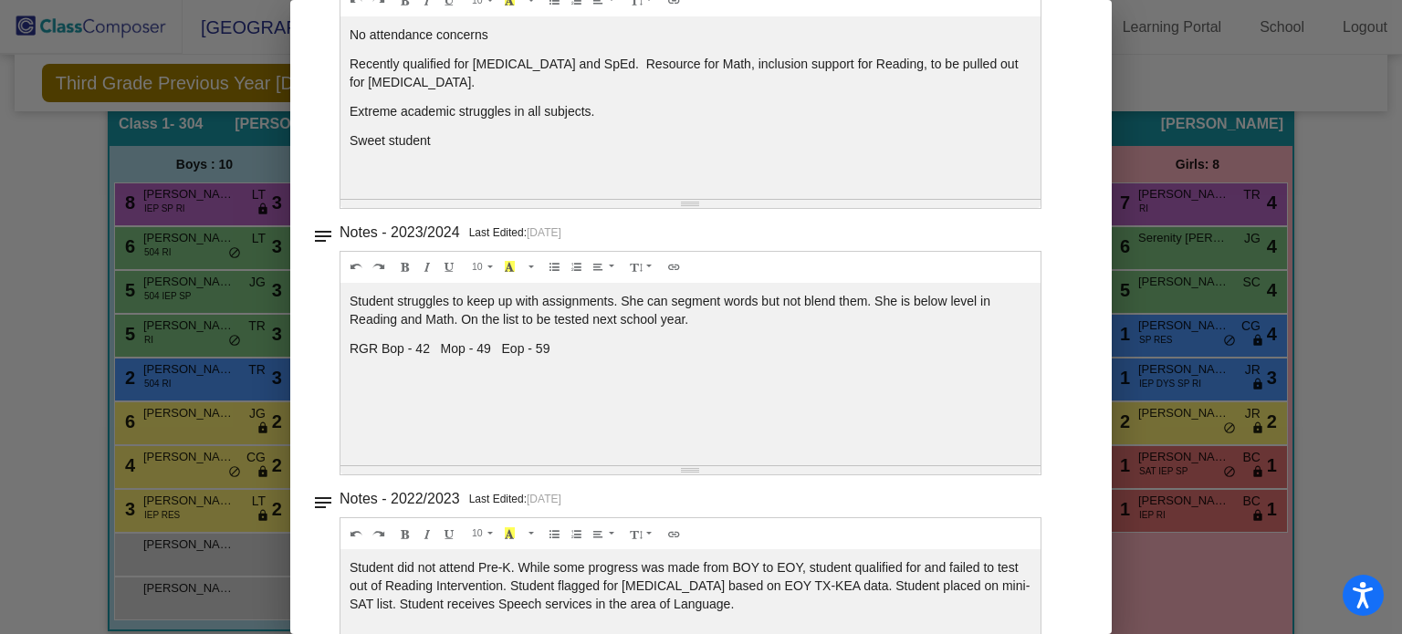
scroll to position [0, 0]
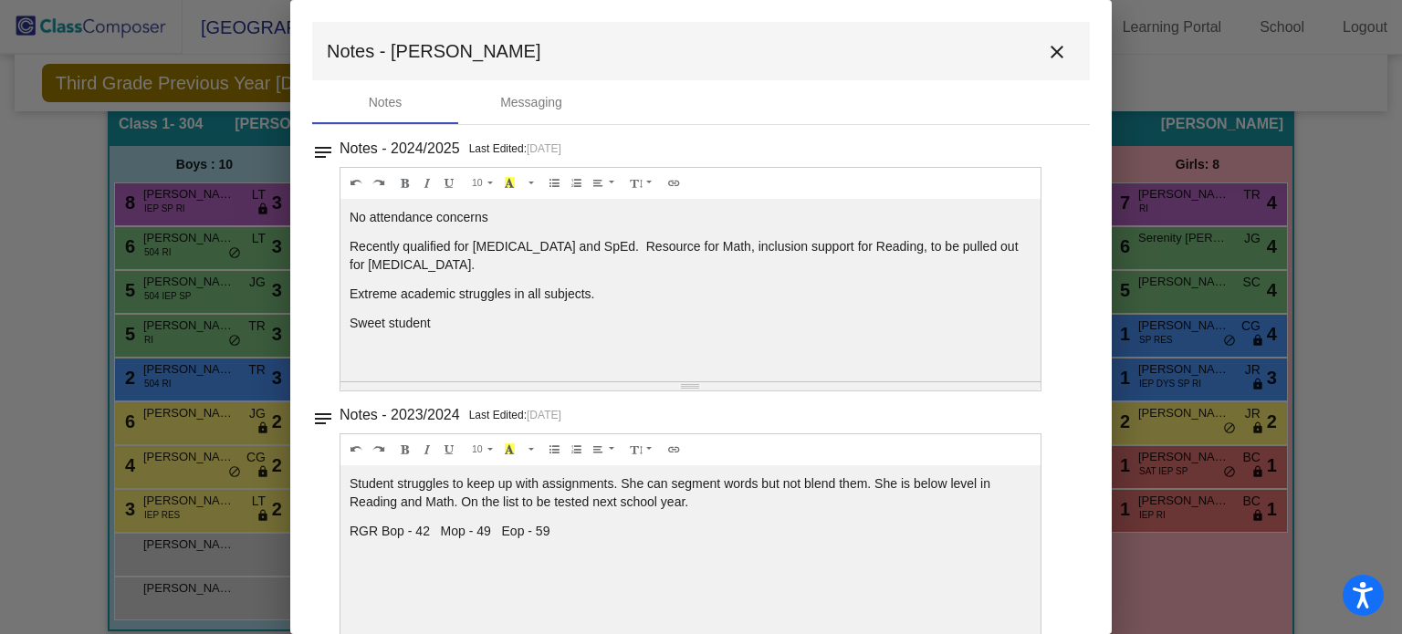
click at [1050, 51] on mat-icon "close" at bounding box center [1057, 52] width 22 height 22
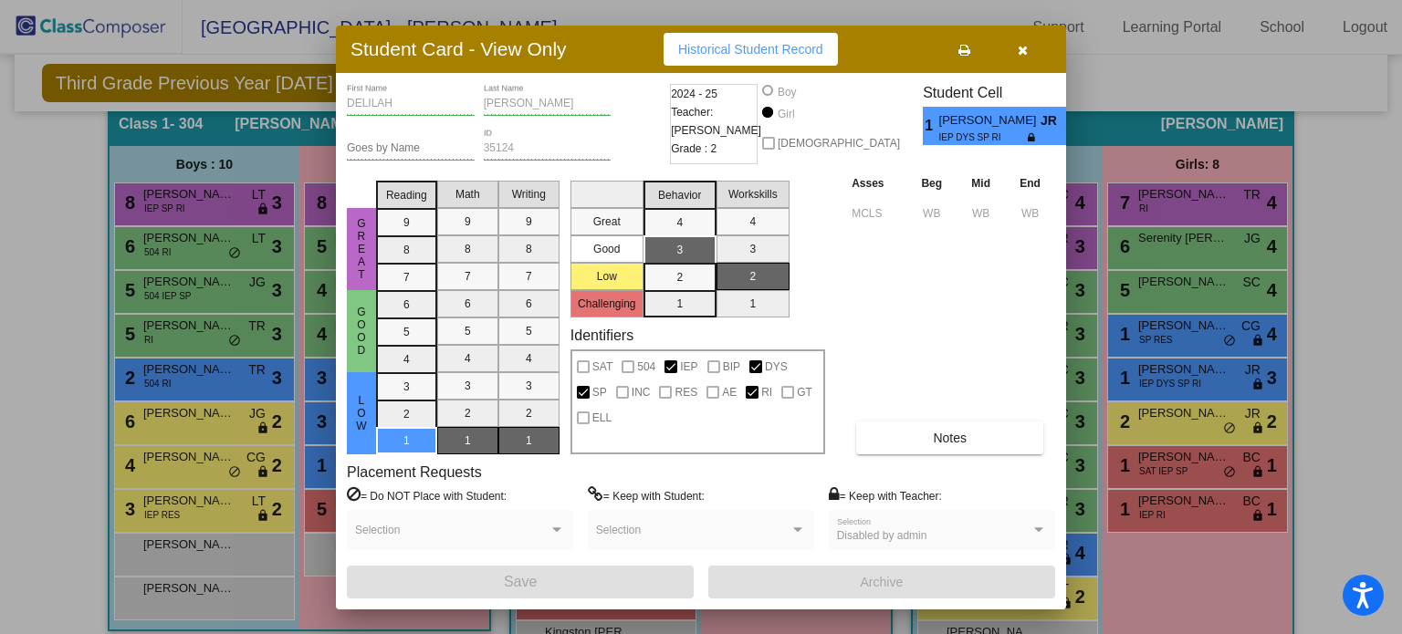
click at [1029, 43] on button "button" at bounding box center [1022, 49] width 58 height 33
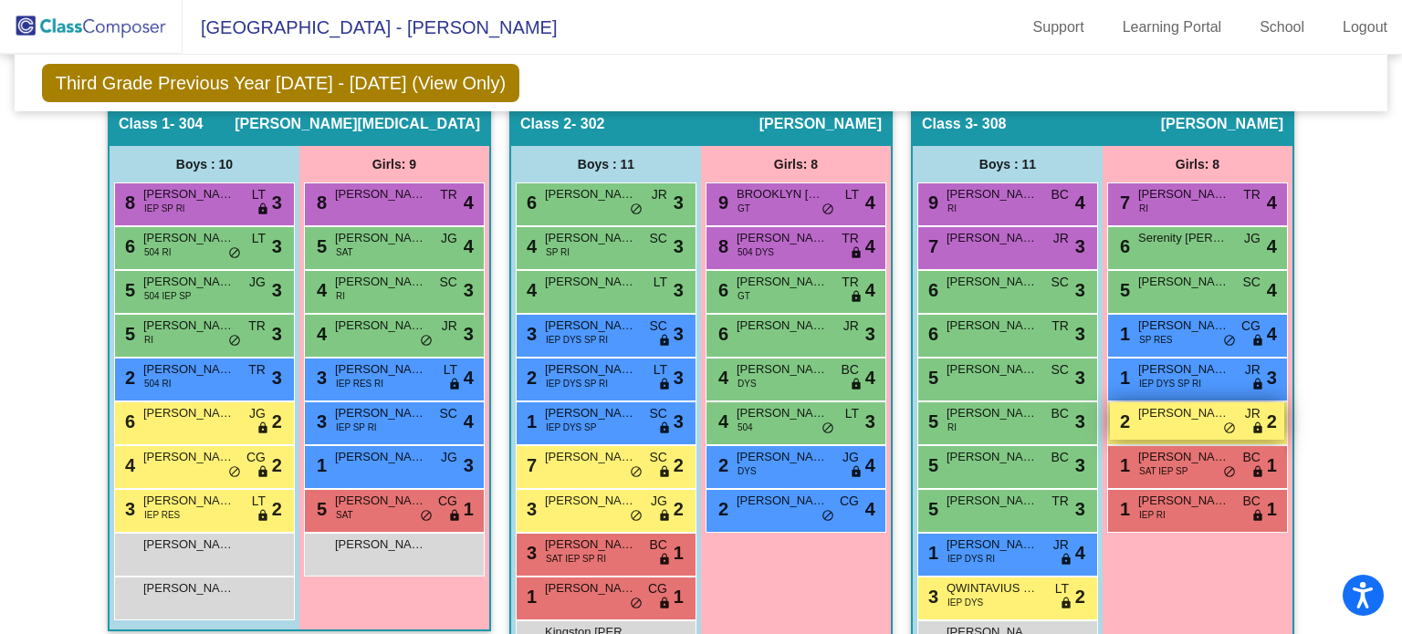
click at [1208, 411] on span "[PERSON_NAME]" at bounding box center [1183, 413] width 91 height 18
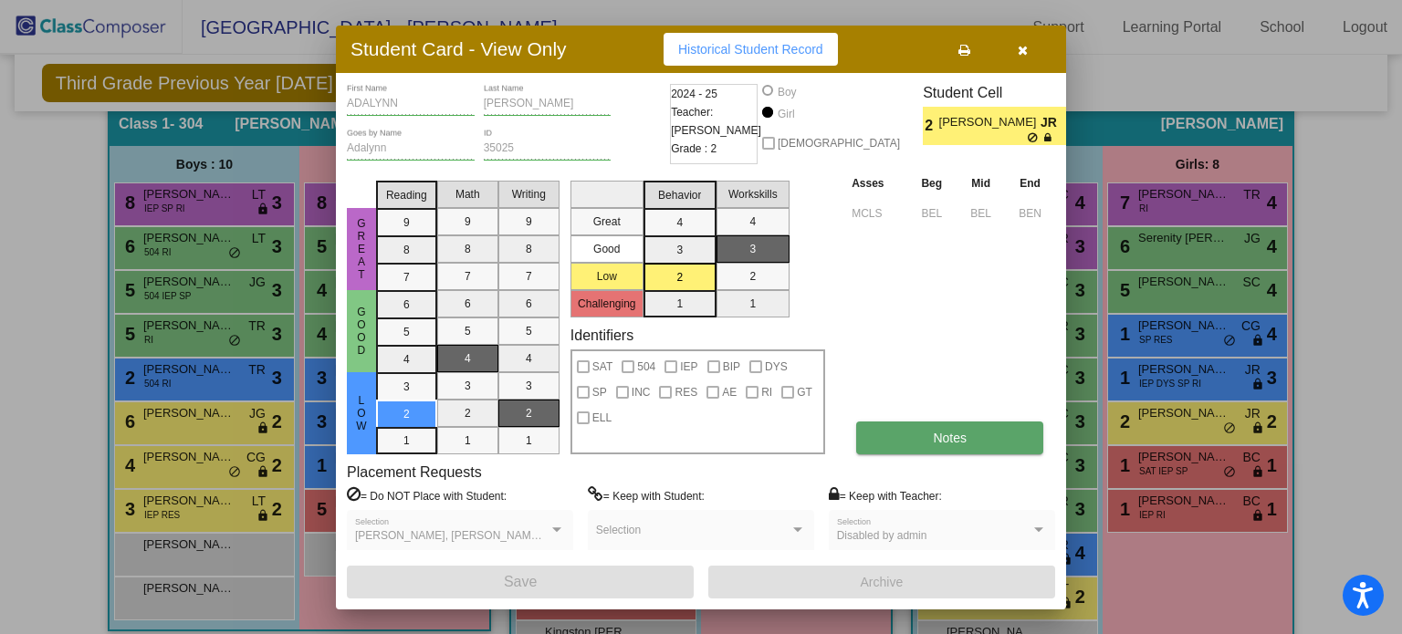
click at [947, 446] on button "Notes" at bounding box center [949, 438] width 187 height 33
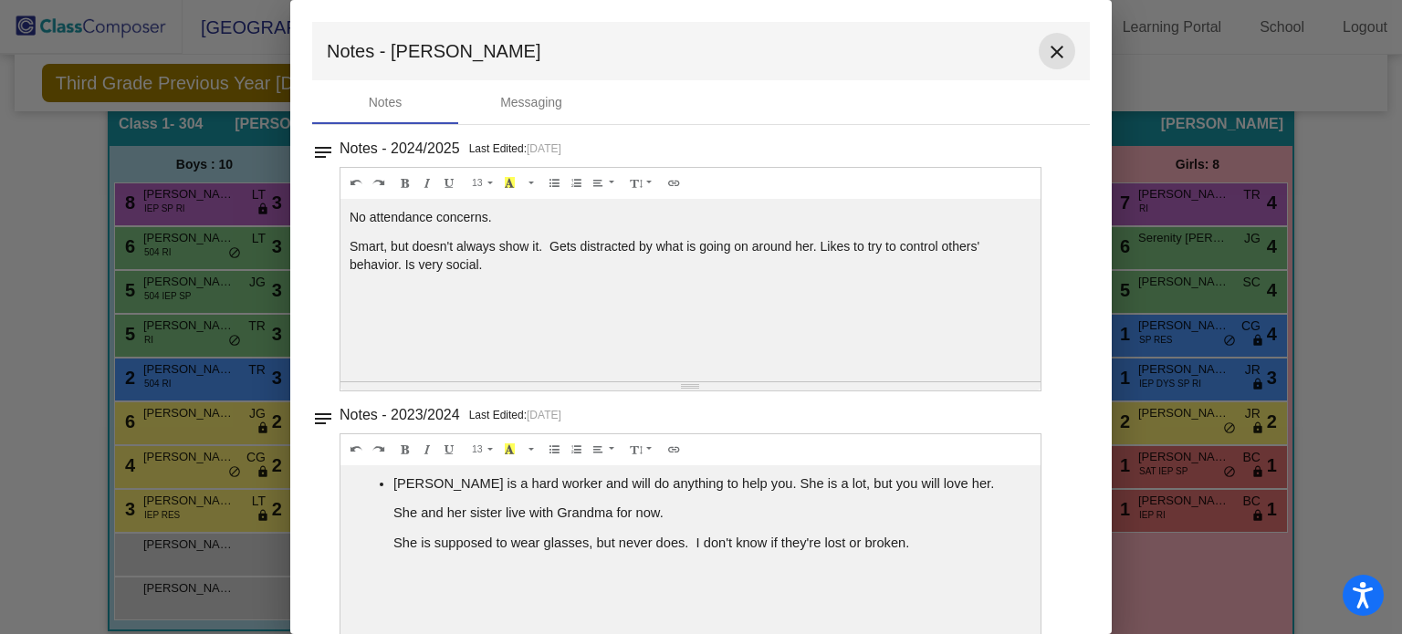
click at [1046, 47] on mat-icon "close" at bounding box center [1057, 52] width 22 height 22
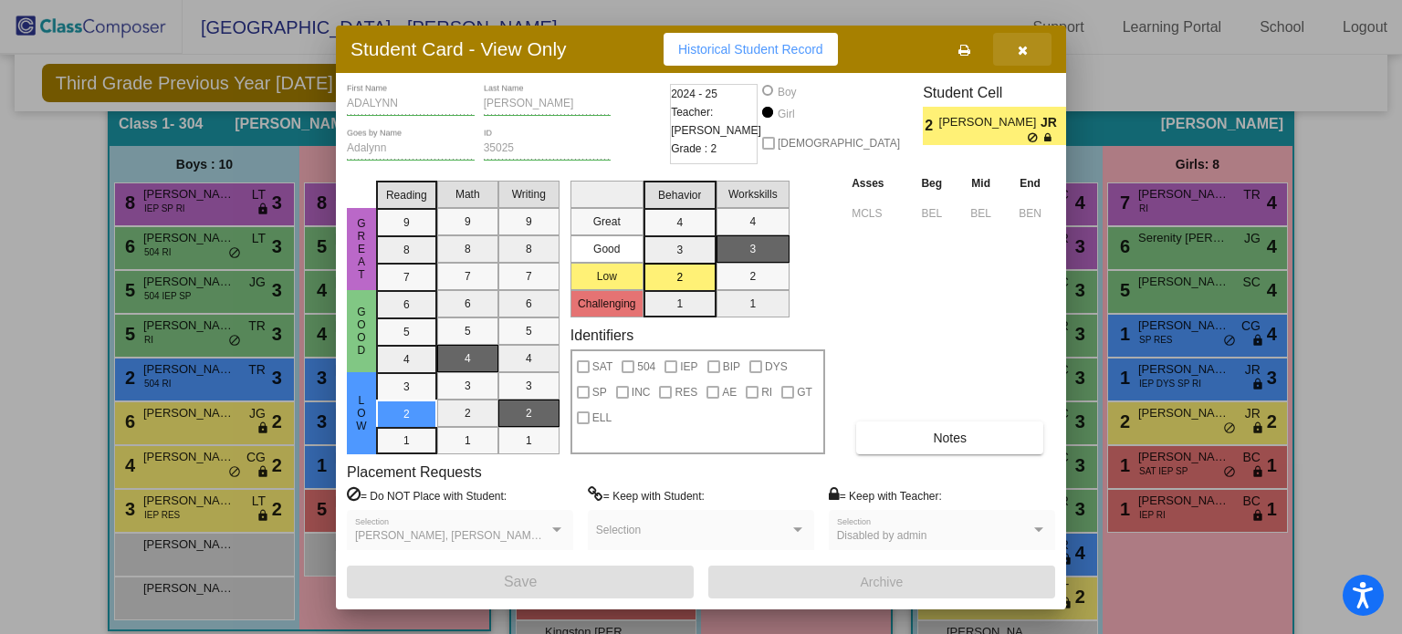
click at [1020, 51] on icon "button" at bounding box center [1023, 50] width 10 height 13
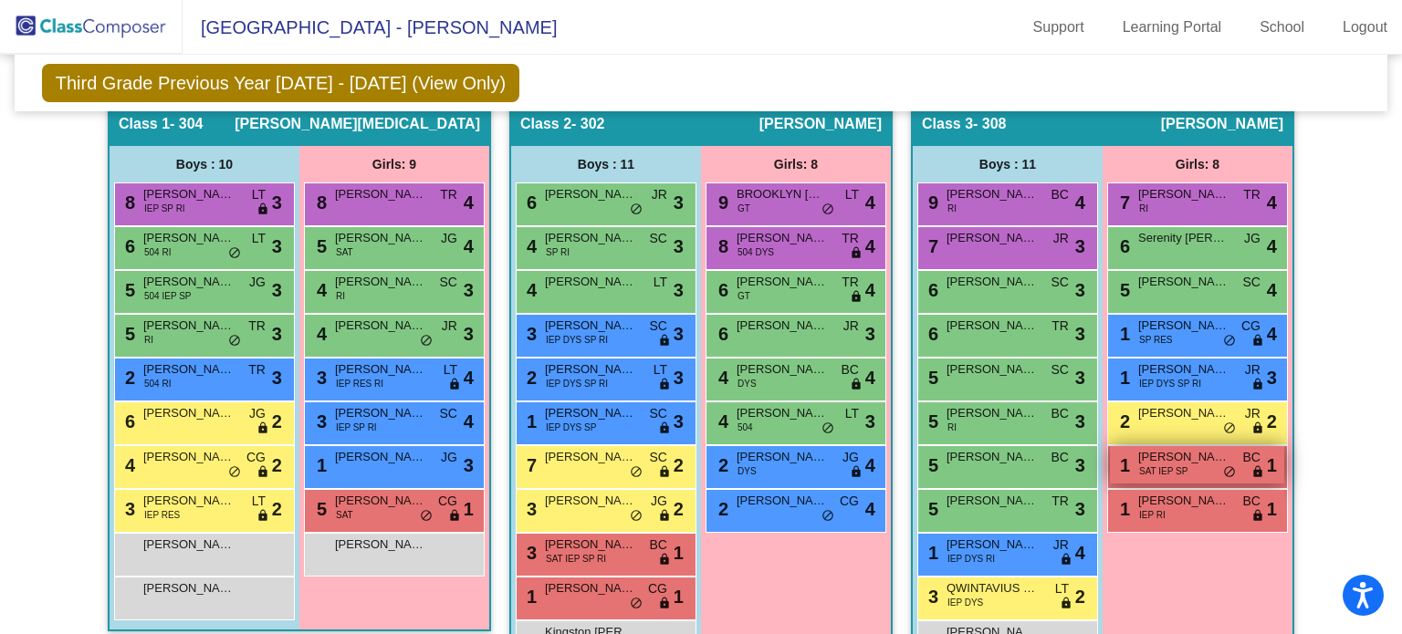
click at [1159, 470] on span "SAT IEP SP" at bounding box center [1163, 472] width 48 height 14
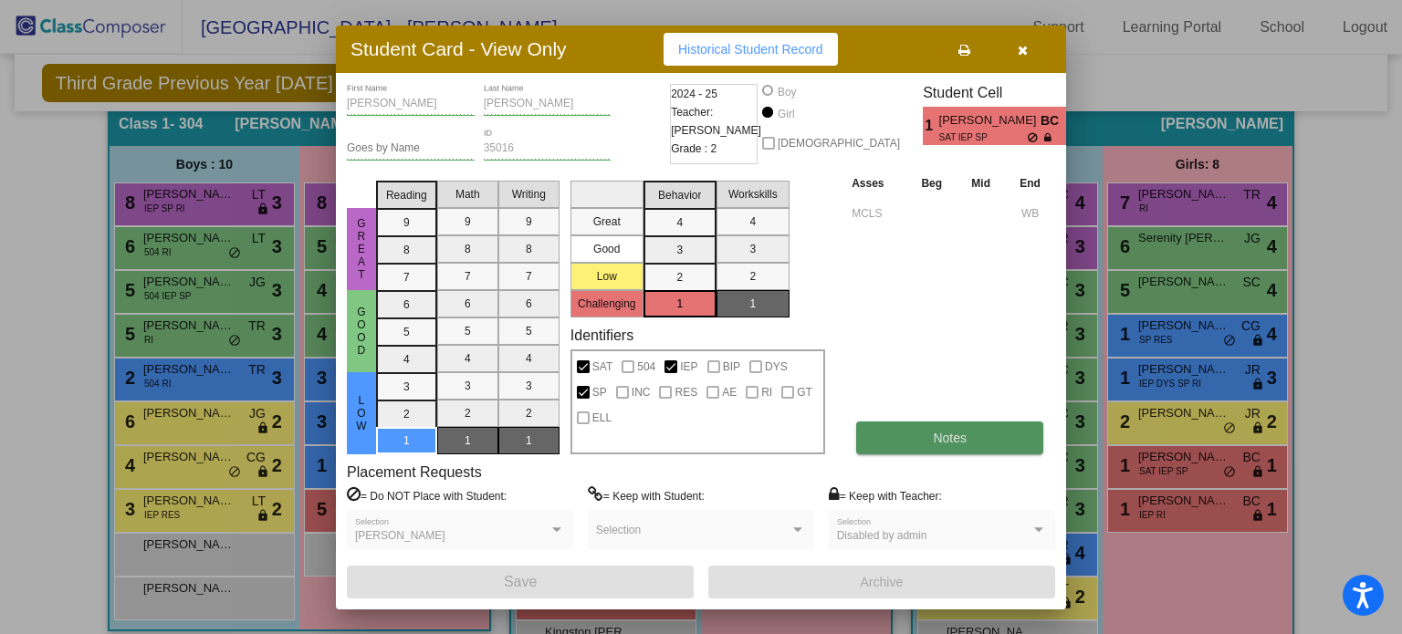
click at [936, 437] on span "Notes" at bounding box center [950, 438] width 34 height 15
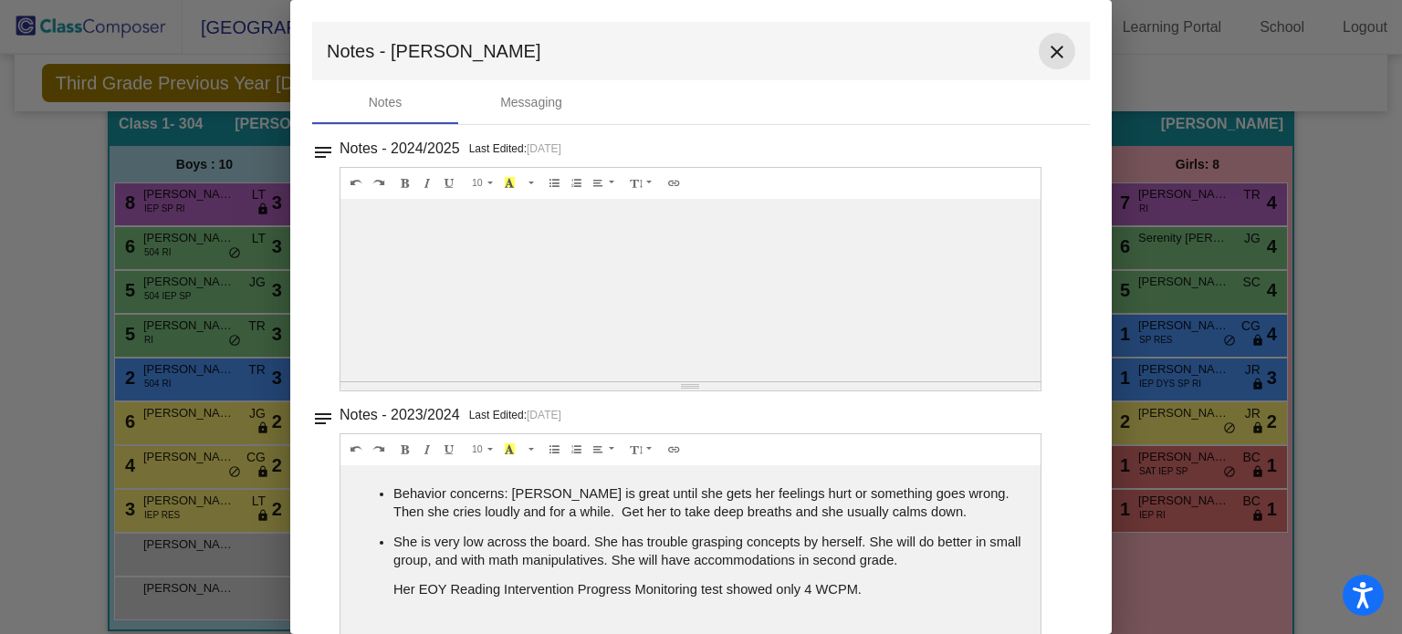
click at [1046, 50] on mat-icon "close" at bounding box center [1057, 52] width 22 height 22
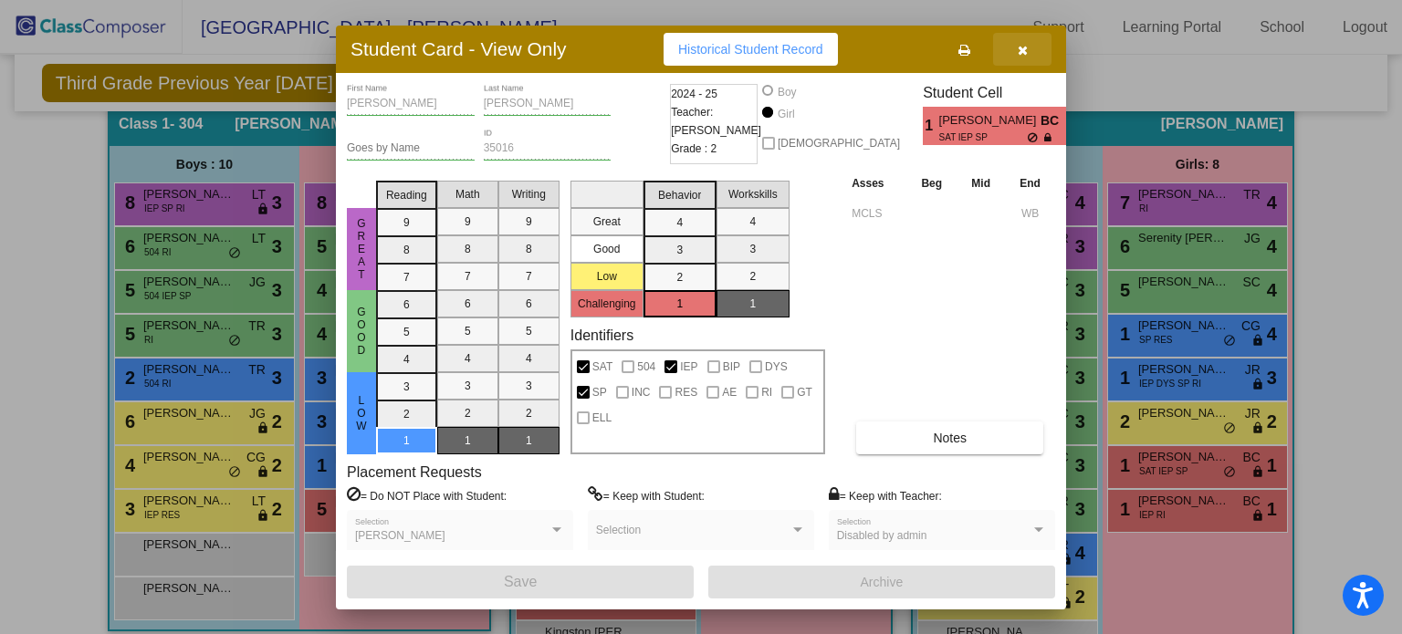
click at [1015, 44] on button "button" at bounding box center [1022, 49] width 58 height 33
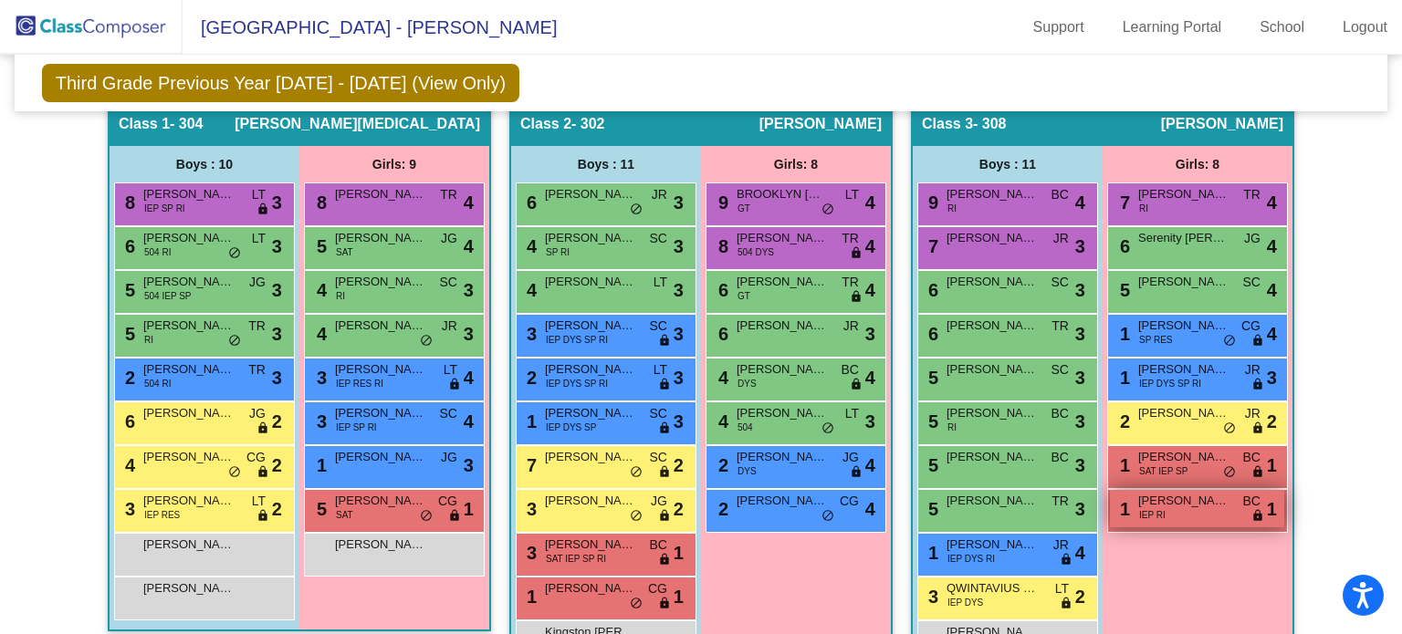
click at [1159, 507] on span "[PERSON_NAME]" at bounding box center [1183, 501] width 91 height 18
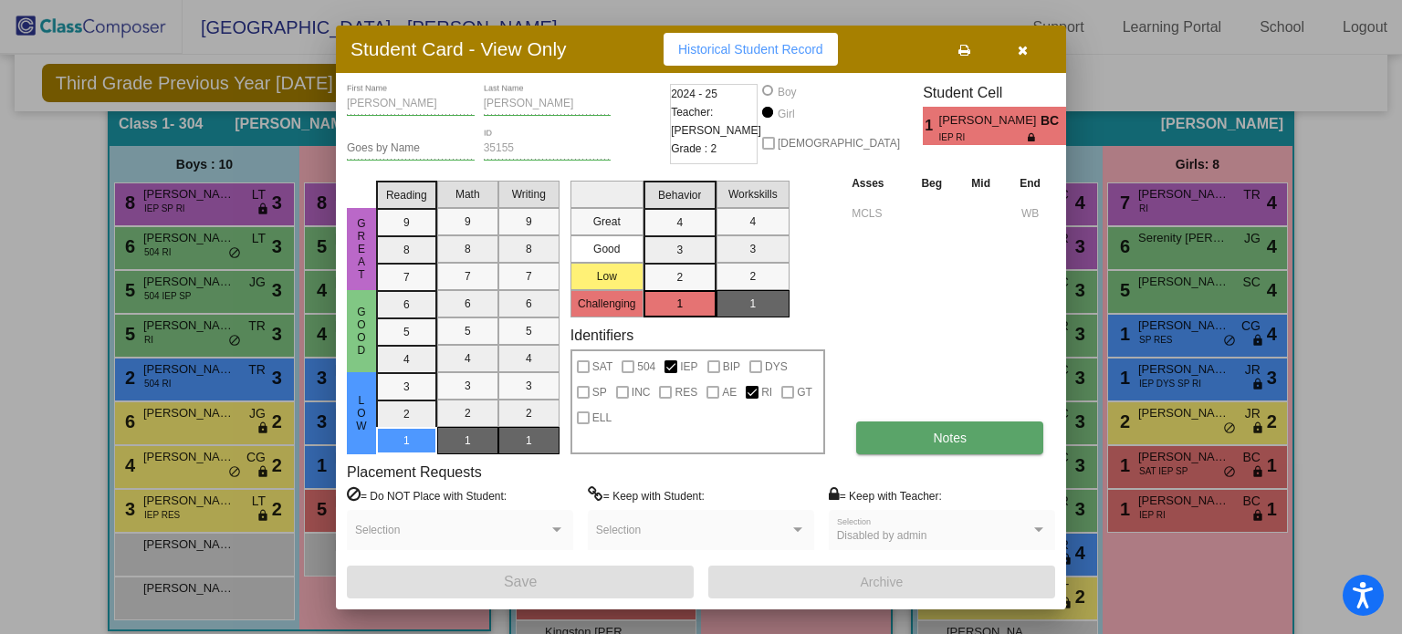
click at [924, 438] on button "Notes" at bounding box center [949, 438] width 187 height 33
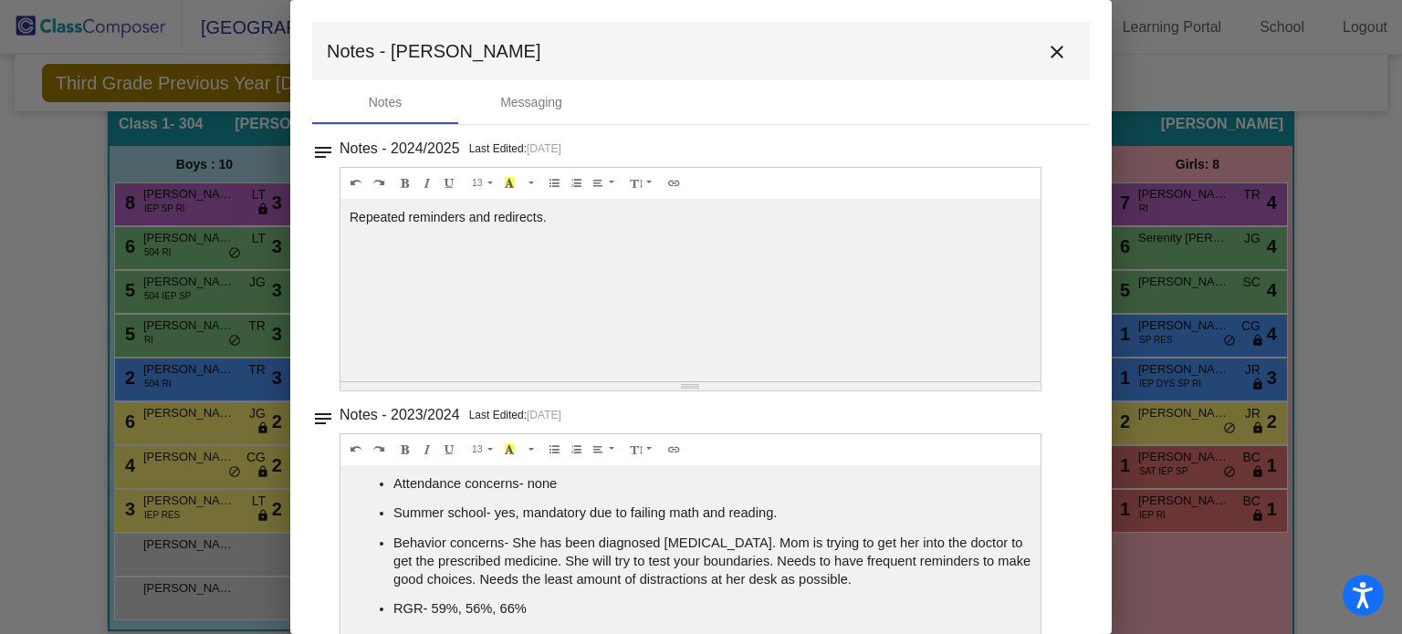
click at [1051, 58] on mat-icon "close" at bounding box center [1057, 52] width 22 height 22
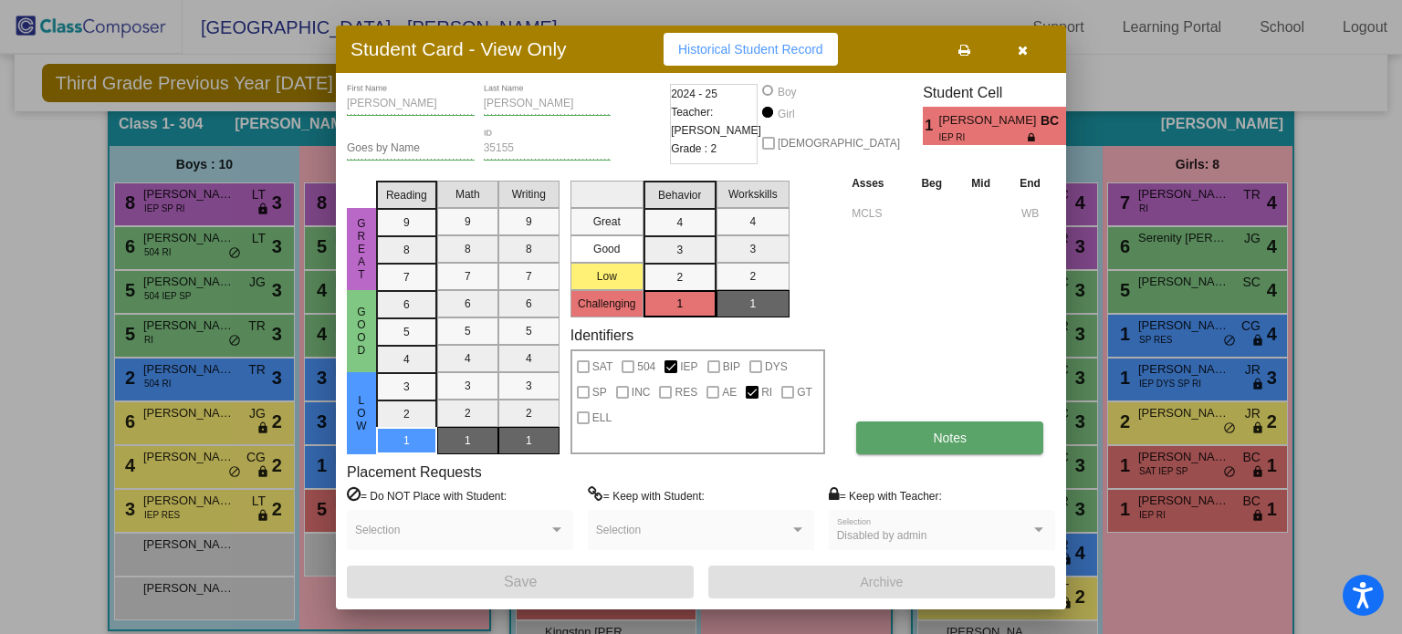
click at [962, 444] on span "Notes" at bounding box center [950, 438] width 34 height 15
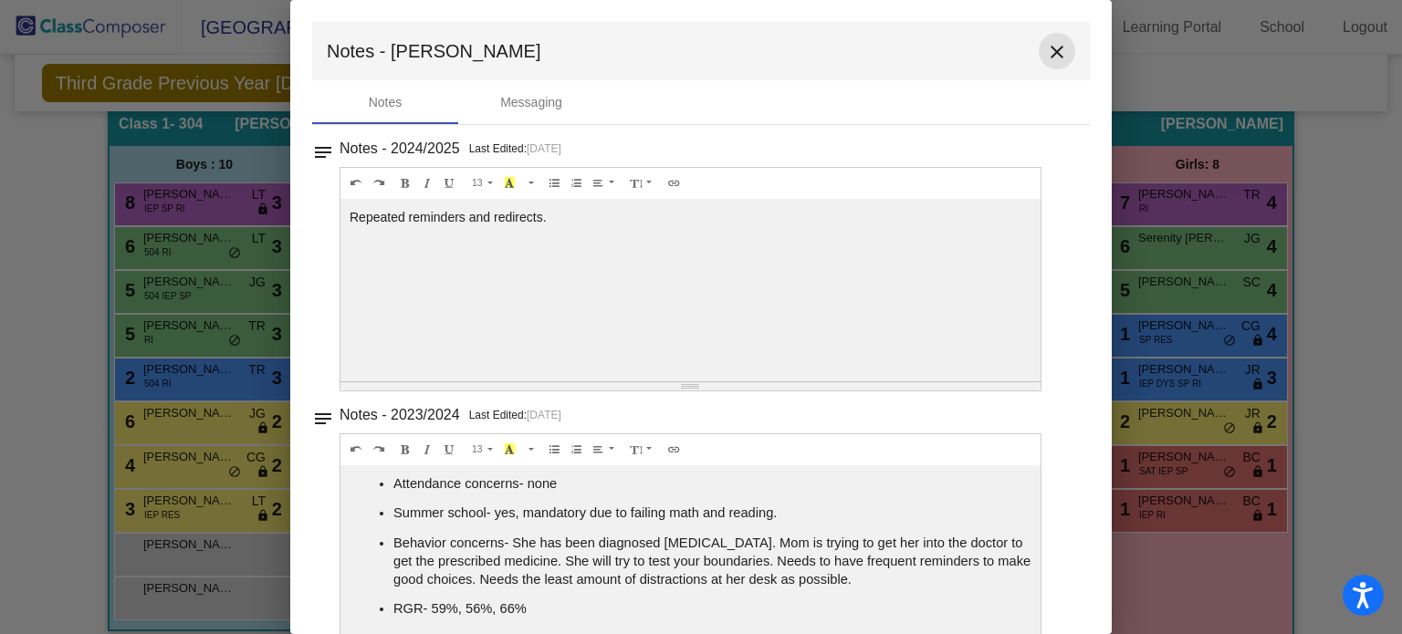
click at [1046, 47] on mat-icon "close" at bounding box center [1057, 52] width 22 height 22
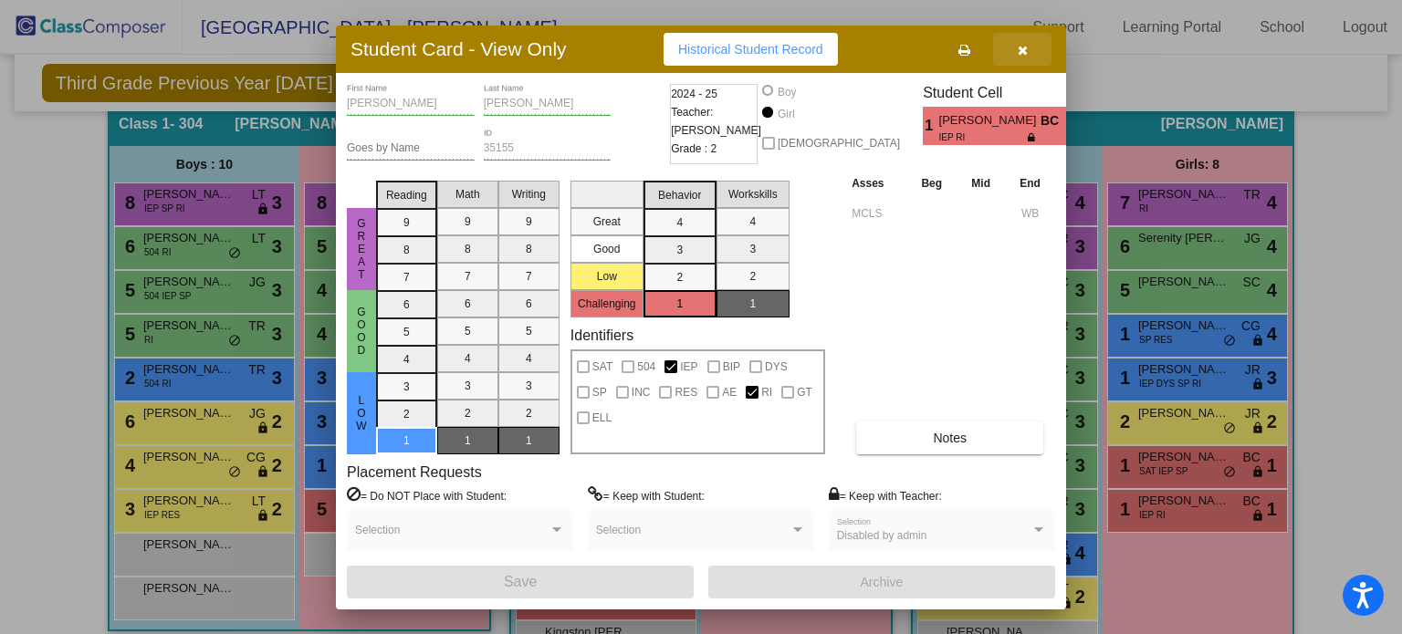
click at [1014, 39] on button "button" at bounding box center [1022, 49] width 58 height 33
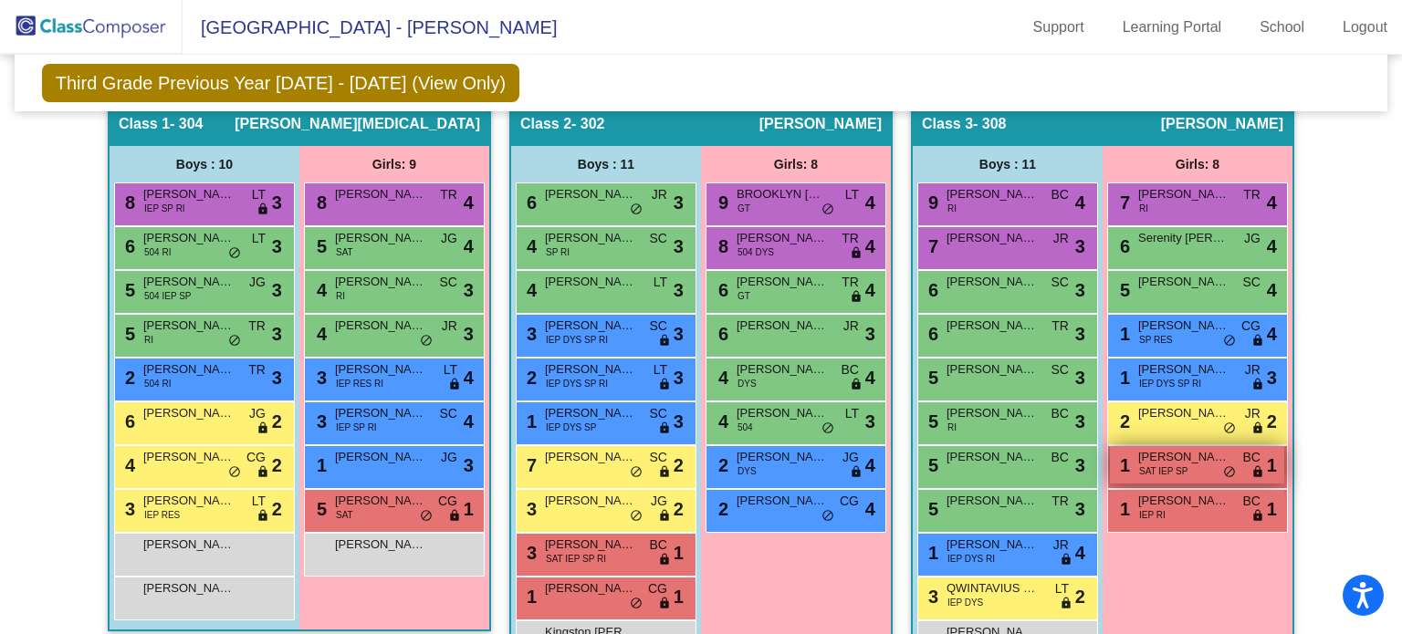
click at [1161, 470] on span "SAT IEP SP" at bounding box center [1163, 472] width 48 height 14
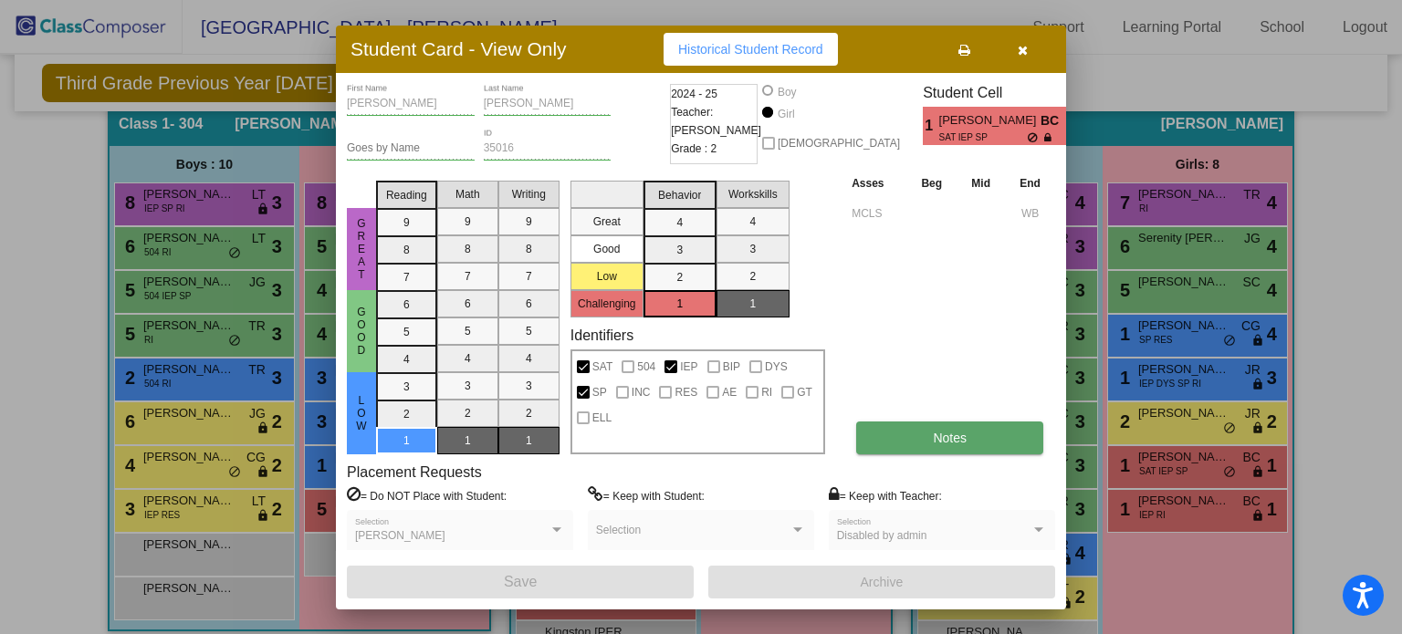
click at [947, 435] on span "Notes" at bounding box center [950, 438] width 34 height 15
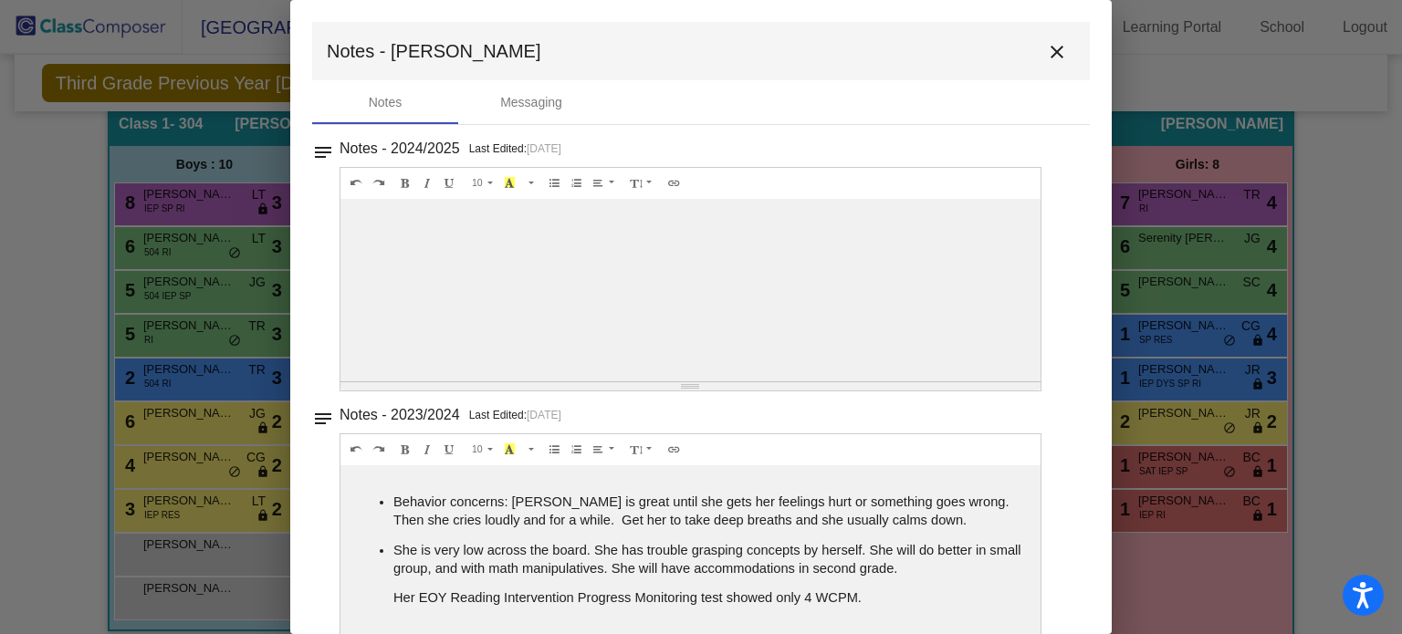
click at [1051, 43] on mat-icon "close" at bounding box center [1057, 52] width 22 height 22
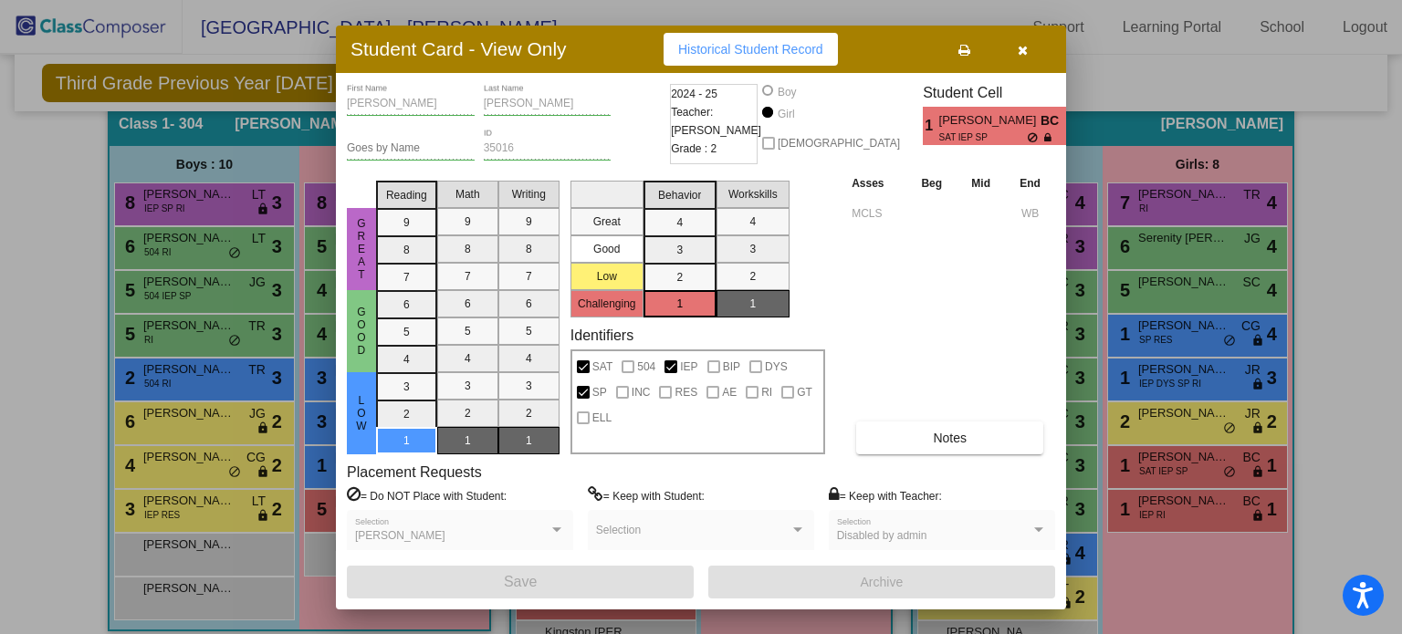
click at [1025, 45] on icon "button" at bounding box center [1023, 50] width 10 height 13
